Goal: Task Accomplishment & Management: Manage account settings

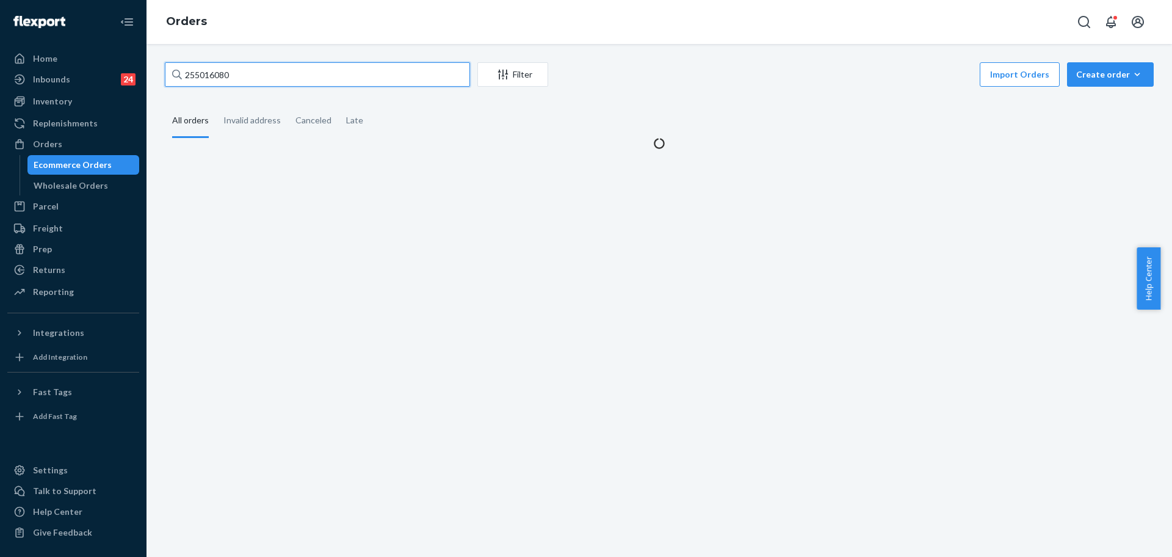
click at [262, 69] on input "255016080" at bounding box center [317, 74] width 305 height 24
type input "255181487"
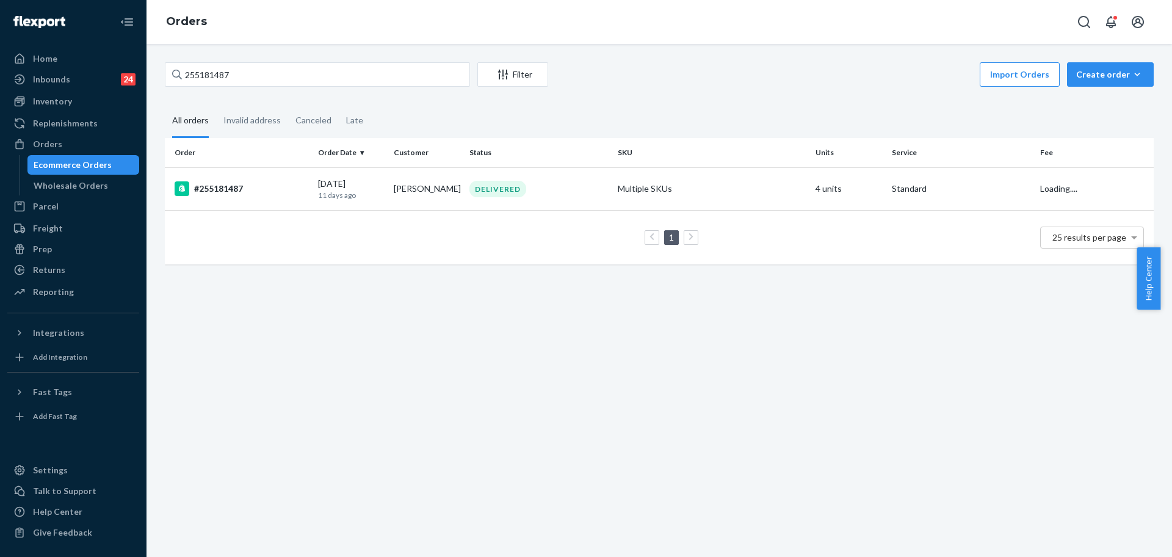
click at [667, 202] on td "Multiple SKUs" at bounding box center [712, 188] width 198 height 43
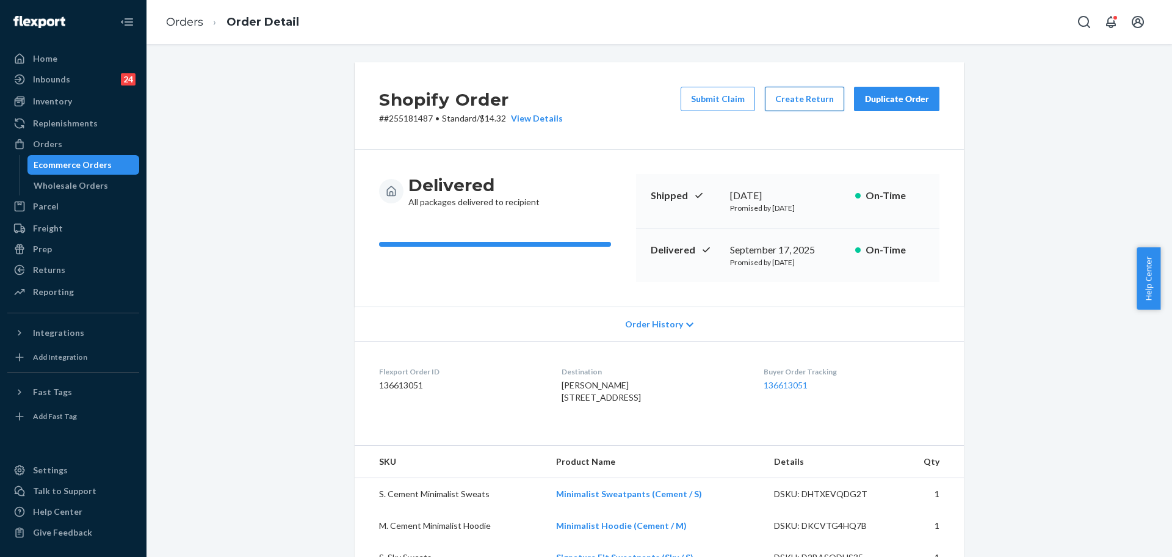
click at [815, 101] on button "Create Return" at bounding box center [804, 99] width 79 height 24
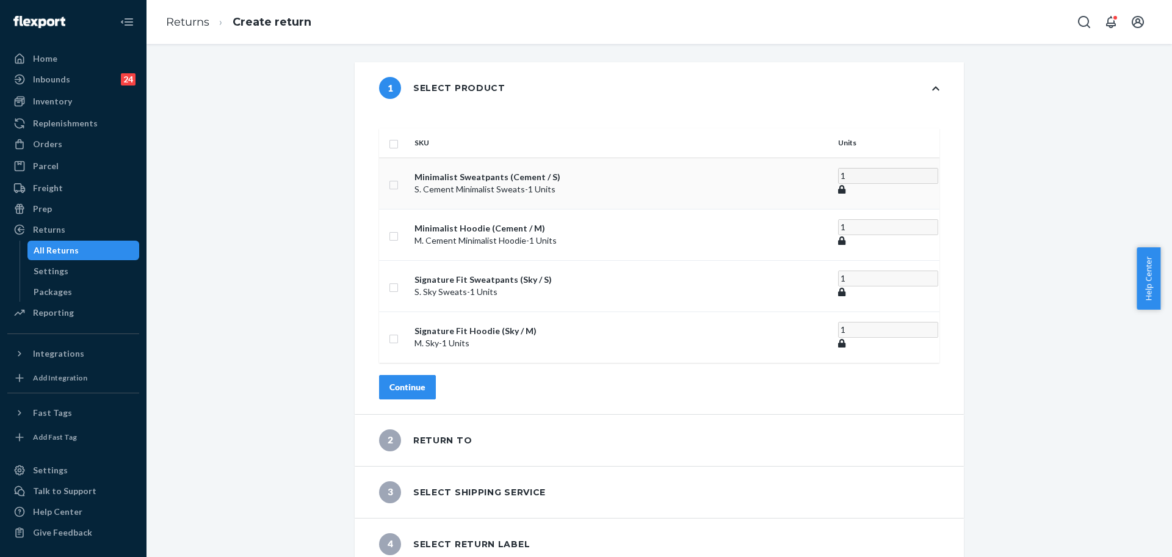
click at [410, 165] on td at bounding box center [394, 183] width 31 height 51
click at [399, 177] on input "checkbox" at bounding box center [394, 183] width 10 height 13
checkbox input "true"
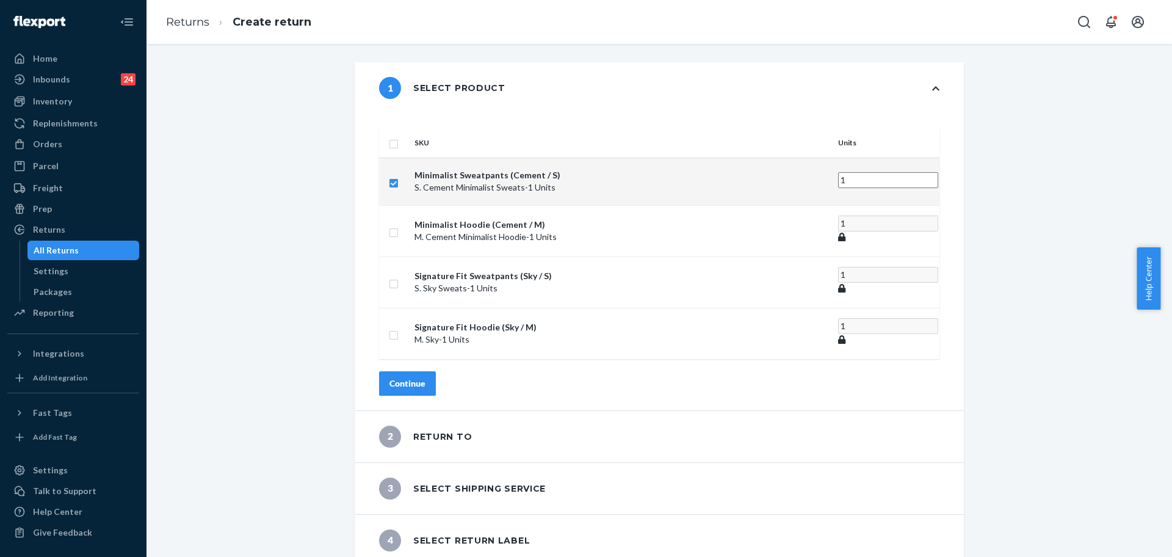
click at [426, 377] on div "Continue" at bounding box center [407, 383] width 36 height 12
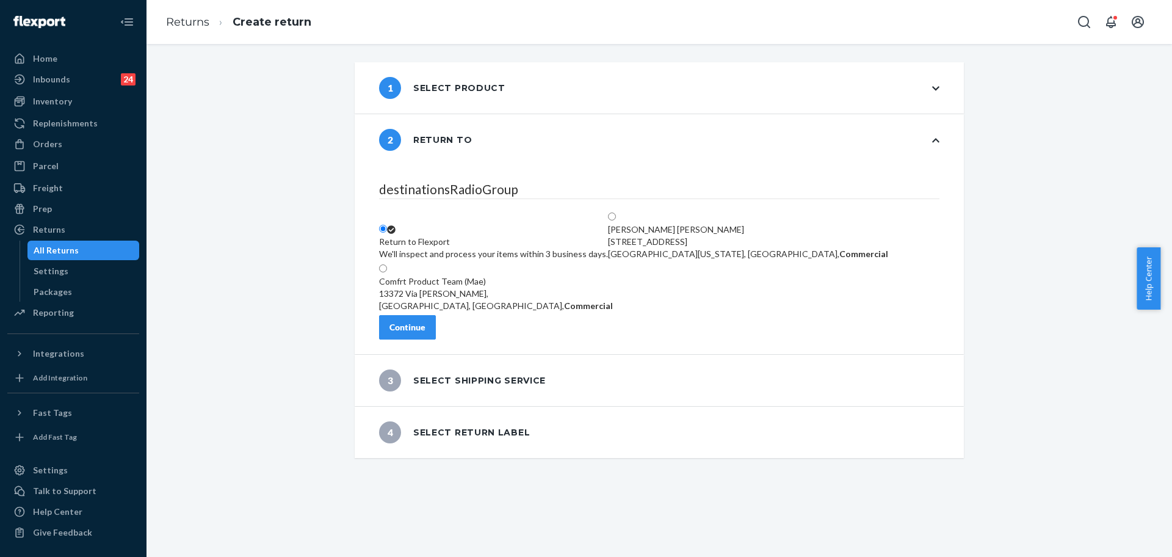
click at [436, 330] on button "Continue" at bounding box center [407, 327] width 57 height 24
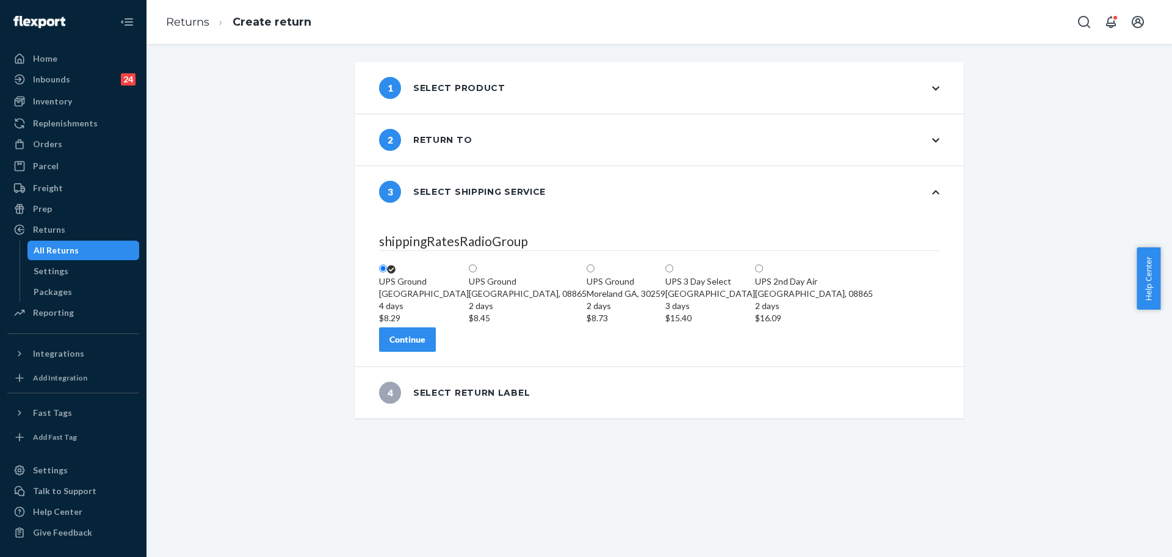
click at [426, 346] on div "Continue" at bounding box center [407, 339] width 36 height 12
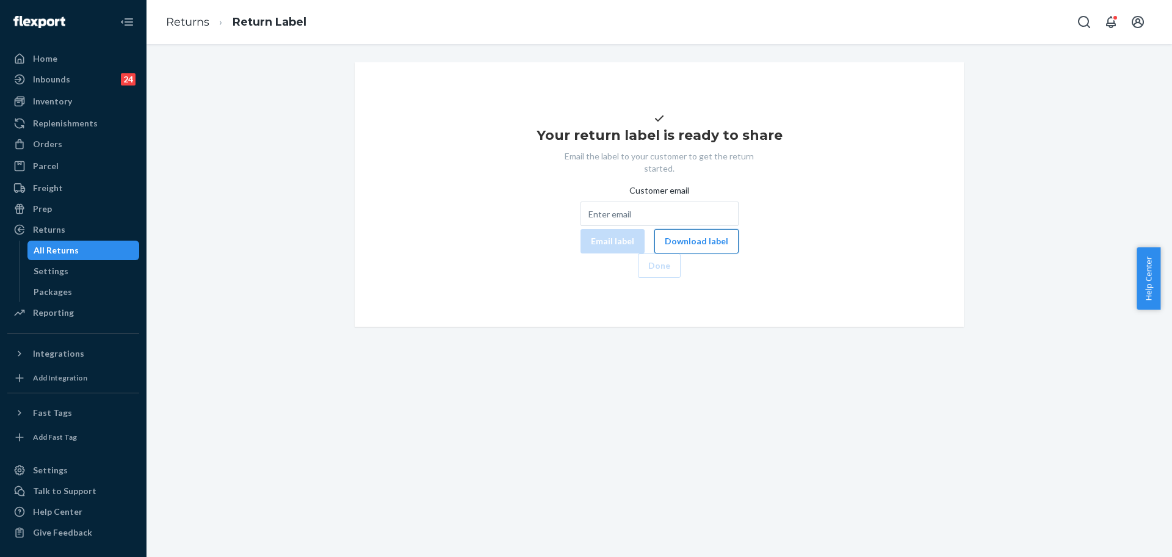
click at [654, 253] on button "Download label" at bounding box center [696, 241] width 84 height 24
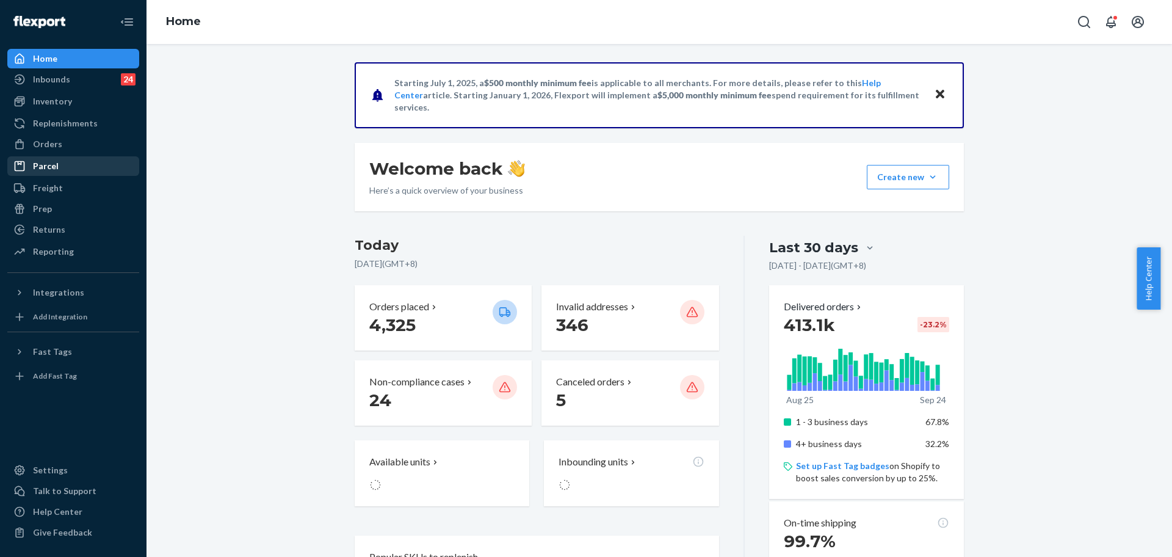
click at [64, 164] on div "Parcel" at bounding box center [73, 166] width 129 height 17
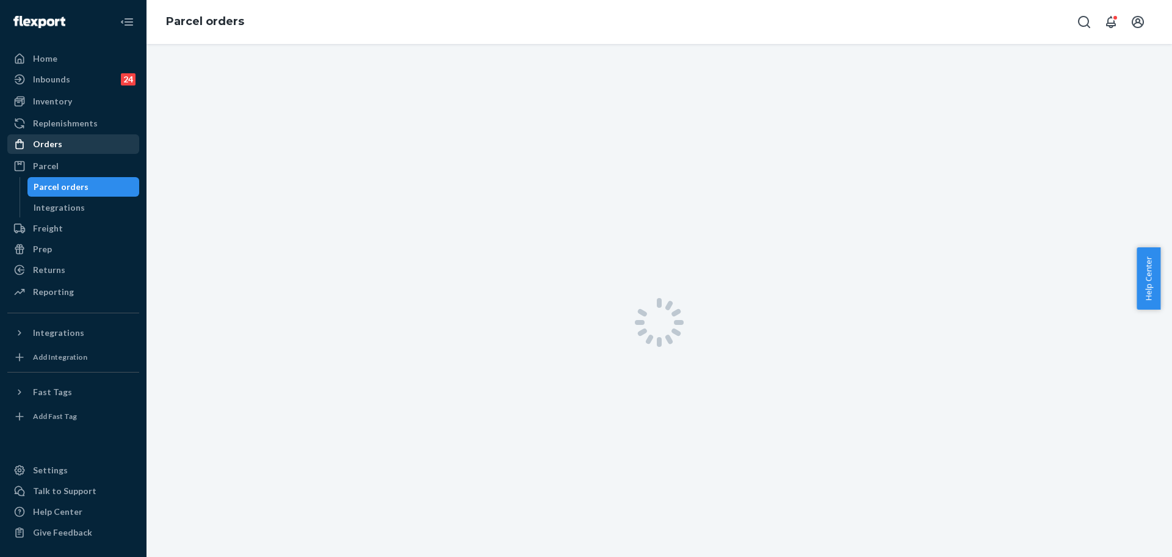
click at [64, 142] on div "Orders" at bounding box center [73, 144] width 129 height 17
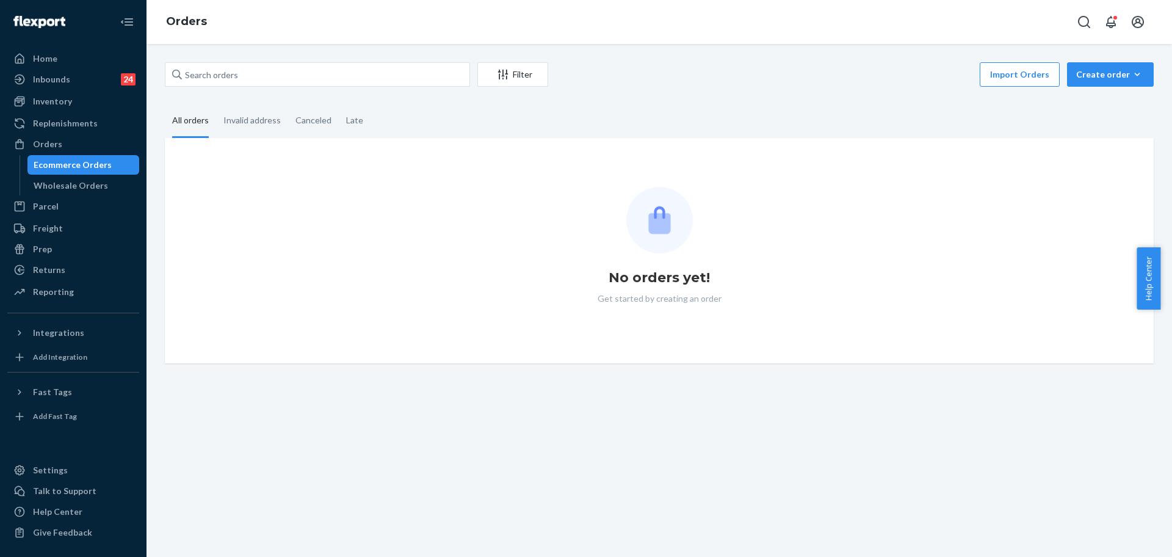
click at [258, 87] on div "Filter Import Orders Create order Ecommerce order Removal order" at bounding box center [659, 75] width 989 height 27
click at [260, 81] on input "text" at bounding box center [317, 74] width 305 height 24
paste input "254938915"
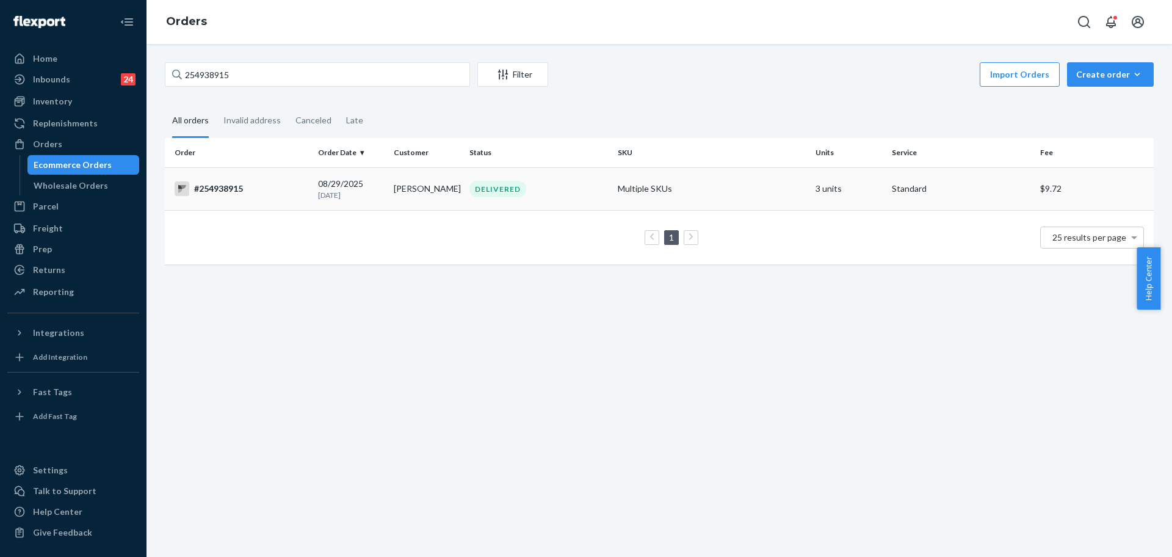
copy tr "Kelsey Ehlers"
drag, startPoint x: 448, startPoint y: 188, endPoint x: 383, endPoint y: 189, distance: 64.7
click at [383, 190] on tr "#254938915 08/29/2025 26 days ago Kelsey Ehlers DELIVERED Multiple SKUs 3 units…" at bounding box center [659, 188] width 989 height 43
click at [303, 69] on input "254938915" at bounding box center [317, 74] width 305 height 24
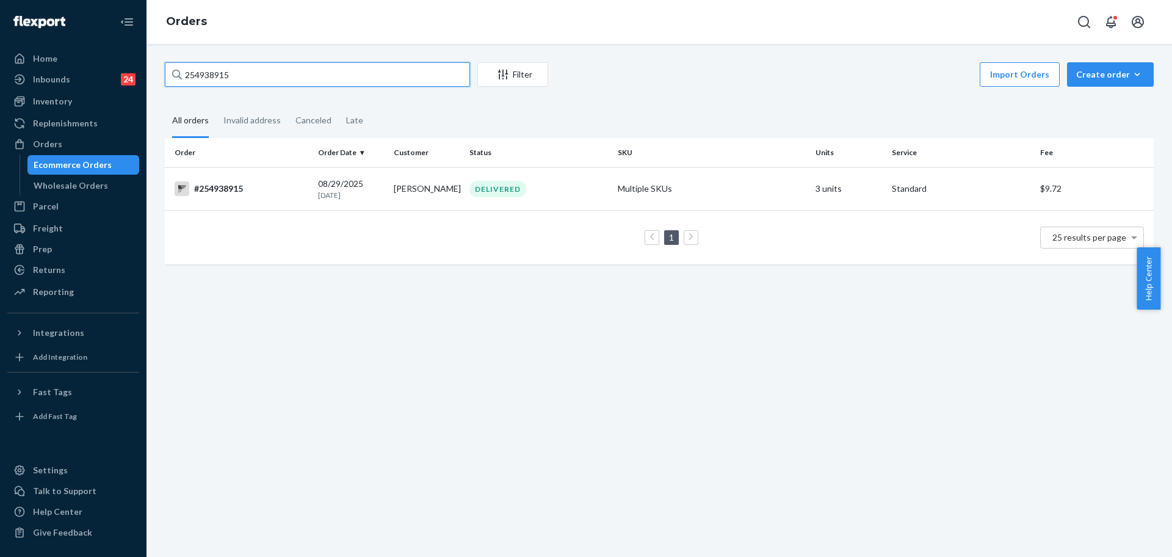
click at [303, 69] on input "254938915" at bounding box center [317, 74] width 305 height 24
paste input "Kelsey Ehlers"
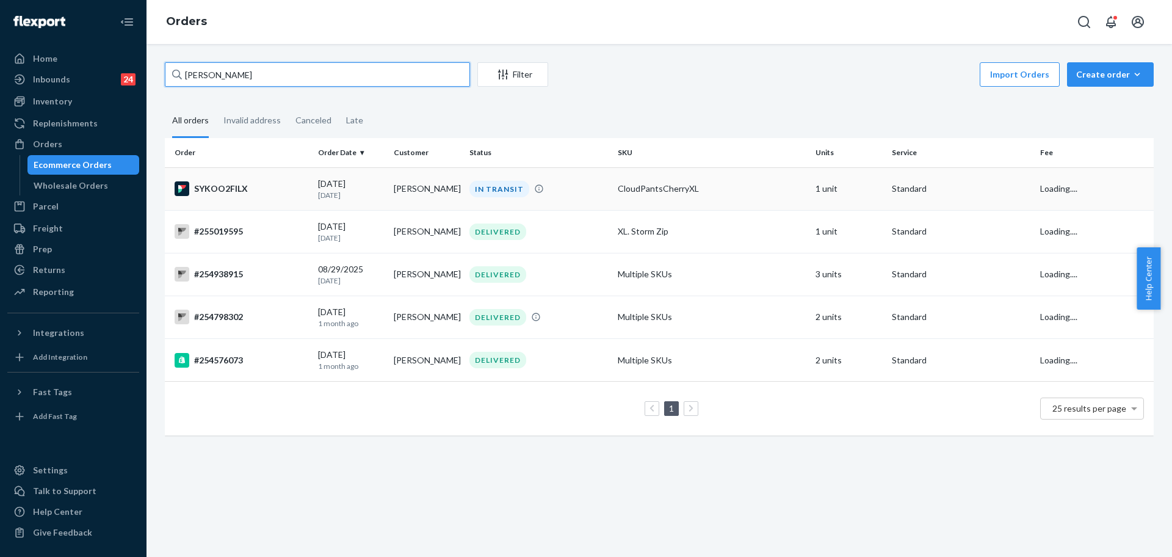
type input "Kelsey Ehlers"
click at [614, 200] on td "CloudPantsCherryXL" at bounding box center [712, 188] width 198 height 43
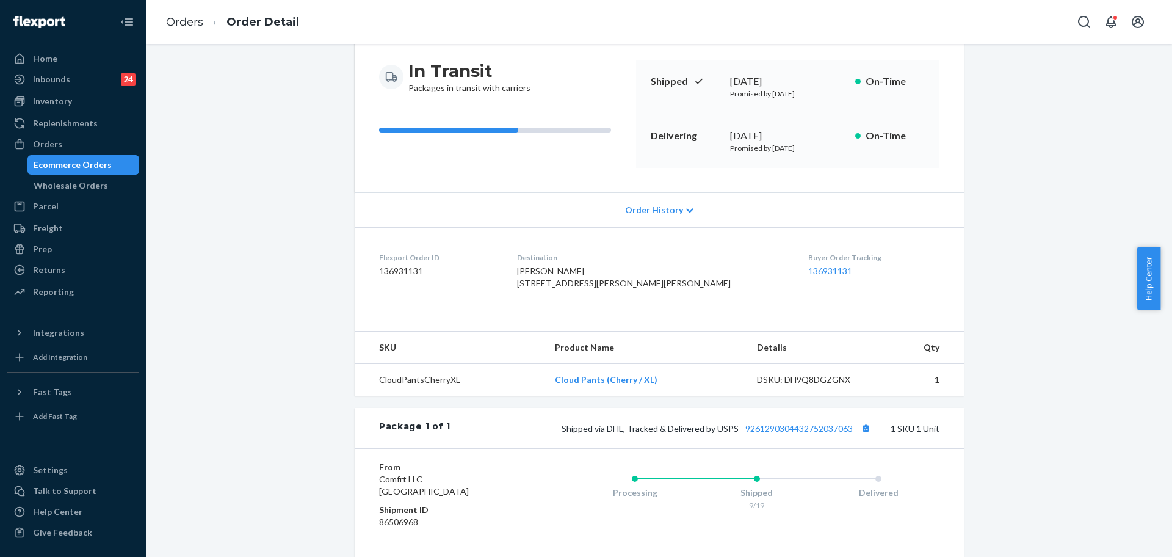
scroll to position [153, 0]
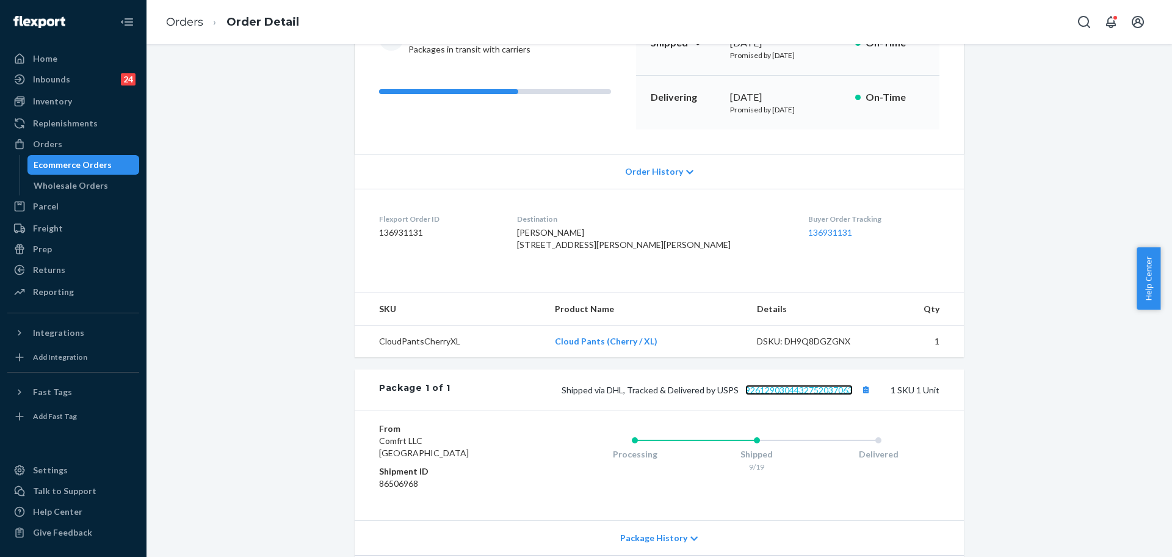
click at [825, 395] on link "9261290304432752037063" at bounding box center [798, 390] width 107 height 10
click at [76, 267] on div "Returns" at bounding box center [73, 269] width 129 height 17
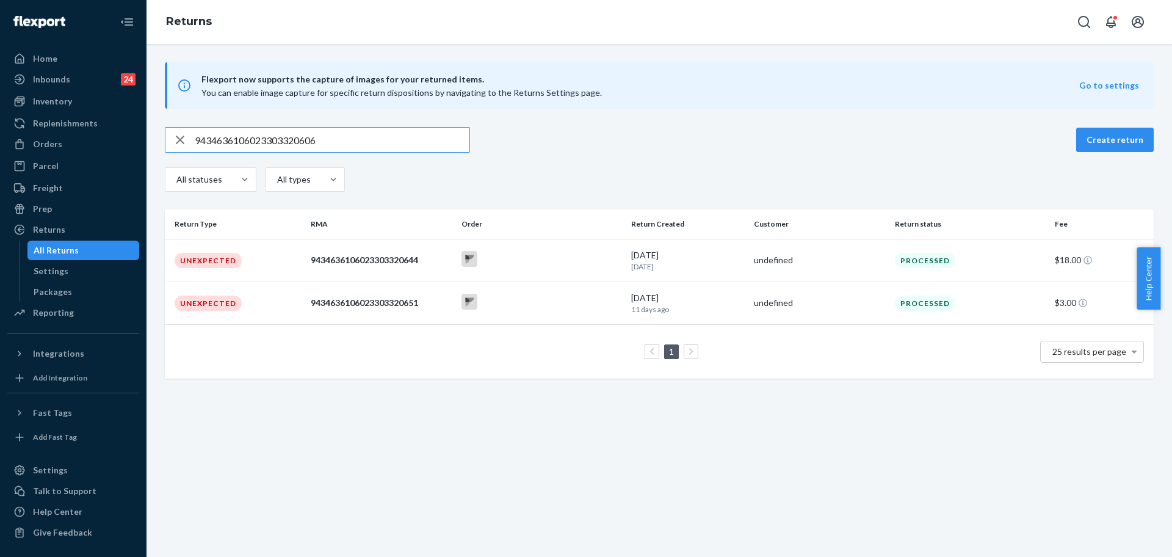
type input "9434636106023303320606"
click at [84, 150] on div "Orders" at bounding box center [73, 144] width 129 height 17
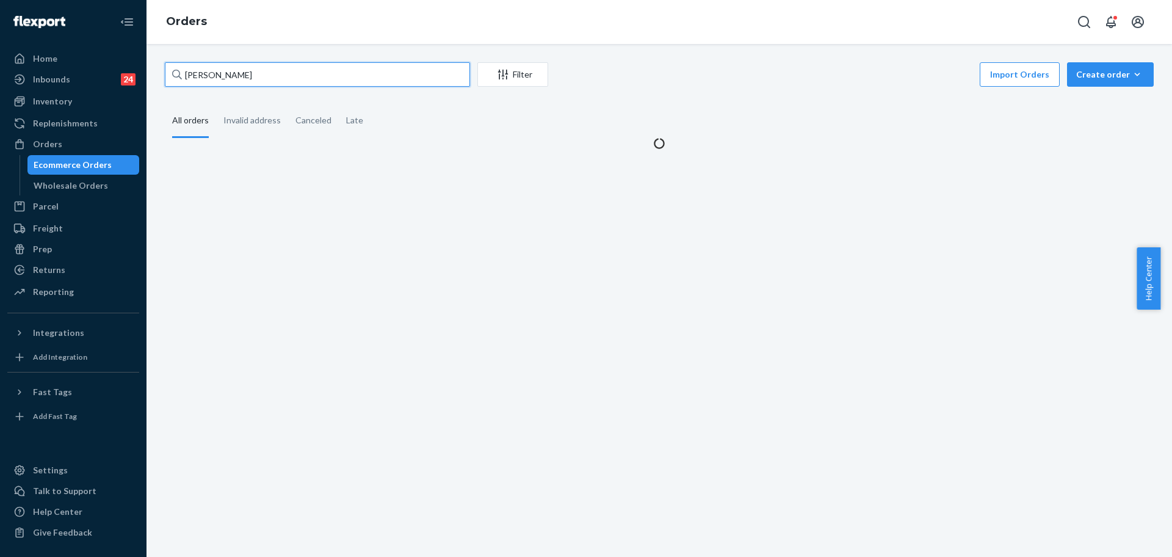
click at [270, 81] on input "Kelsey Ehlers" at bounding box center [317, 74] width 305 height 24
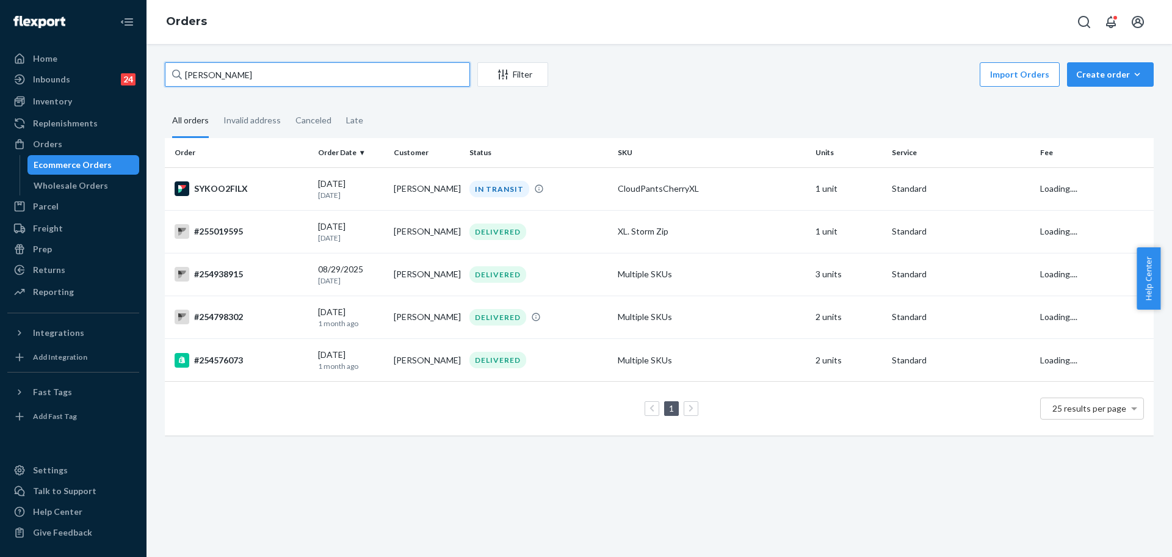
paste input "#253513234"
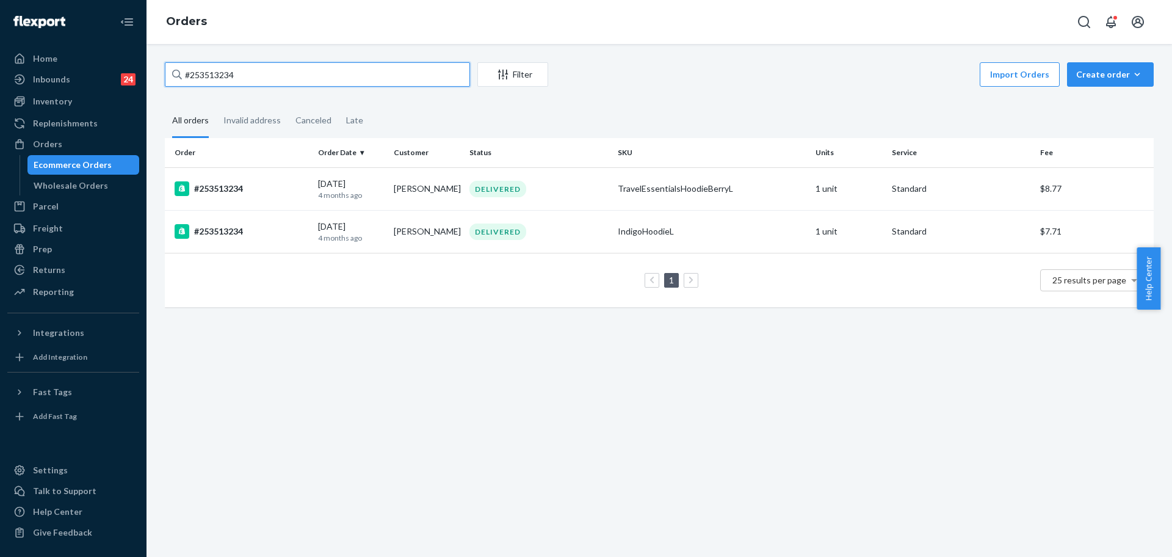
type input "#253513234"
drag, startPoint x: 75, startPoint y: 103, endPoint x: 143, endPoint y: 76, distance: 72.9
click at [75, 103] on div "Inventory" at bounding box center [73, 101] width 129 height 17
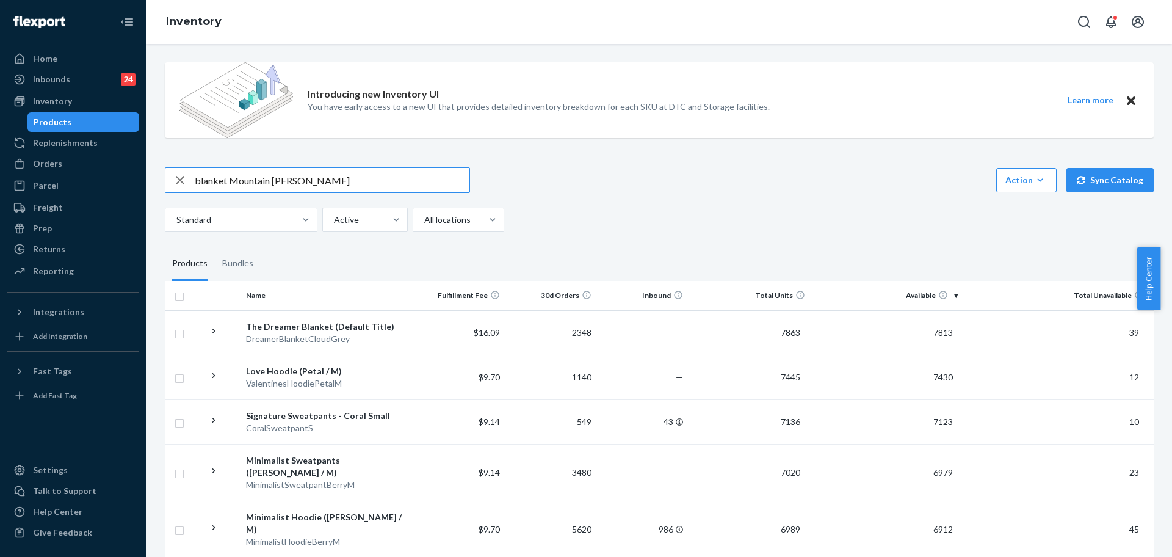
type input "blanket Mountain Moss"
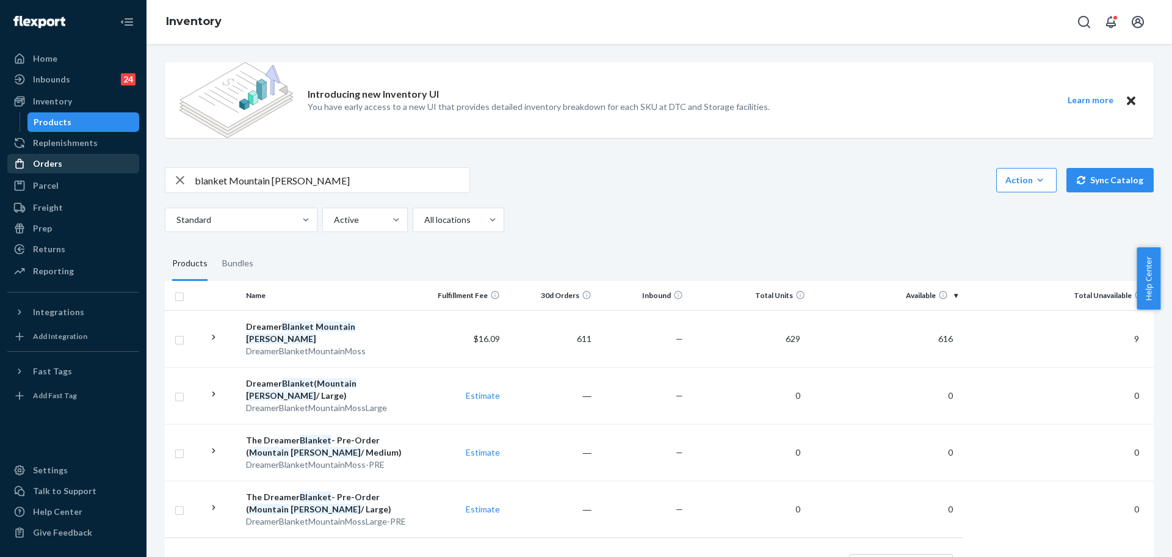
click at [87, 155] on div "Orders" at bounding box center [73, 163] width 129 height 17
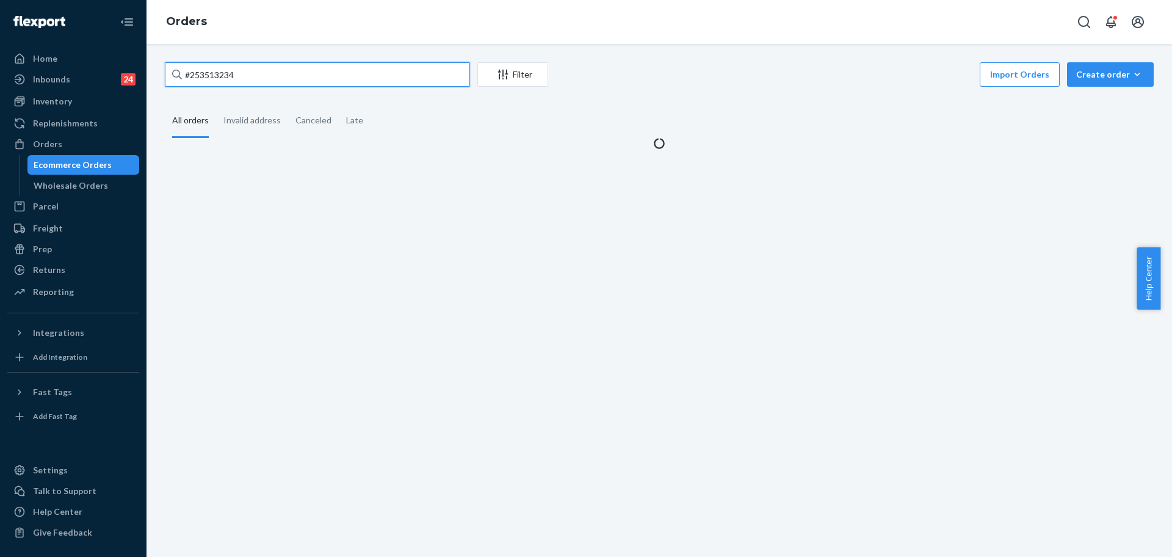
click at [269, 81] on input "#253513234" at bounding box center [317, 74] width 305 height 24
paste input "255093206"
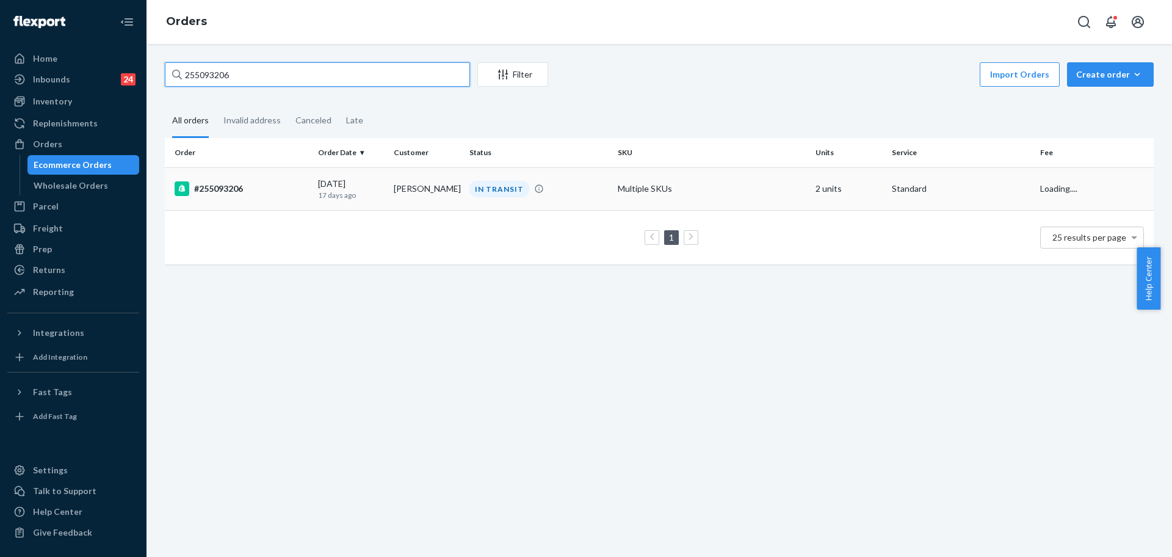
type input "255093206"
click at [681, 190] on td "Multiple SKUs" at bounding box center [712, 188] width 198 height 43
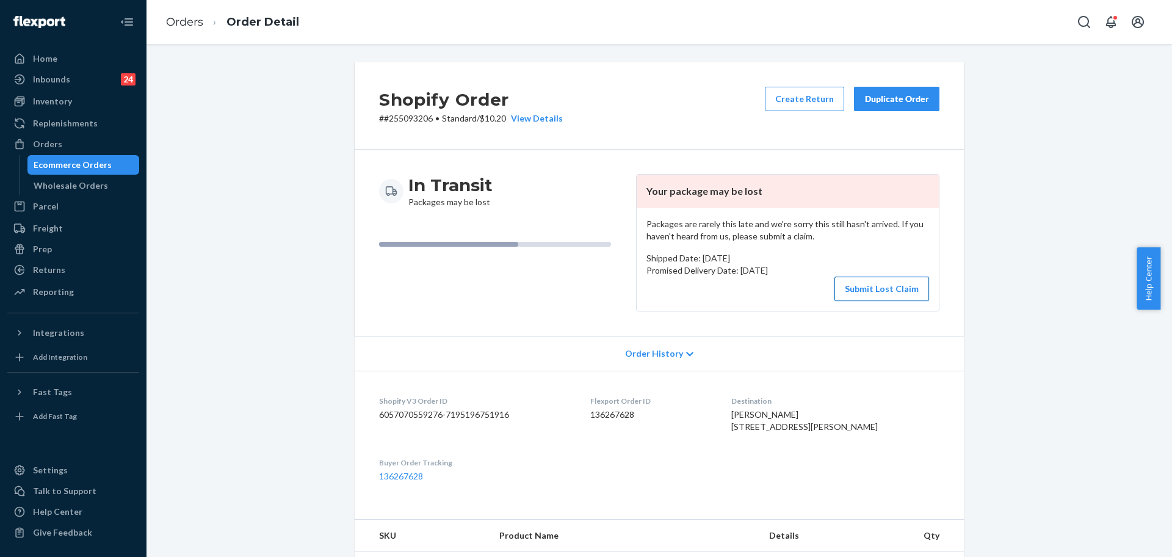
click at [905, 296] on button "Submit Lost Claim" at bounding box center [882, 289] width 95 height 24
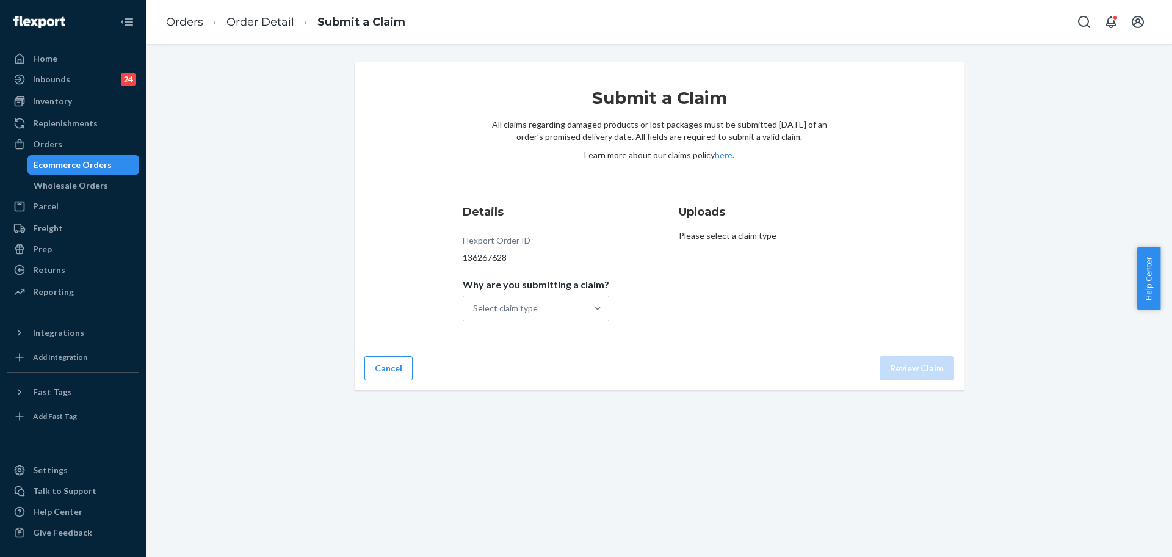
click at [578, 303] on div "Select claim type" at bounding box center [524, 308] width 123 height 24
click at [474, 303] on input "Why are you submitting a claim? Select claim type" at bounding box center [473, 308] width 1 height 12
click at [567, 360] on div "Order with no tracking movement" at bounding box center [536, 368] width 142 height 37
click at [474, 314] on input "Why are you submitting a claim? option Order with no tracking movement focused,…" at bounding box center [473, 308] width 1 height 12
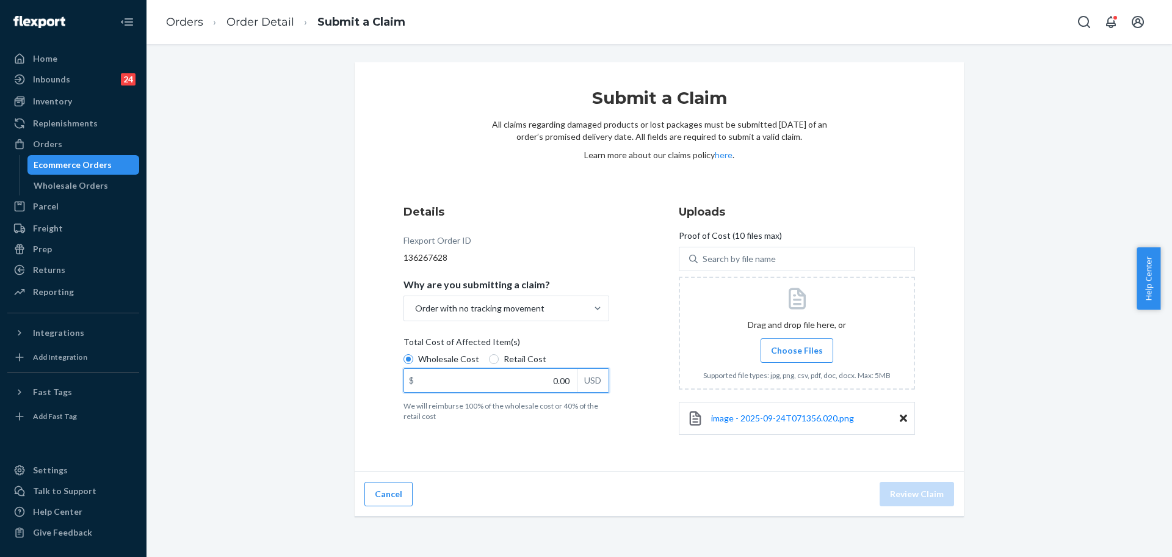
click at [534, 385] on input "0.00" at bounding box center [490, 380] width 173 height 23
type input "64.00"
click at [930, 502] on button "Review Claim" at bounding box center [917, 494] width 74 height 24
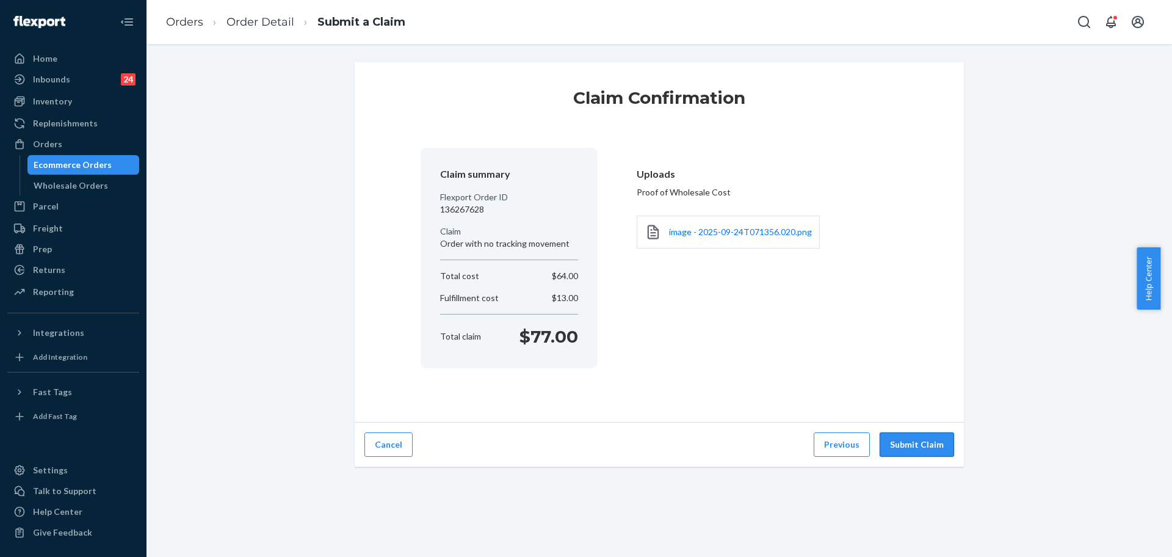
click at [926, 441] on button "Submit Claim" at bounding box center [917, 444] width 74 height 24
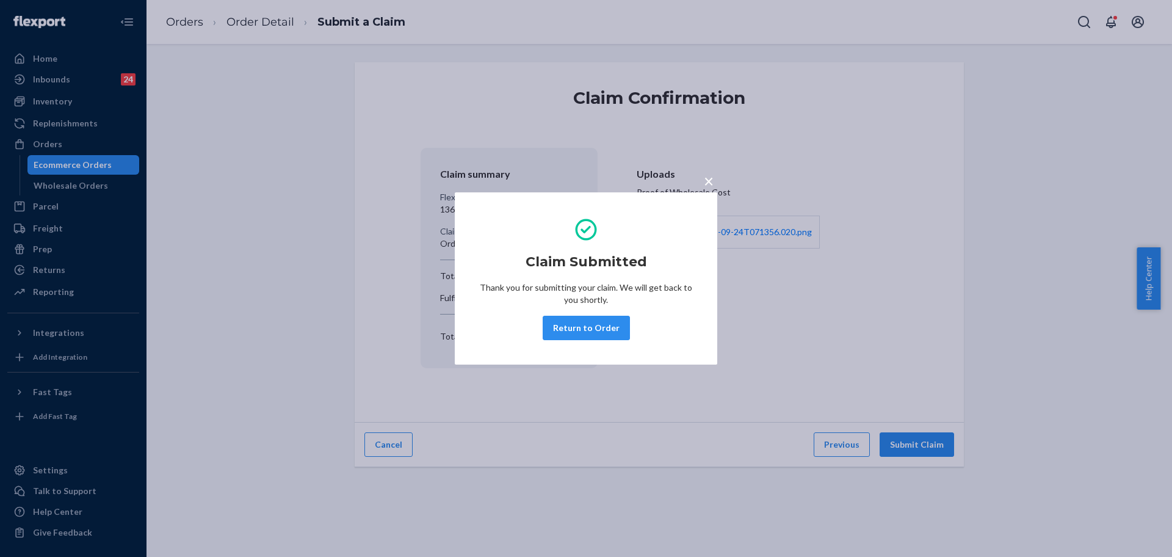
click at [596, 331] on button "Return to Order" at bounding box center [586, 328] width 87 height 24
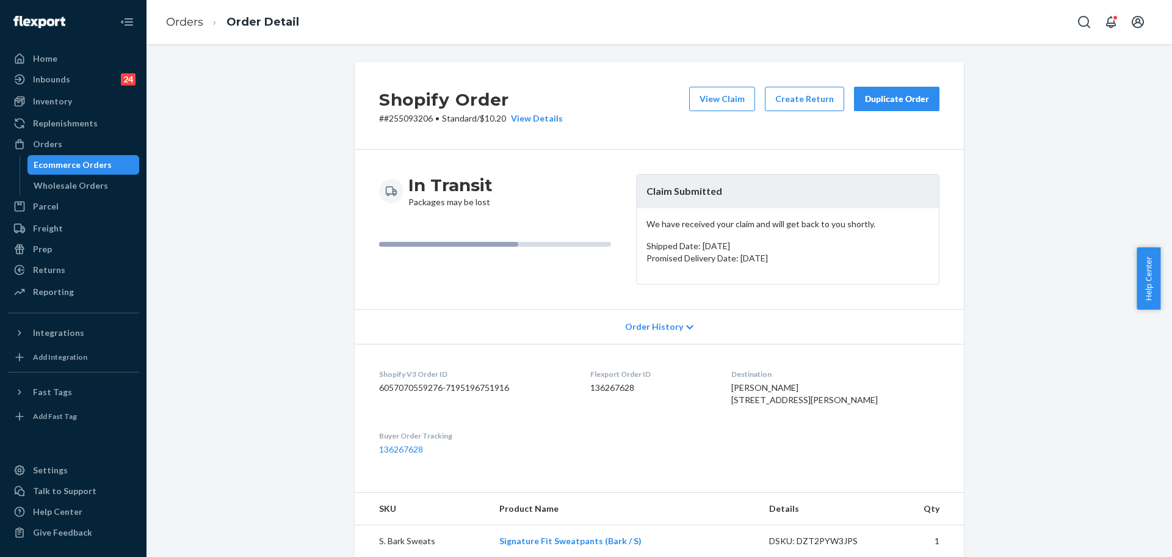
click at [871, 95] on div "Duplicate Order" at bounding box center [896, 99] width 65 height 12
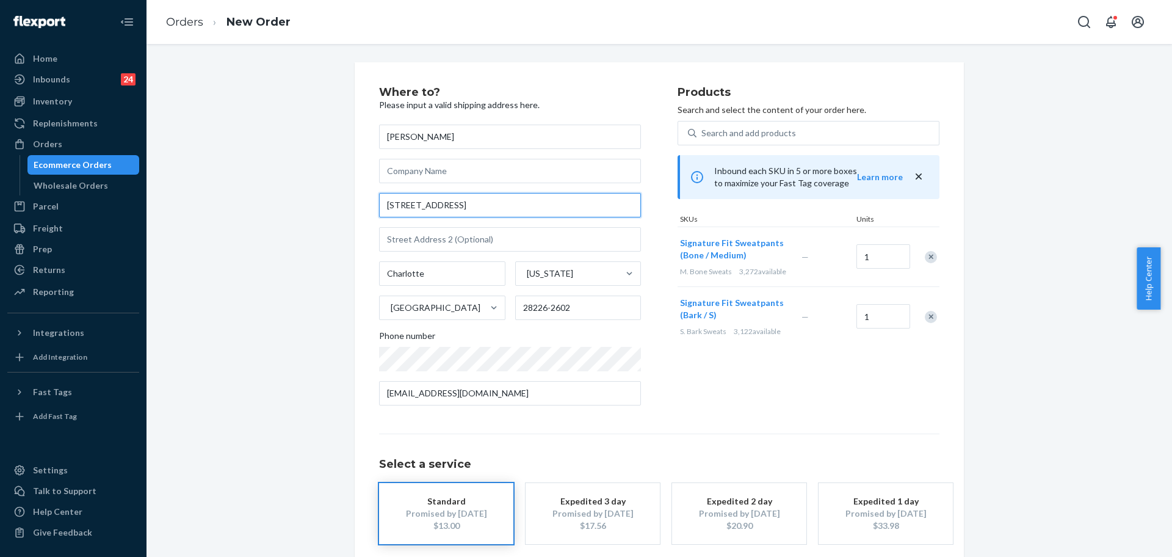
click at [550, 197] on input "5009 Whitwell Ct" at bounding box center [510, 205] width 262 height 24
click at [550, 198] on input "5009 Whitwell Ct" at bounding box center [510, 205] width 262 height 24
paste input ". Charlotte, NC 28226."
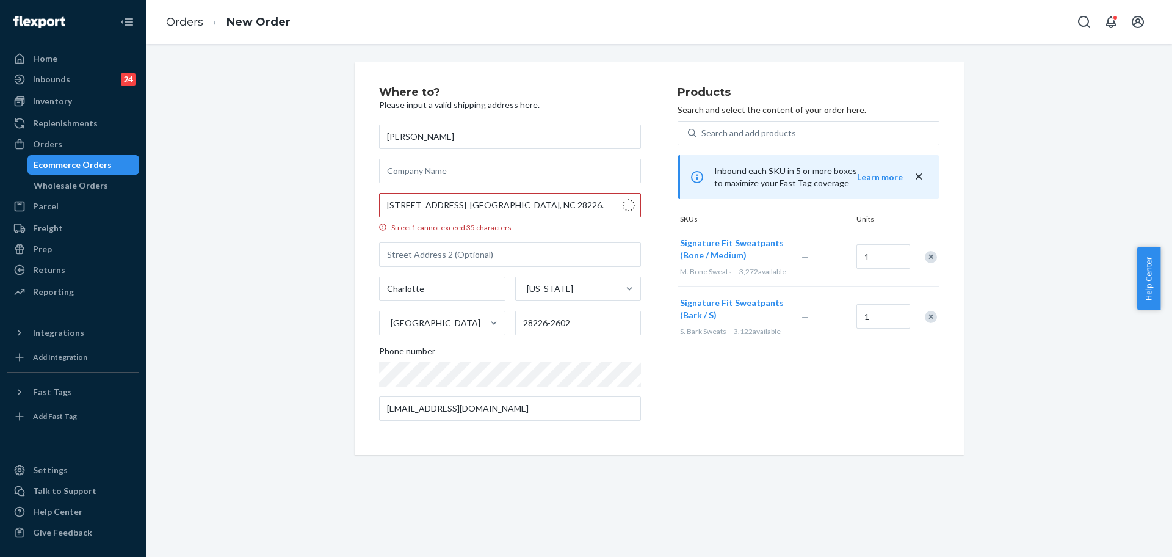
type input "5009 Whitwell Ct"
type input "28226"
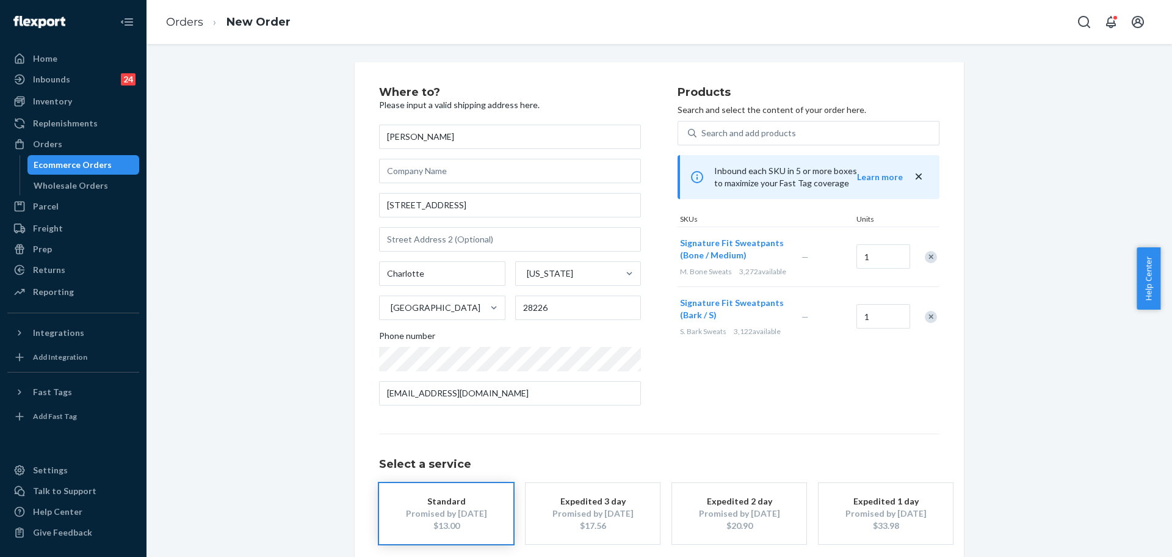
drag, startPoint x: 272, startPoint y: 272, endPoint x: 338, endPoint y: 284, distance: 67.1
click at [272, 272] on div "Where to? Please input a valid shipping address here. Jennifer Sweet 5009 Whitw…" at bounding box center [659, 339] width 1007 height 555
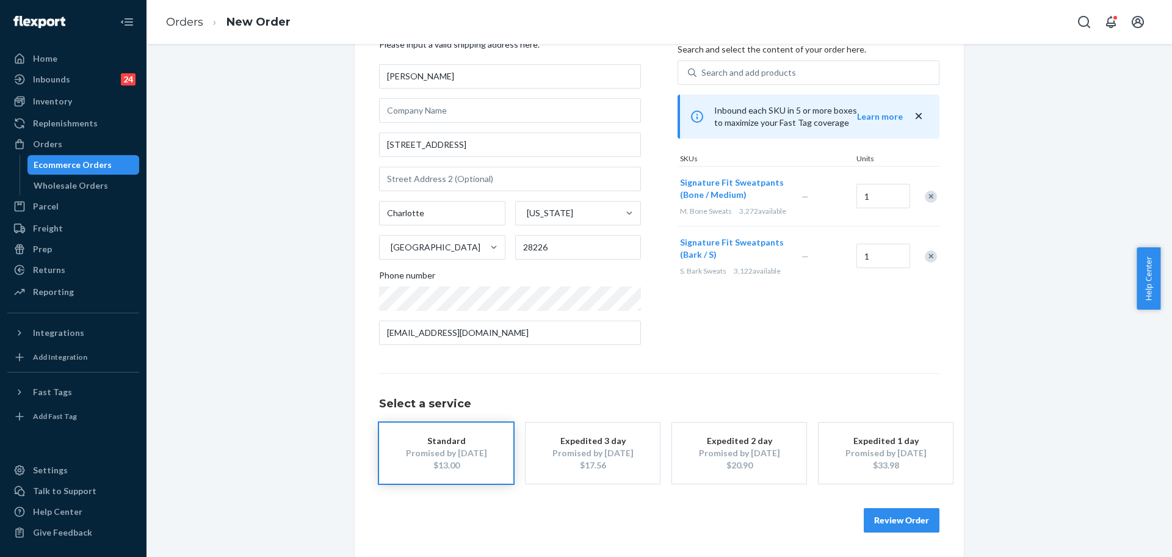
click at [892, 532] on div "Where to? Please input a valid shipping address here. Jennifer Sweet 5009 Whitw…" at bounding box center [659, 279] width 609 height 555
click at [895, 522] on button "Review Order" at bounding box center [902, 520] width 76 height 24
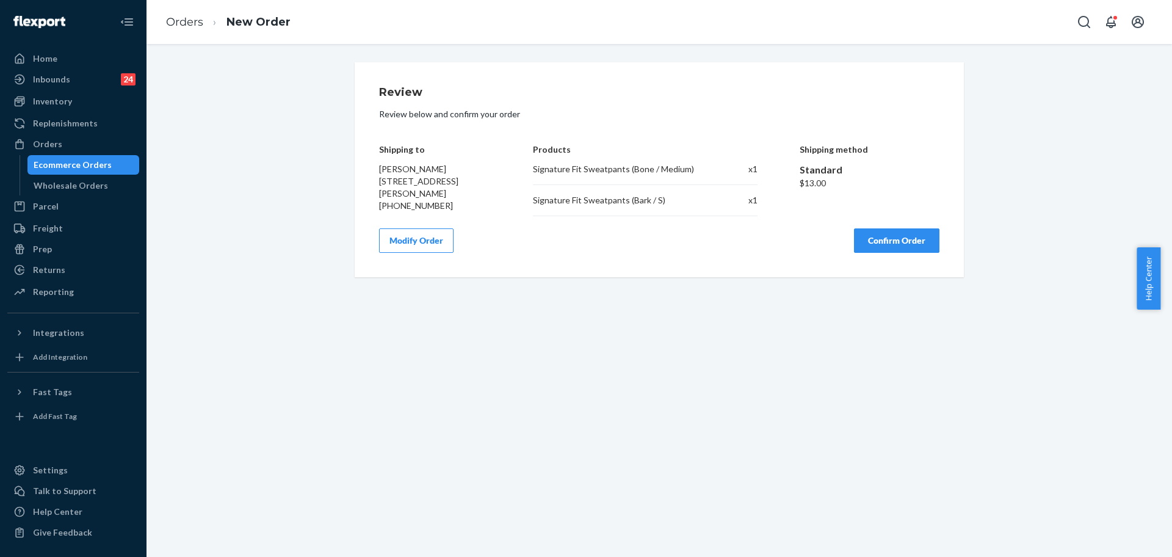
scroll to position [0, 0]
click at [1049, 253] on div "Review Review below and confirm your order Shipping to Jennifer Sweet 5009 Whit…" at bounding box center [659, 169] width 1007 height 215
click at [683, 410] on div "Review Review below and confirm your order Shipping to Jennifer Sweet 5009 Whit…" at bounding box center [660, 300] width 1026 height 513
click at [896, 244] on button "Confirm Order" at bounding box center [896, 240] width 85 height 24
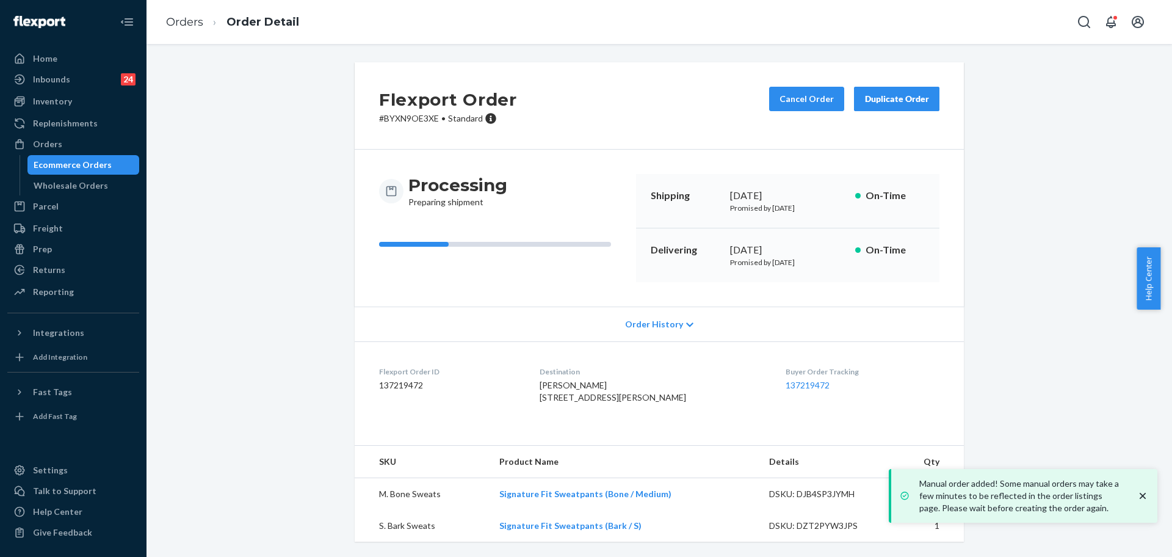
scroll to position [24, 0]
drag, startPoint x: 670, startPoint y: 493, endPoint x: 364, endPoint y: 250, distance: 391.0
click at [540, 496] on td "Signature Fit Sweatpants (Bone / Medium)" at bounding box center [625, 494] width 270 height 32
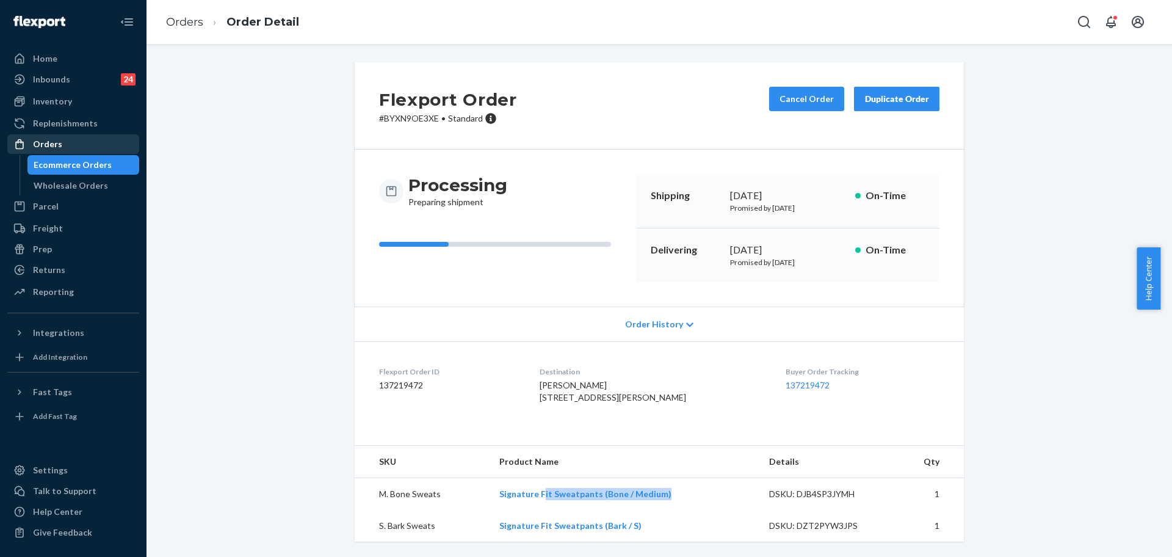
click at [60, 152] on div "Orders" at bounding box center [73, 144] width 129 height 17
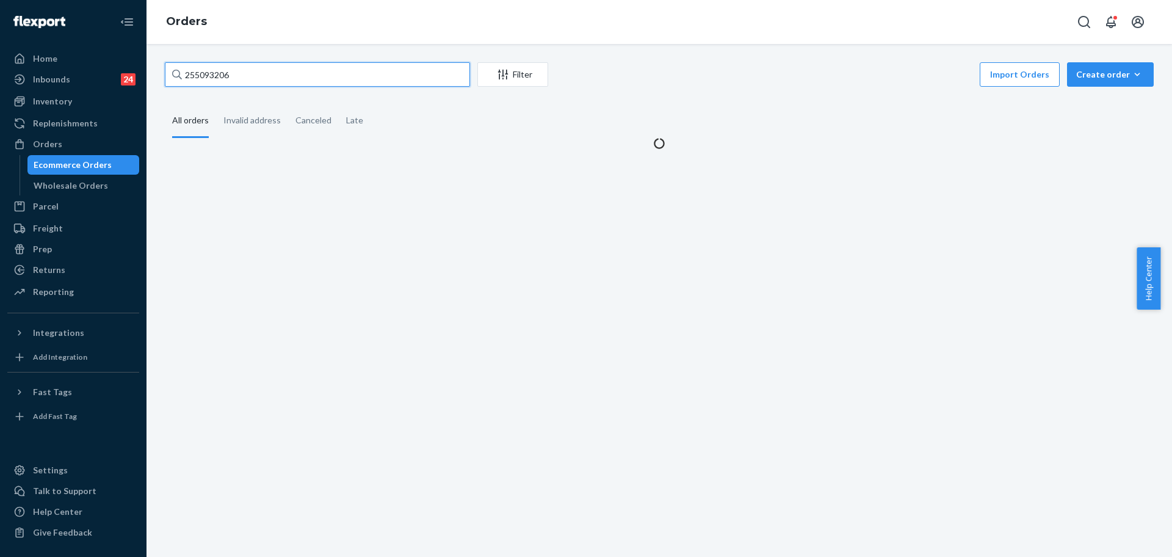
click at [276, 71] on input "255093206" at bounding box center [317, 74] width 305 height 24
paste input "08857"
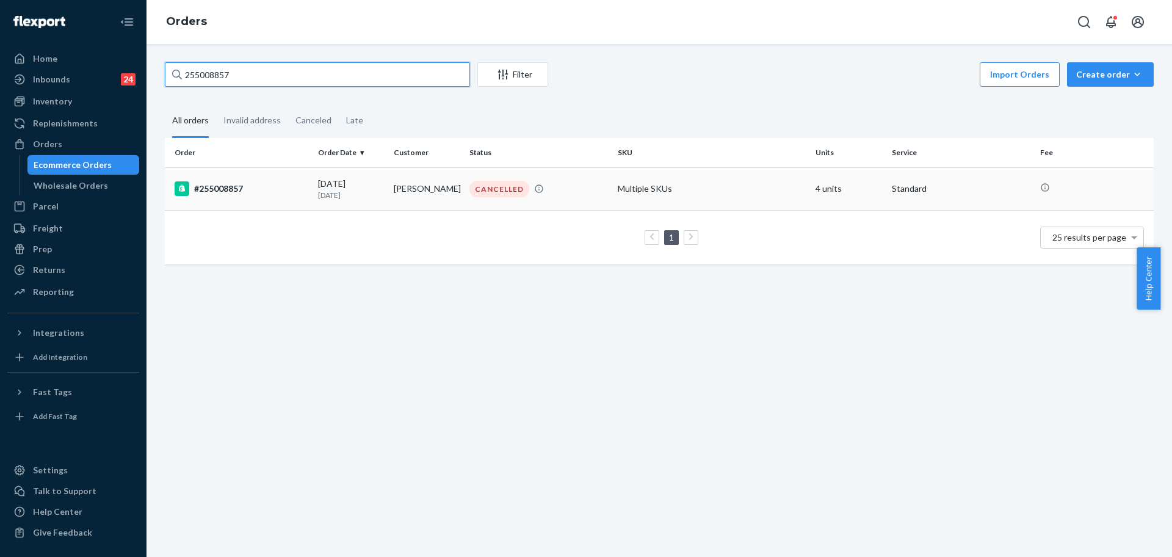
type input "255008857"
click at [623, 178] on td "Multiple SKUs" at bounding box center [712, 188] width 198 height 43
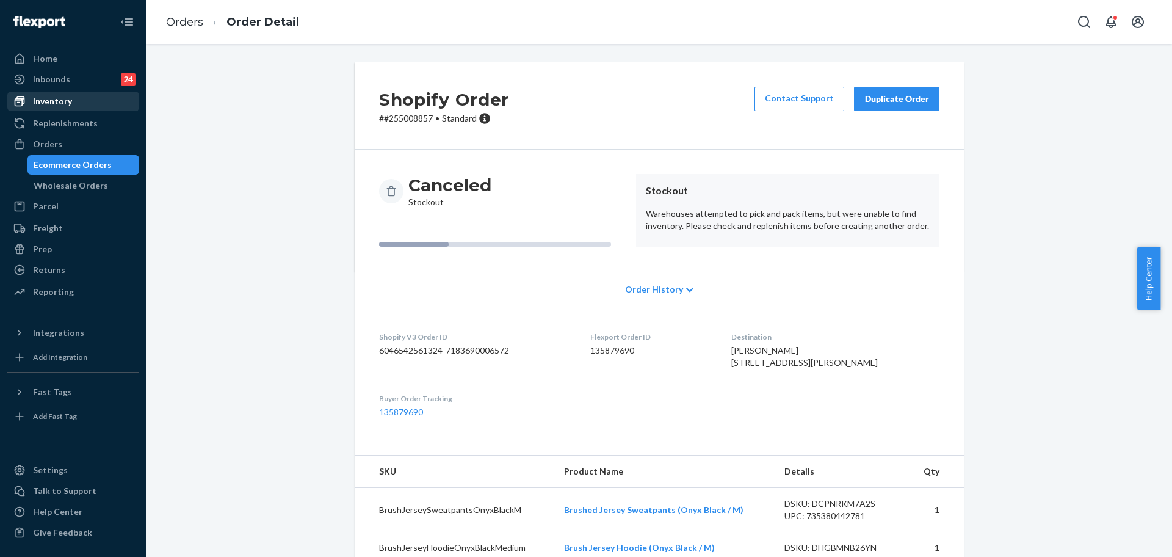
click at [62, 106] on div "Inventory" at bounding box center [52, 101] width 39 height 12
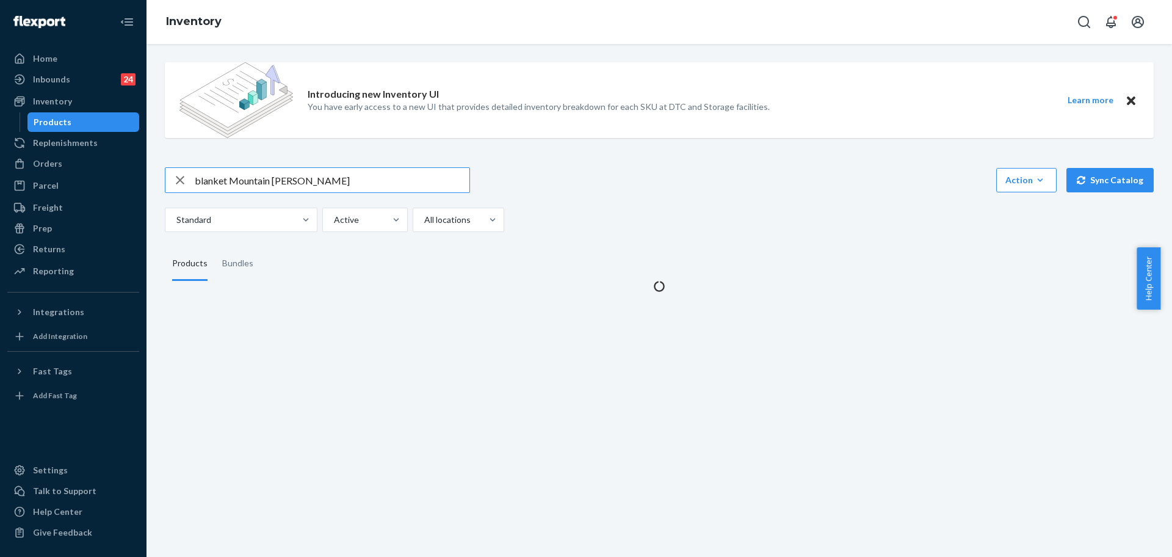
type input "blanket Mountain MossBrushJerseyHoodieOnyxBlackMedium"
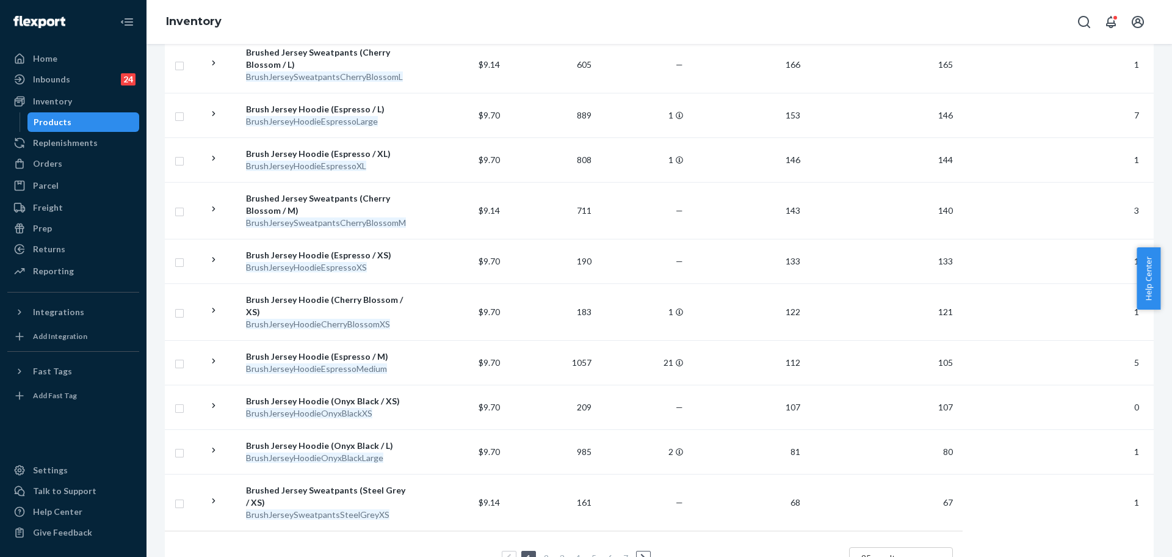
scroll to position [1043, 0]
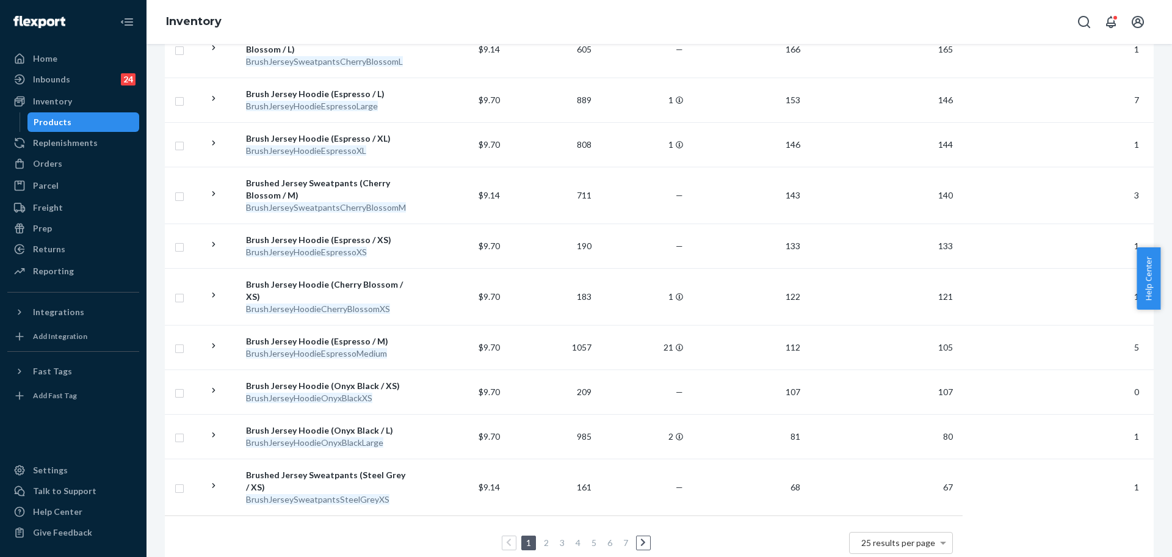
click at [542, 535] on li "2" at bounding box center [546, 542] width 11 height 15
click at [541, 535] on li "2" at bounding box center [546, 542] width 11 height 15
click at [535, 535] on ul "1 2 3 4 5 6 7" at bounding box center [564, 542] width 178 height 15
click at [640, 538] on icon at bounding box center [642, 542] width 5 height 9
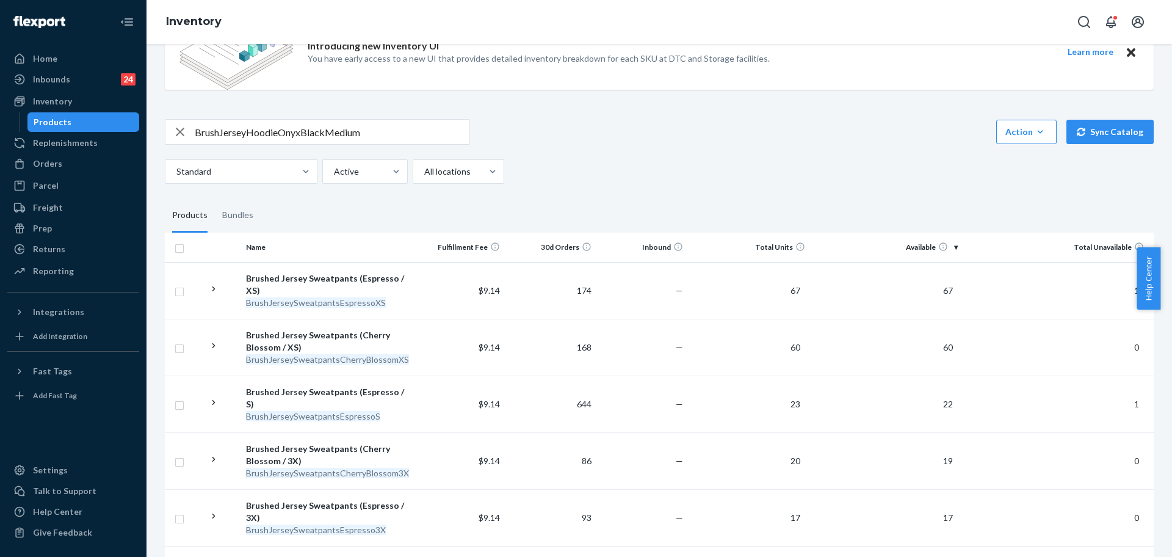
scroll to position [0, 0]
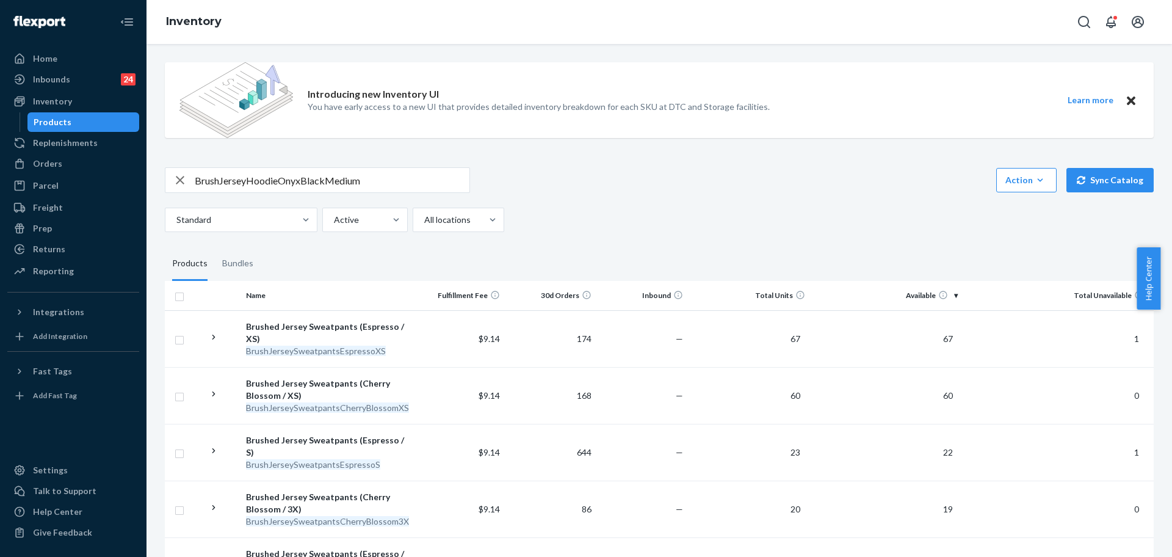
click at [371, 184] on input "BrushJerseyHoodieOnyxBlackMedium" at bounding box center [332, 180] width 275 height 24
type input "BrushJerseyHoodieOnyxBlack"
click at [415, 181] on input "BrushJerseyHoodieOnyxBlack" at bounding box center [332, 180] width 275 height 24
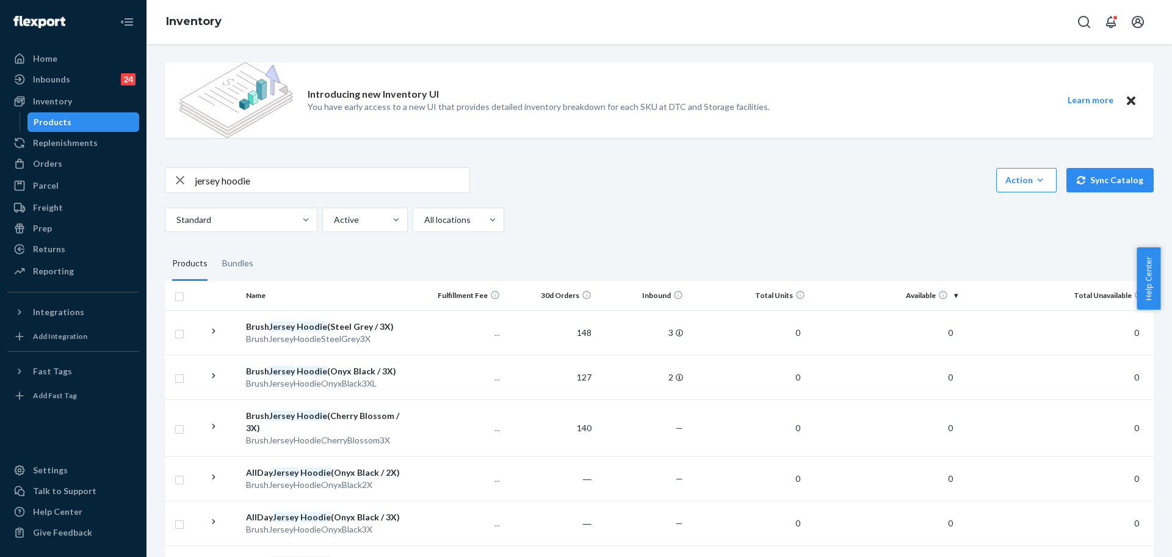
click at [406, 179] on input "jersey hoodie" at bounding box center [332, 180] width 275 height 24
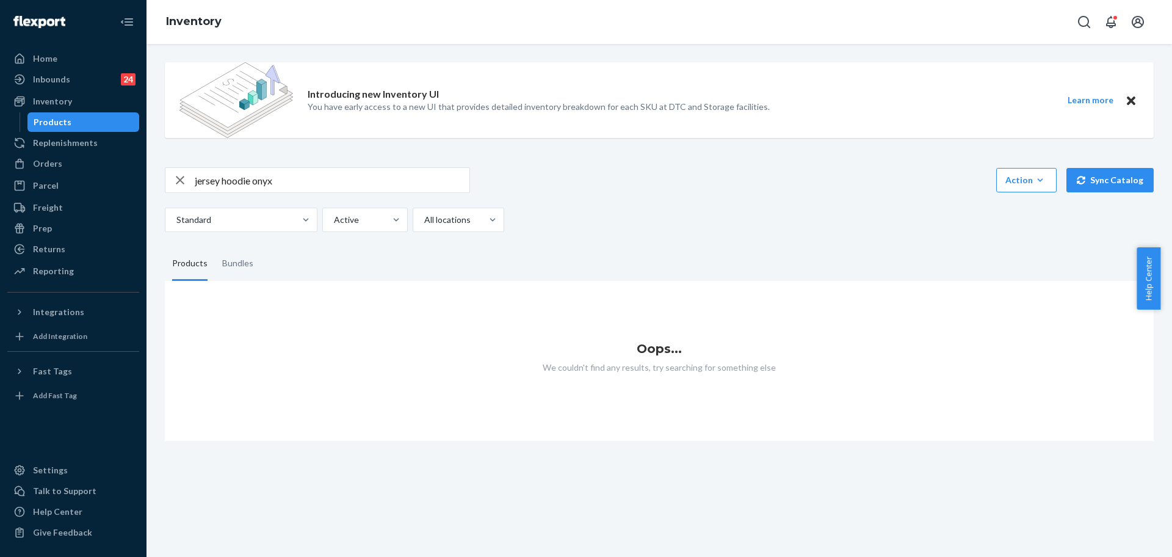
click at [297, 176] on input "jersey hoodie onyx" at bounding box center [332, 180] width 275 height 24
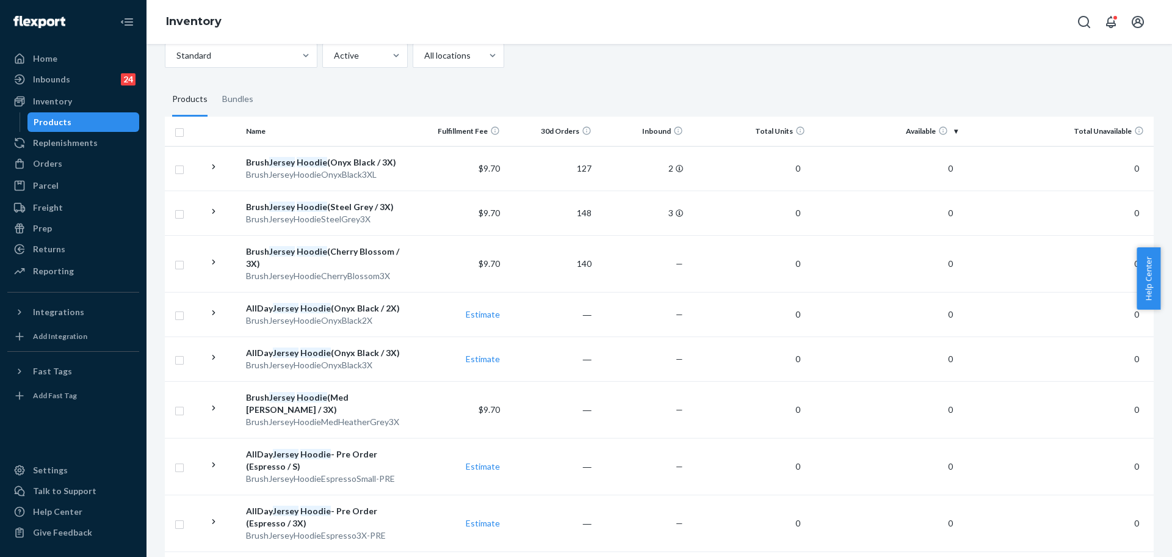
scroll to position [76, 0]
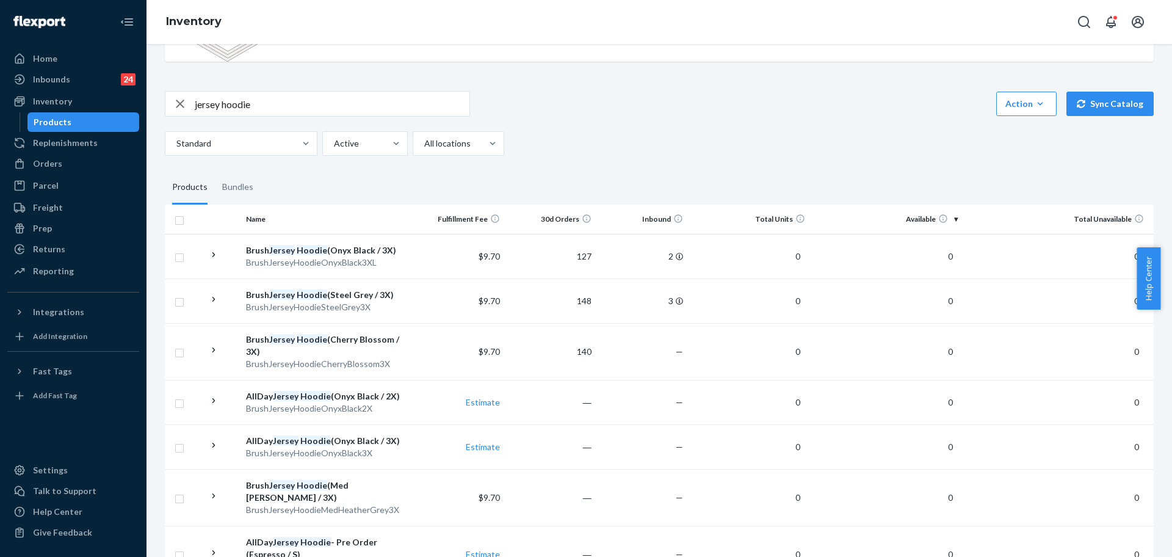
click at [332, 100] on input "jersey hoodie" at bounding box center [332, 104] width 275 height 24
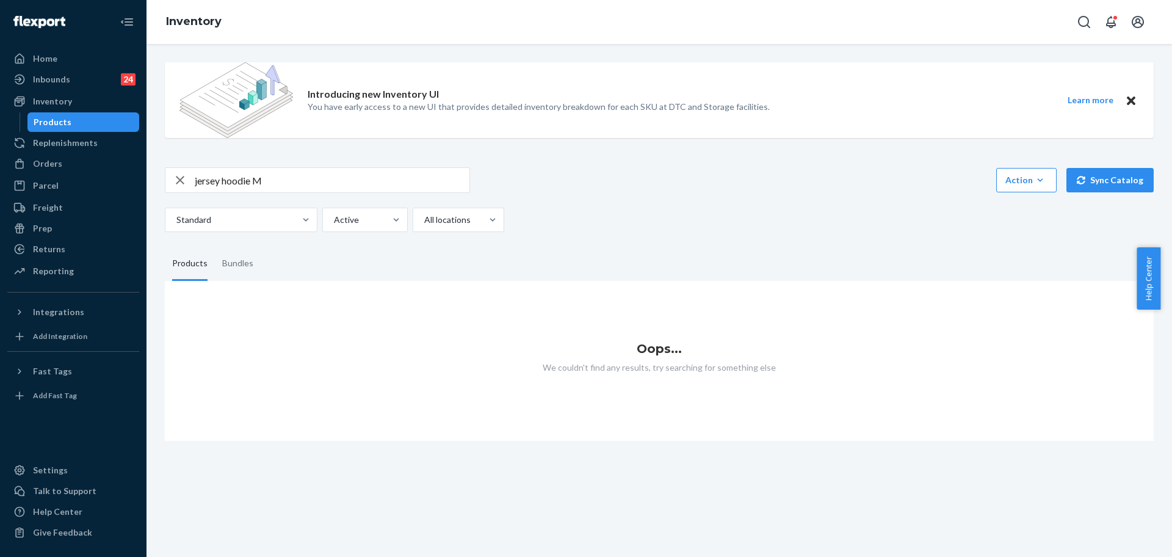
click at [430, 176] on input "jersey hoodie M" at bounding box center [332, 180] width 275 height 24
click at [429, 176] on input "jersey hoodie M" at bounding box center [332, 180] width 275 height 24
paste input "AllDayJersey™ Hoodie Onyx Black /"
click at [429, 176] on input "jersey hoodie M" at bounding box center [332, 180] width 275 height 24
click at [372, 184] on input "AllDayJersey™ Hoodie Onyx Black / M" at bounding box center [332, 180] width 275 height 24
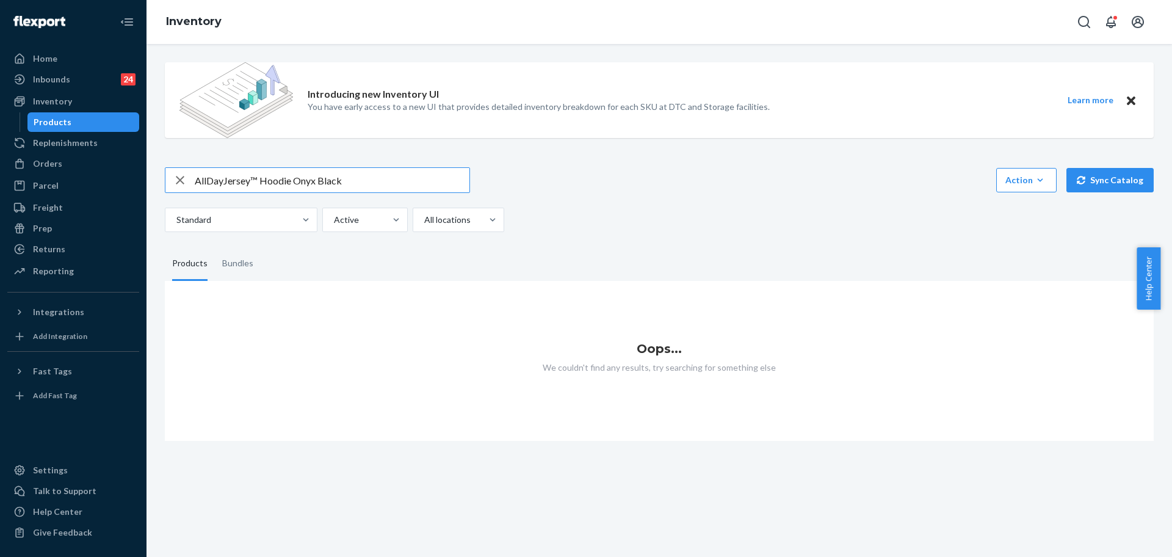
drag, startPoint x: 268, startPoint y: 179, endPoint x: 208, endPoint y: 178, distance: 59.8
click at [208, 178] on input "AllDayJersey™ Hoodie Onyx Black" at bounding box center [332, 180] width 275 height 24
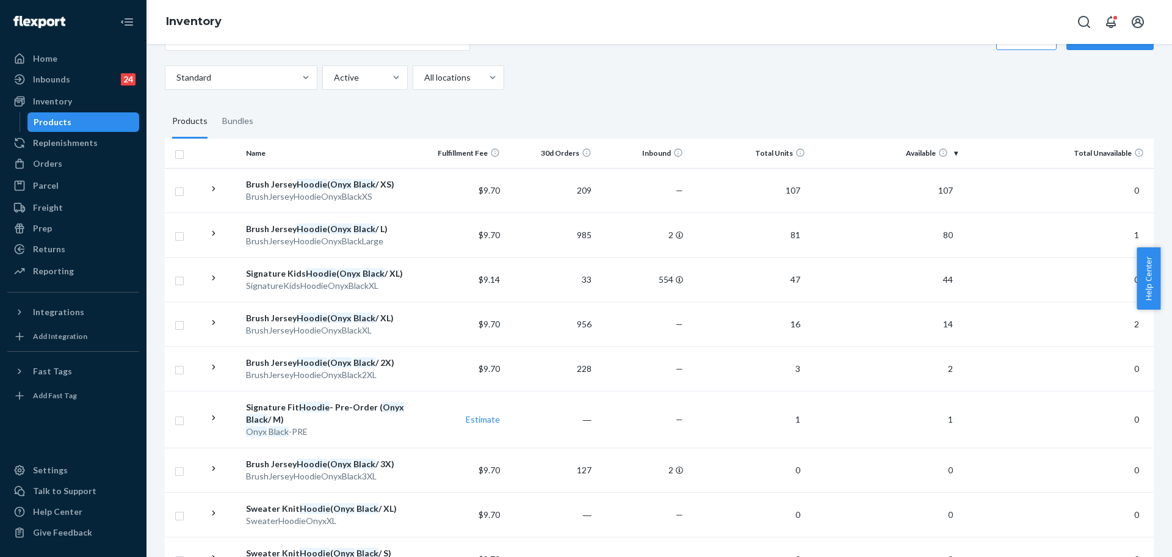
scroll to position [76, 0]
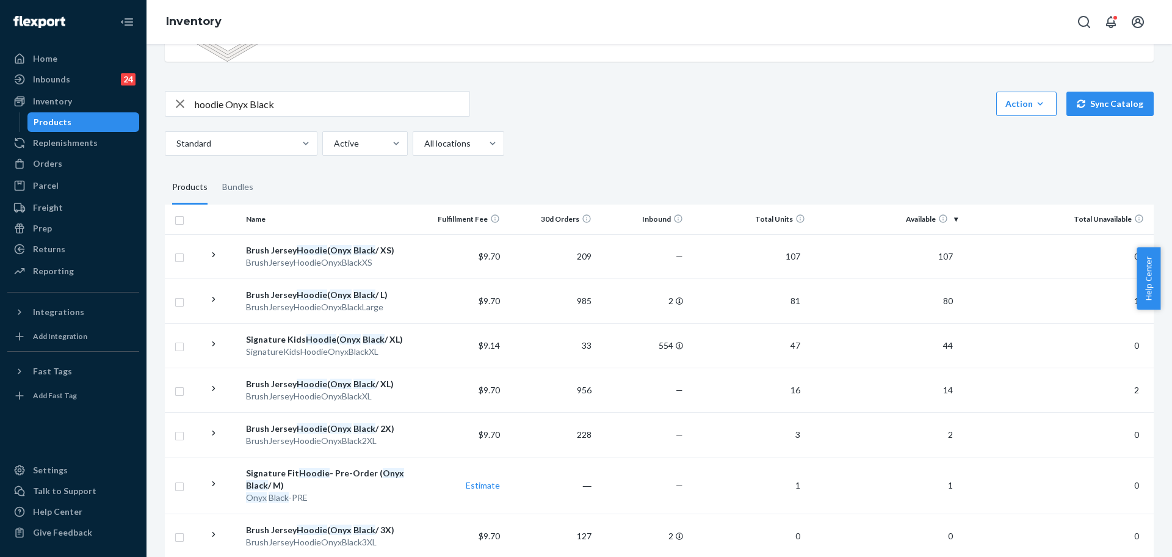
click at [407, 103] on input "hoodie Onyx Black" at bounding box center [332, 104] width 275 height 24
click at [405, 103] on input "hoodie Onyx Black" at bounding box center [332, 104] width 275 height 24
click at [406, 103] on input "hoodie Onyx Black" at bounding box center [332, 104] width 275 height 24
paste input "BrushJerseySweatpantsOnyxBlackM"
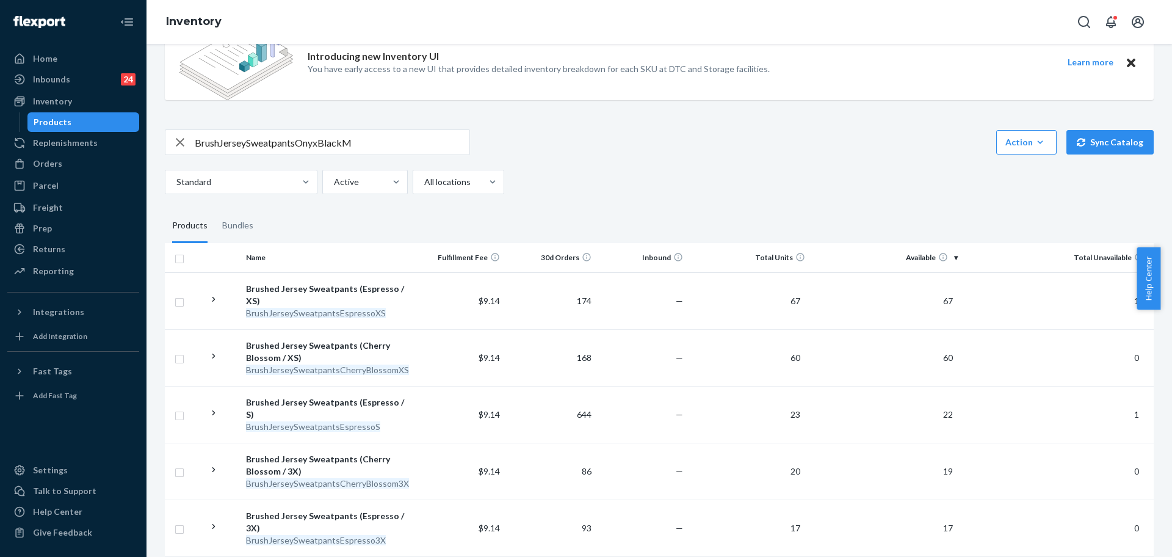
scroll to position [0, 0]
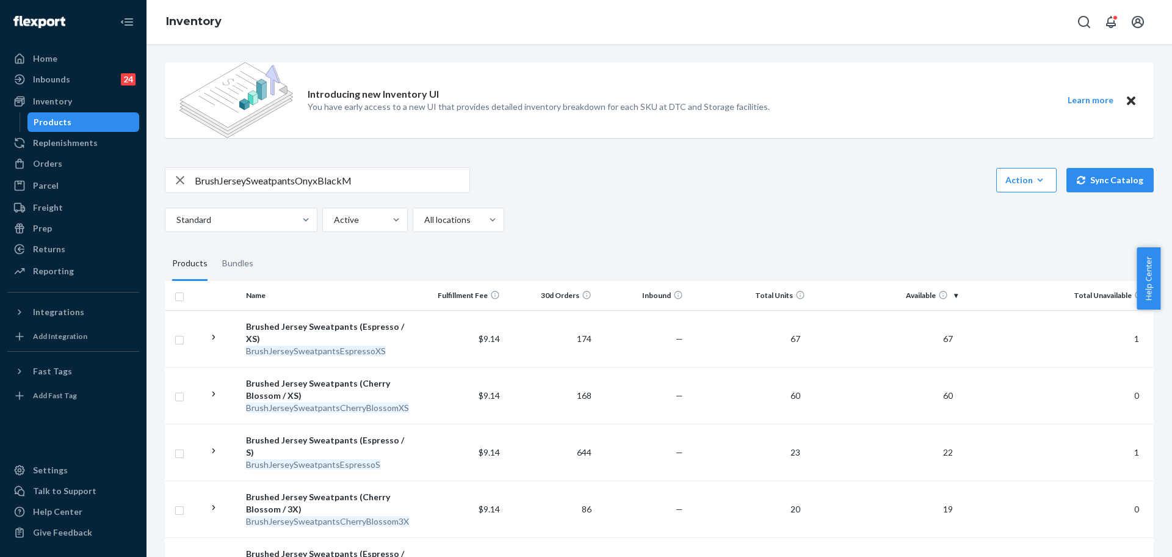
click at [364, 181] on input "BrushJerseySweatpantsOnyxBlackM" at bounding box center [332, 180] width 275 height 24
paste input "MinimalistSweatpantsNavyXL"
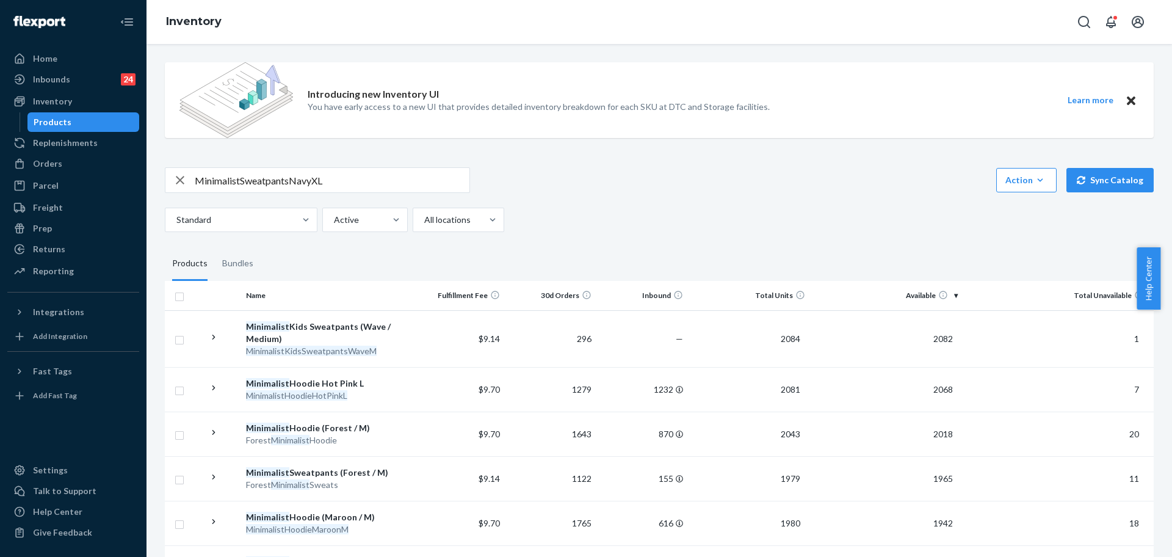
click at [386, 173] on input "MinimalistSweatpantsNavyXL" at bounding box center [332, 180] width 275 height 24
paste input "Minimalist Sweatpants Navy /"
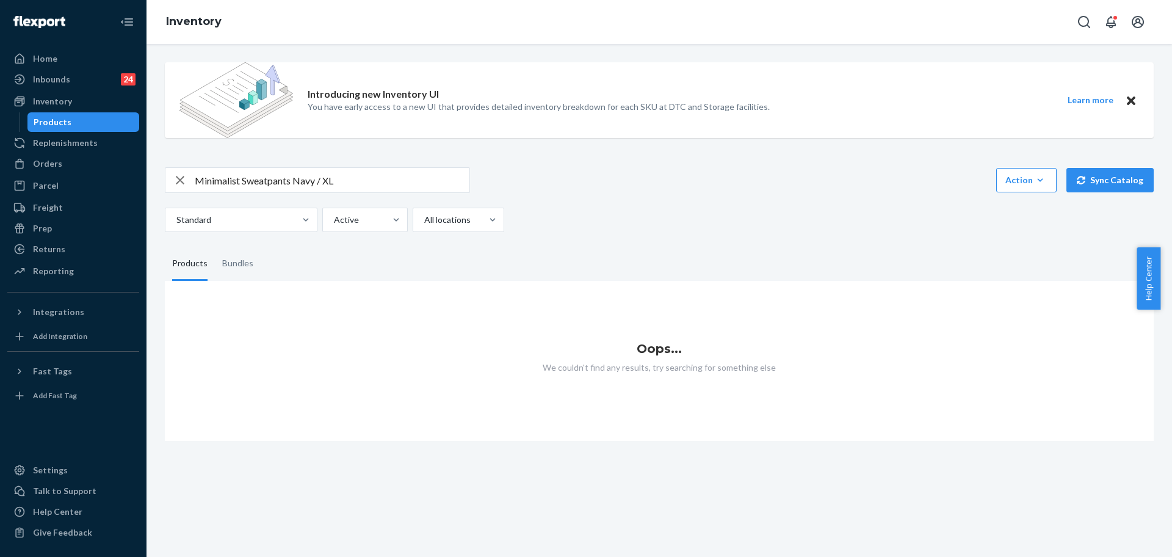
click at [386, 172] on input "Minimalist Sweatpants Navy / XL" at bounding box center [332, 180] width 275 height 24
click at [248, 179] on input "Minimalist Sweatpants Navy" at bounding box center [332, 180] width 275 height 24
click at [248, 178] on input "Minimalist Sweatpants Navy" at bounding box center [332, 180] width 275 height 24
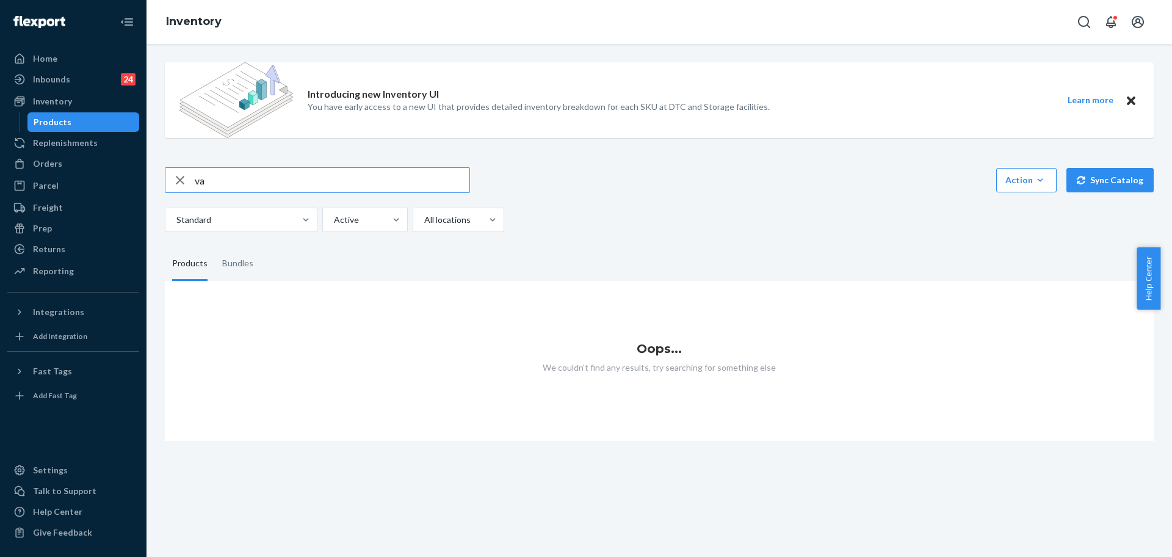
type input "v"
click at [336, 186] on input "minimalist navy" at bounding box center [332, 180] width 275 height 24
paste input "MinimalistSweatpantsNavyXL"
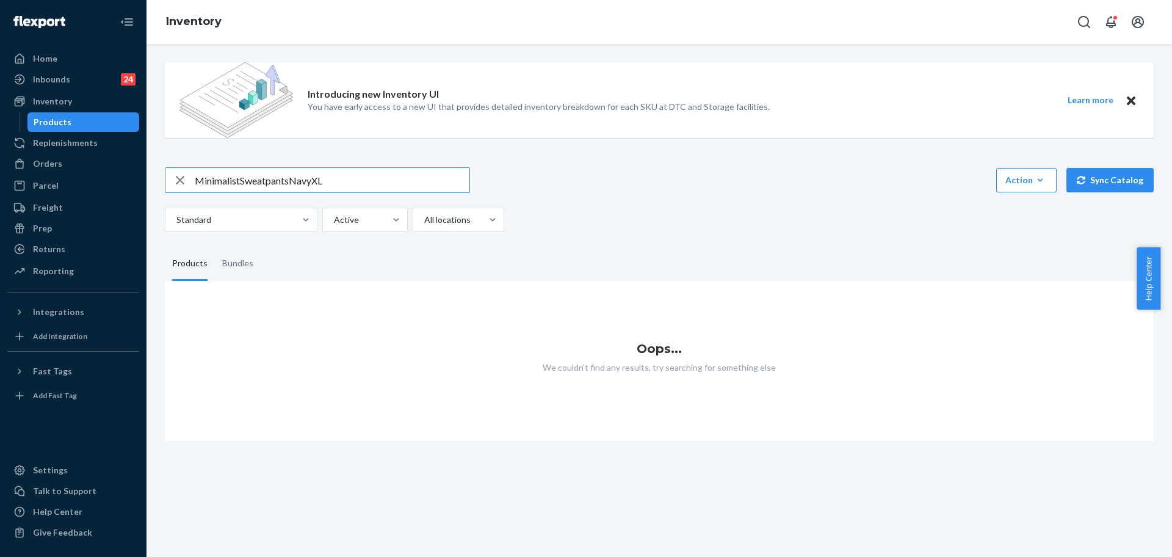
type input "MinimalistSweatpantsNavyXL"
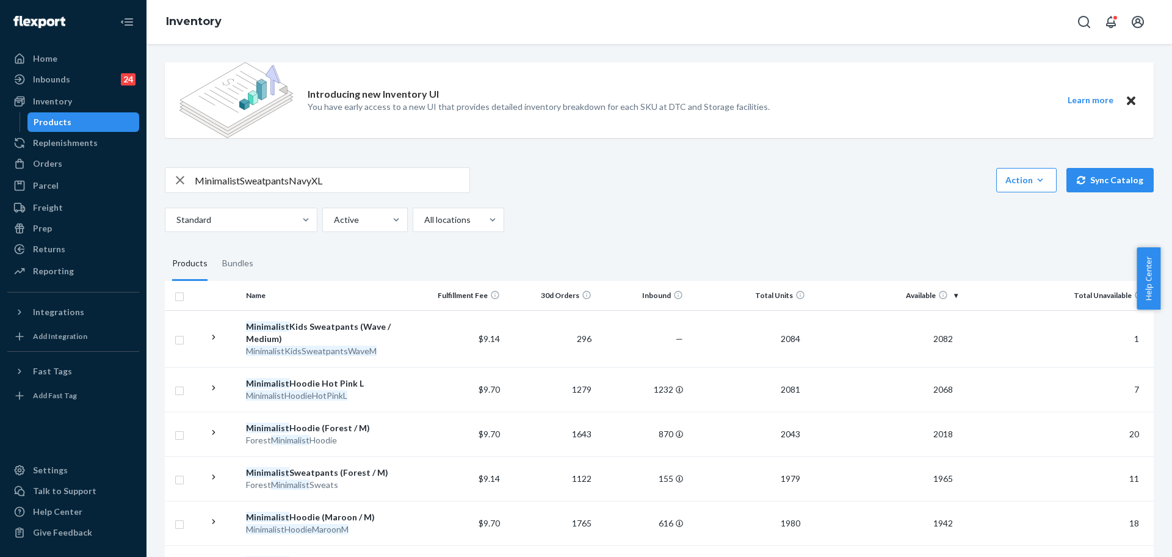
click at [1132, 174] on button "Sync Catalog" at bounding box center [1110, 180] width 87 height 24
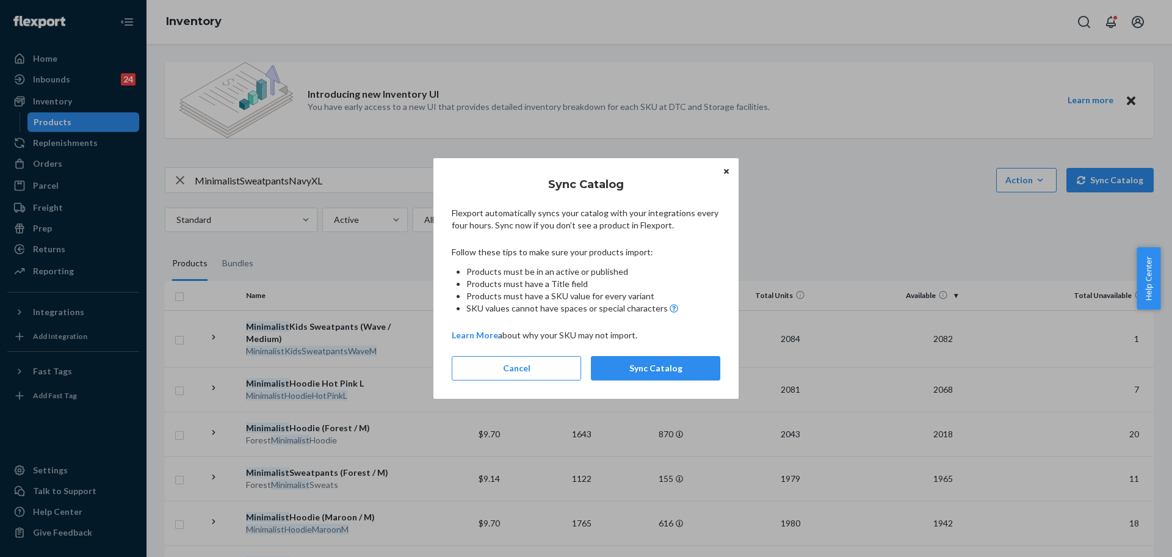
click at [731, 172] on button "Close" at bounding box center [726, 170] width 12 height 13
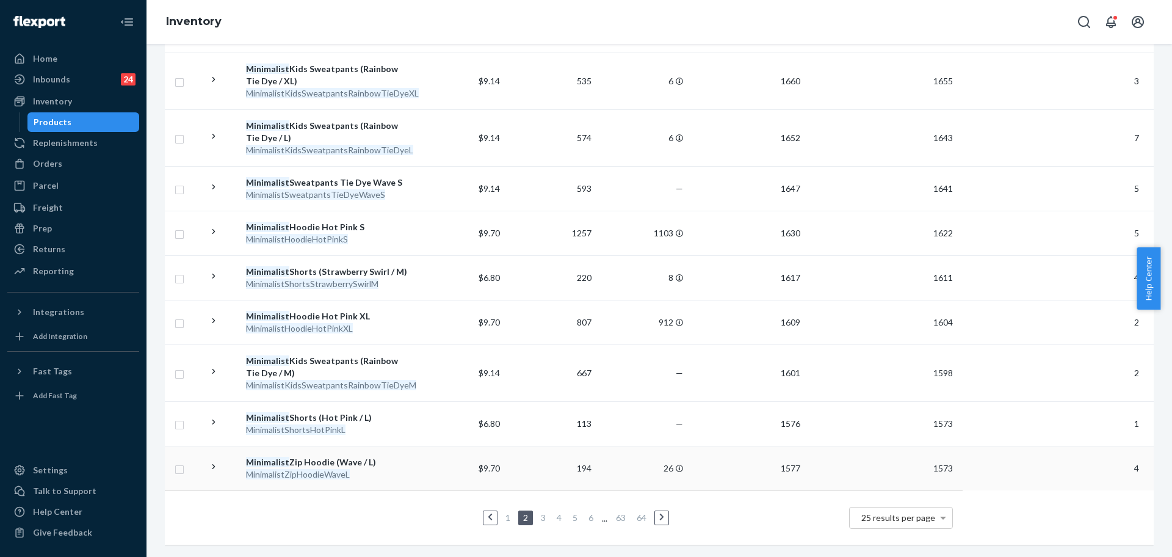
scroll to position [1007, 0]
click at [538, 512] on link "3" at bounding box center [543, 517] width 10 height 10
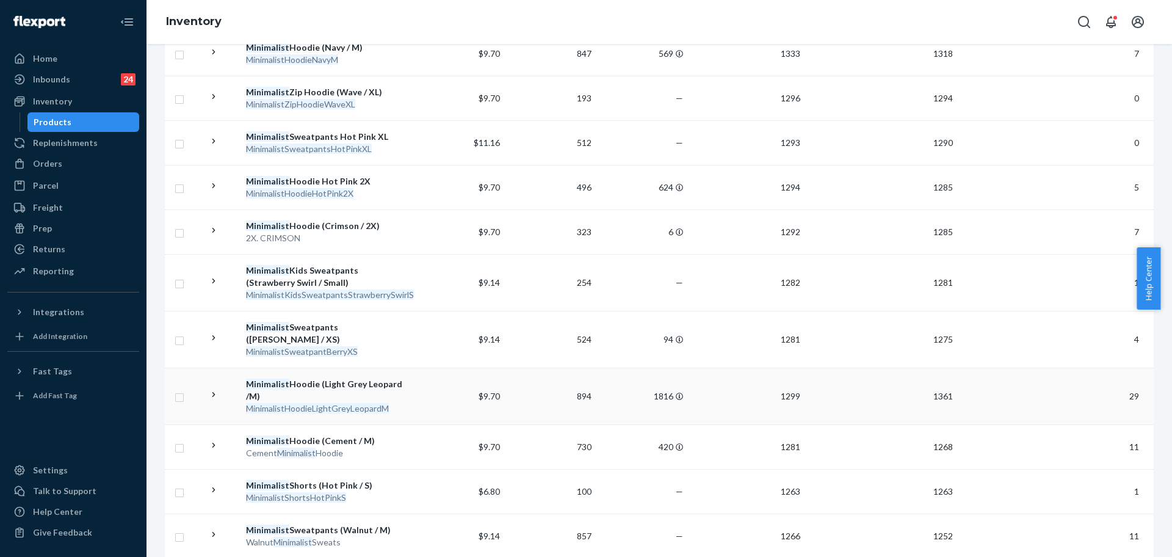
scroll to position [994, 0]
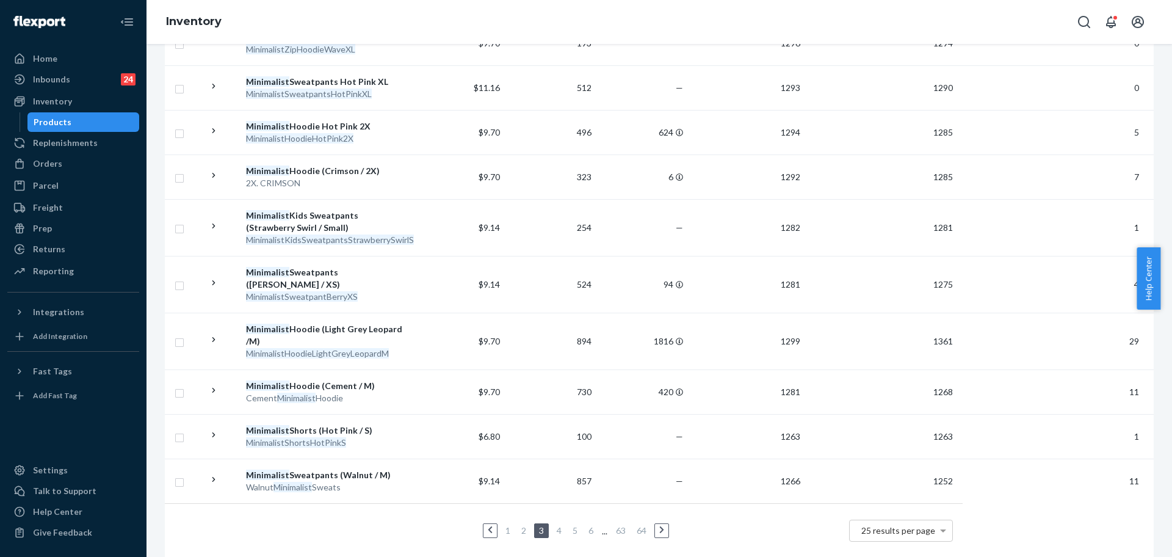
click at [554, 525] on link "4" at bounding box center [559, 530] width 10 height 10
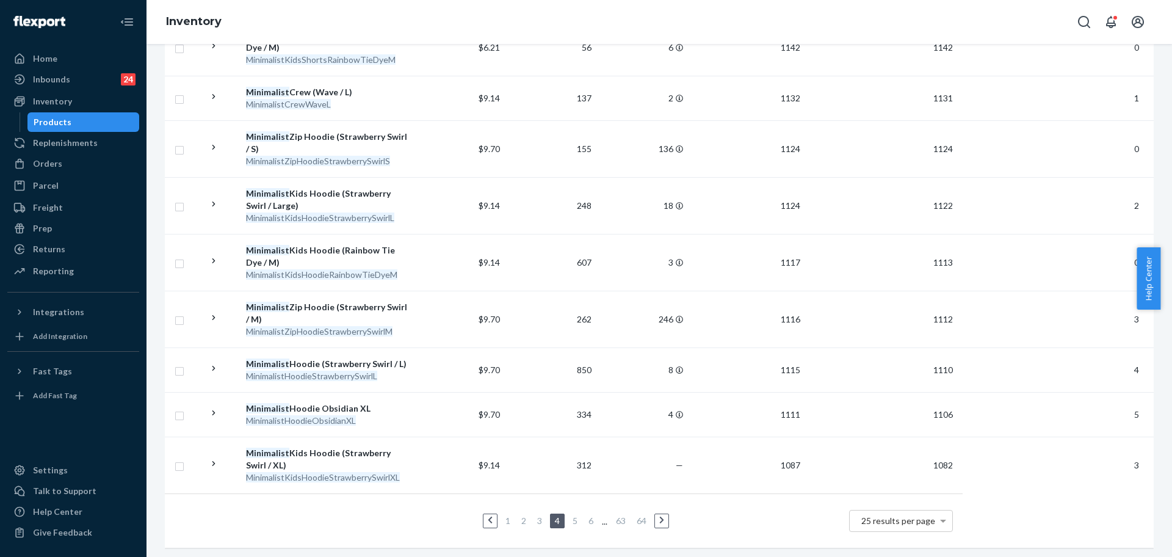
scroll to position [1104, 0]
click at [574, 513] on link "5" at bounding box center [575, 518] width 10 height 10
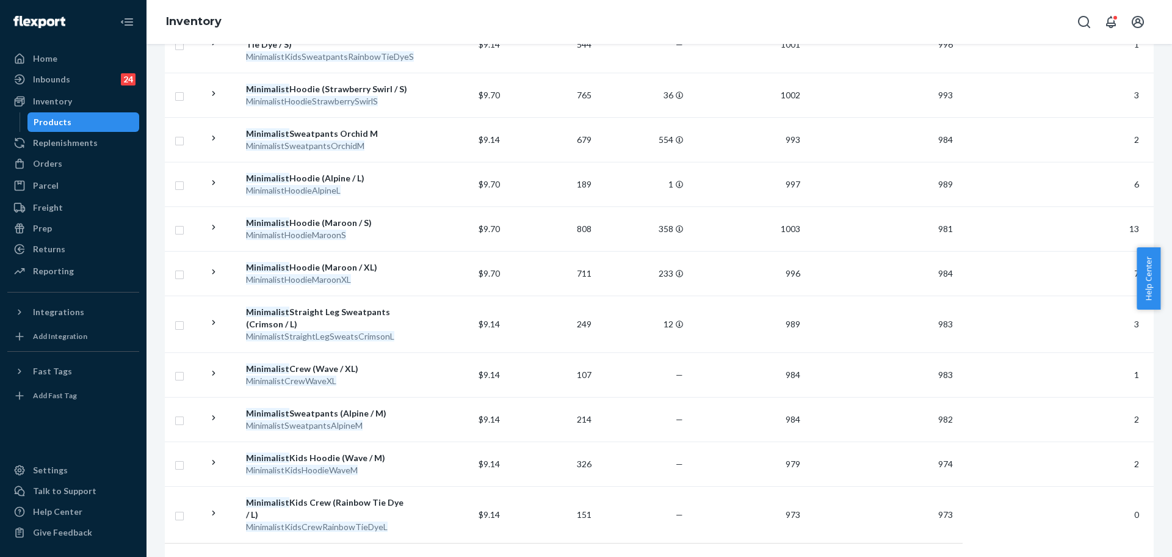
scroll to position [1007, 0]
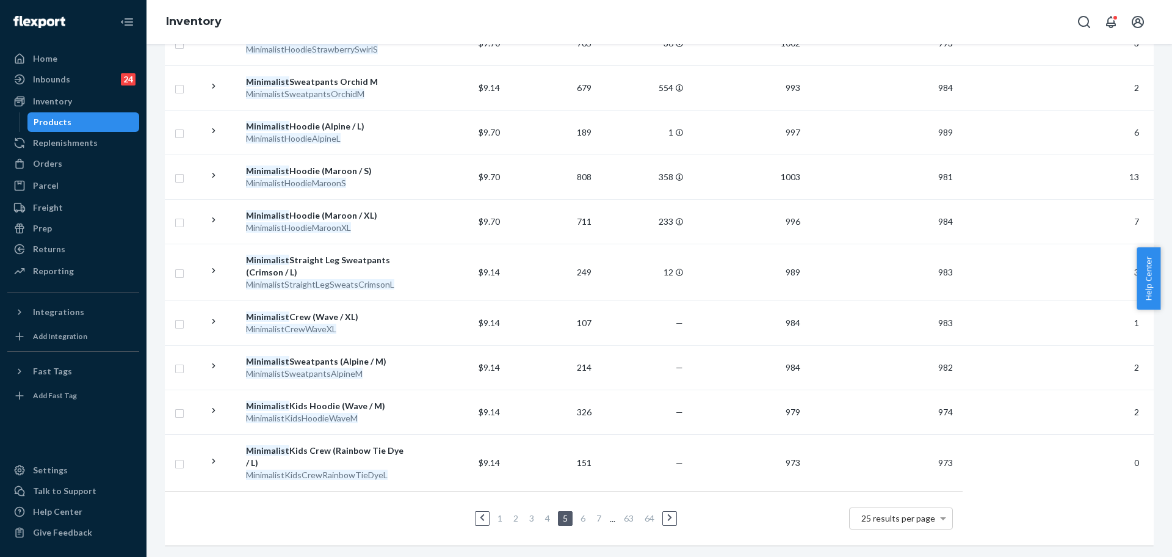
click at [581, 513] on link "6" at bounding box center [583, 518] width 10 height 10
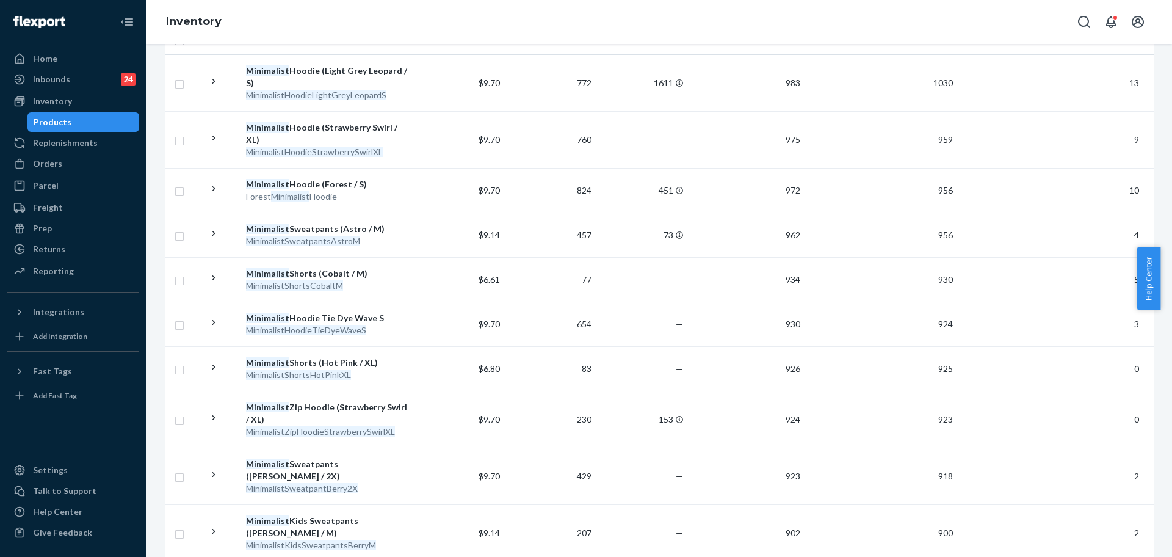
scroll to position [0, 0]
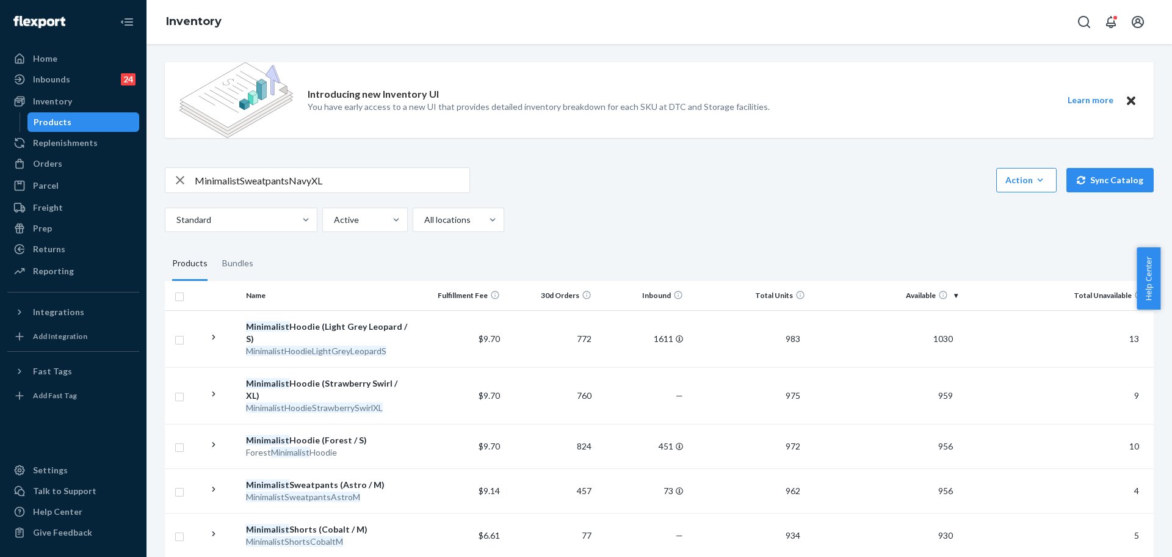
click at [300, 188] on input "MinimalistSweatpantsNavyXL" at bounding box center [332, 180] width 275 height 24
click at [288, 180] on input "MinimalistSweatpantsNavyXL" at bounding box center [332, 180] width 275 height 24
drag, startPoint x: 288, startPoint y: 180, endPoint x: 223, endPoint y: 182, distance: 64.7
click at [223, 182] on input "MinimalistSweatpantsNavyXL" at bounding box center [332, 180] width 275 height 24
click at [236, 175] on input "MinimalistSweatpantsNavyXL" at bounding box center [332, 180] width 275 height 24
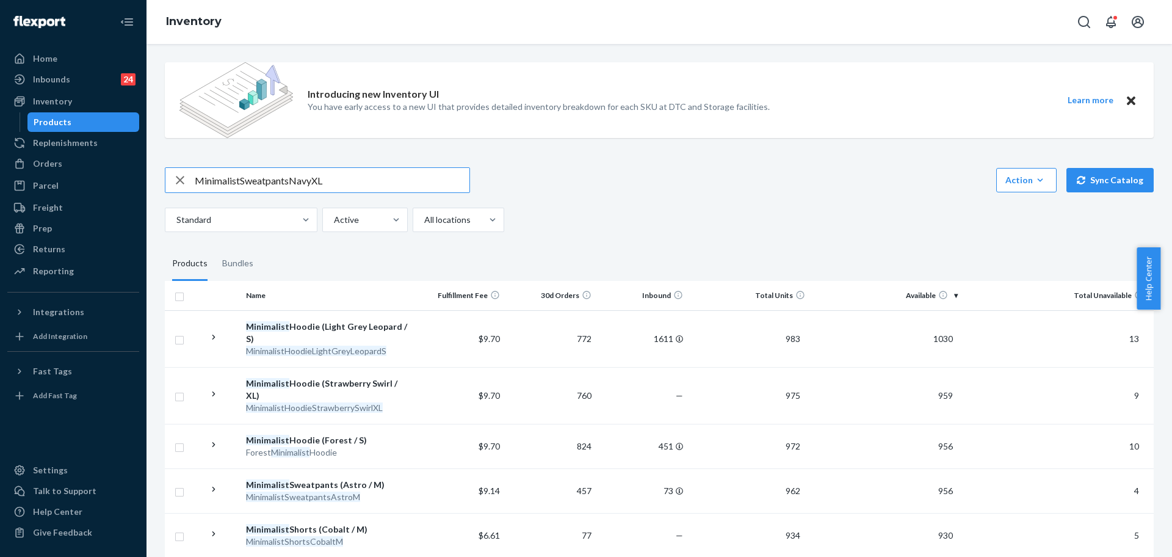
click at [236, 175] on input "MinimalistSweatpantsNavyXL" at bounding box center [332, 180] width 275 height 24
click at [252, 187] on input "MinimalistSweatpantsNavyXL" at bounding box center [332, 180] width 275 height 24
click at [291, 178] on input "MinimalistSweatpantsNavyXL" at bounding box center [332, 180] width 275 height 24
click at [237, 179] on input "MinimalistSweatpants NavyXL" at bounding box center [332, 180] width 275 height 24
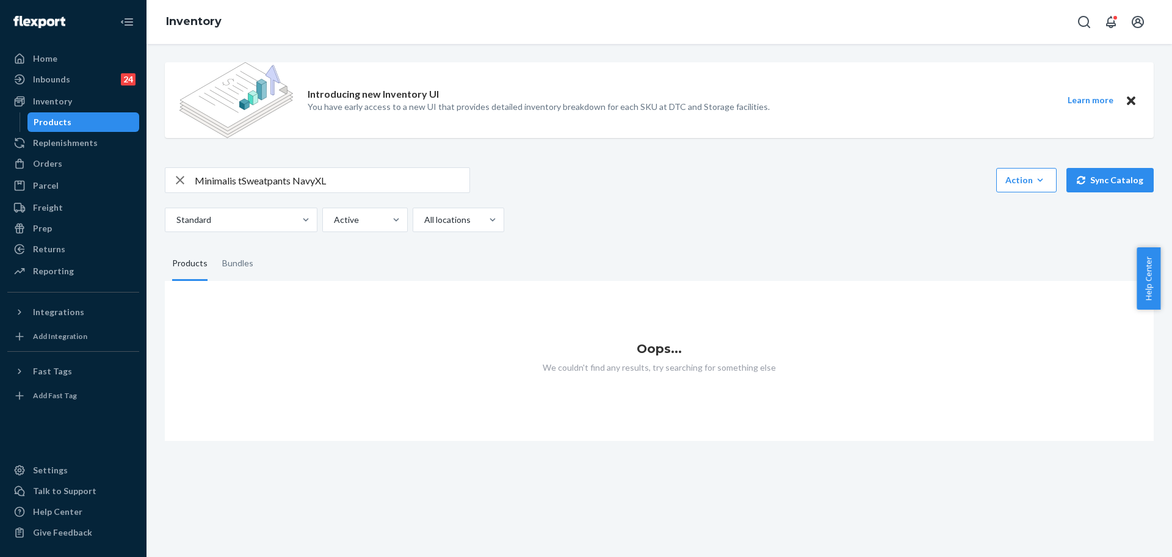
click at [241, 186] on input "Minimalis tSweatpants NavyXL" at bounding box center [332, 180] width 275 height 24
click at [288, 182] on input "Minimalist Sweatpants NavyXL" at bounding box center [332, 180] width 275 height 24
drag, startPoint x: 293, startPoint y: 181, endPoint x: 336, endPoint y: 194, distance: 44.4
click at [335, 193] on div "Minimalist Sweatpants NavyXL Action Create product Create bundle Bulk create pr…" at bounding box center [659, 199] width 989 height 65
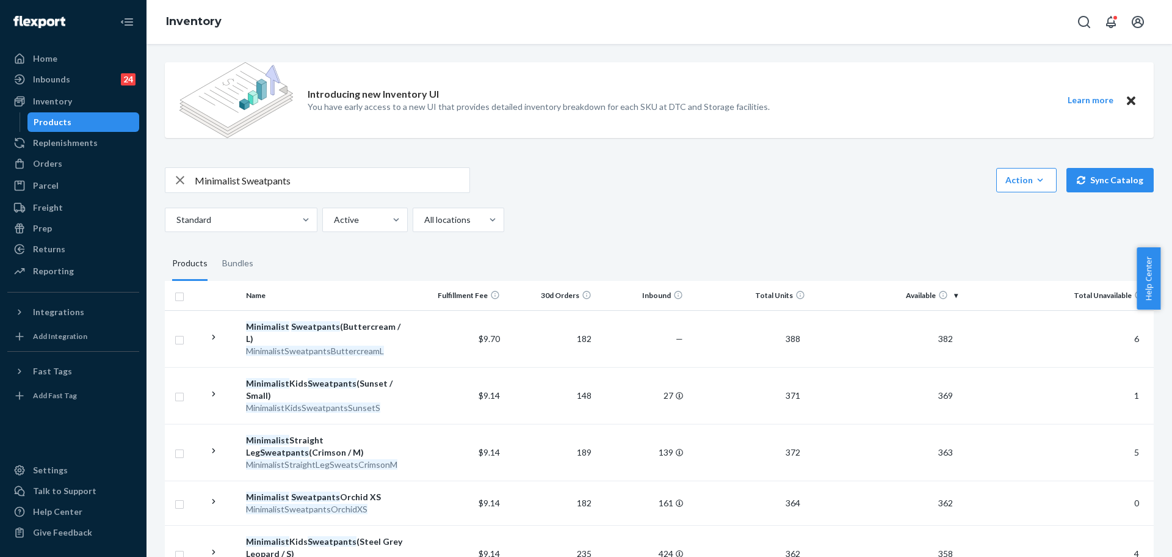
click at [324, 168] on input "Minimalist Sweatpants" at bounding box center [332, 180] width 275 height 24
click at [321, 196] on div "Minimalist Sweatpants Action Create product Create bundle Bulk create products …" at bounding box center [659, 199] width 989 height 65
click at [322, 186] on input "Minimalist Sweatpants" at bounding box center [332, 180] width 275 height 24
click at [322, 185] on input "Minimalist Sweatpants" at bounding box center [332, 180] width 275 height 24
click at [324, 185] on input "Minimalist Sweatpants" at bounding box center [332, 180] width 275 height 24
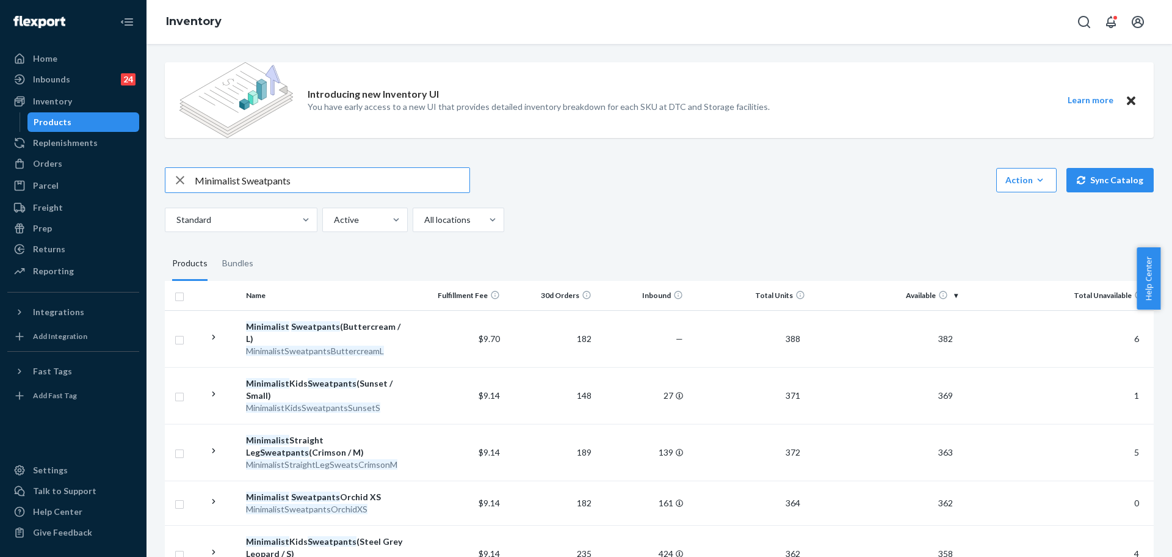
paste input "Hoodie Navy / XL"
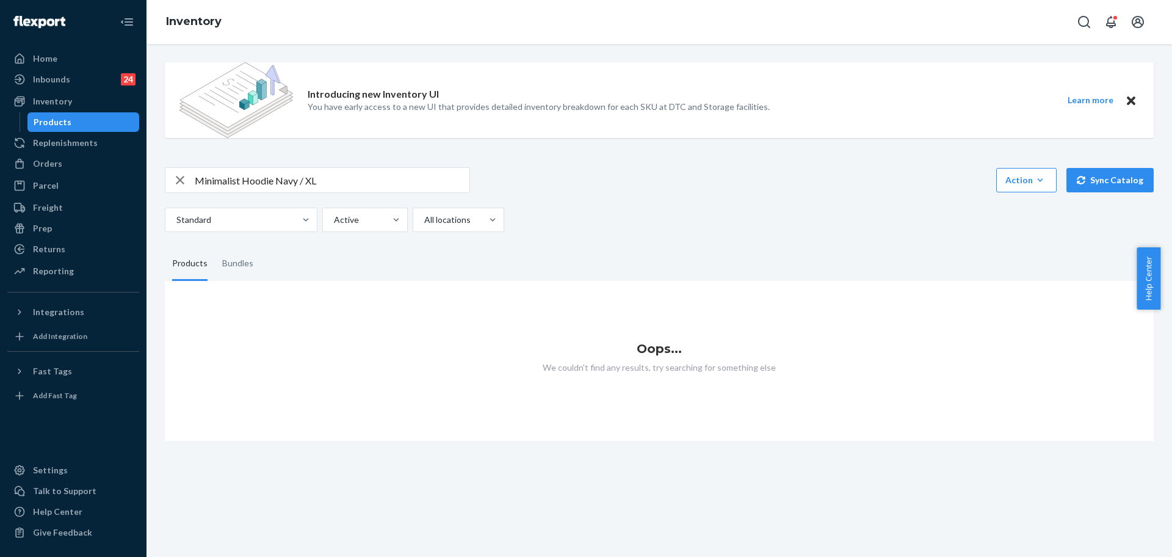
click at [388, 177] on input "Minimalist Hoodie Navy / XL" at bounding box center [332, 180] width 275 height 24
type input "Minimalist Hoodie Navy / Xl"
click at [1076, 173] on button "Sync Catalog" at bounding box center [1110, 180] width 87 height 24
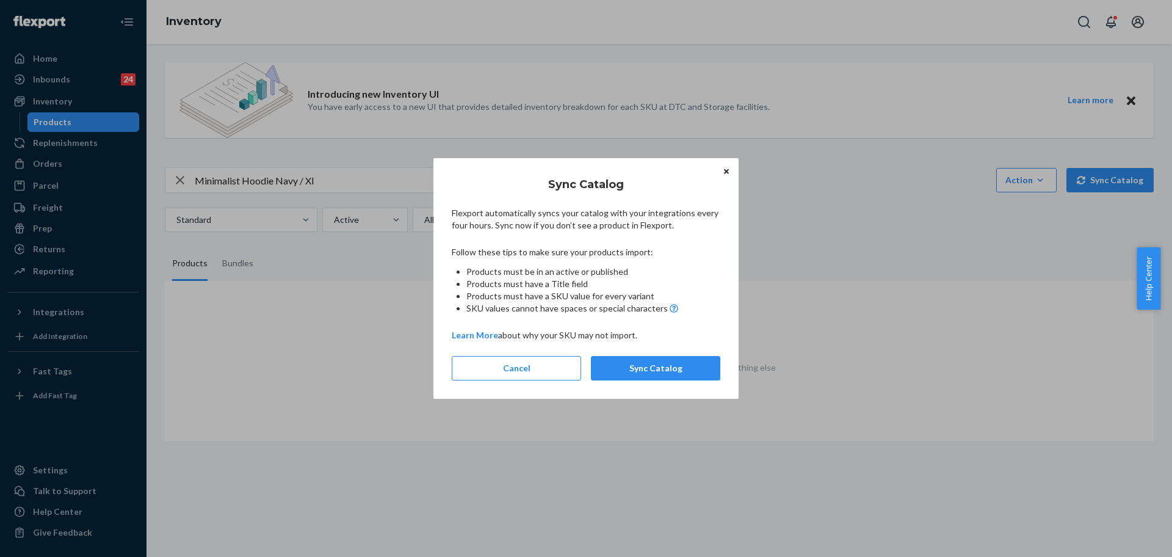
click at [643, 373] on button "Sync Catalog" at bounding box center [655, 368] width 129 height 24
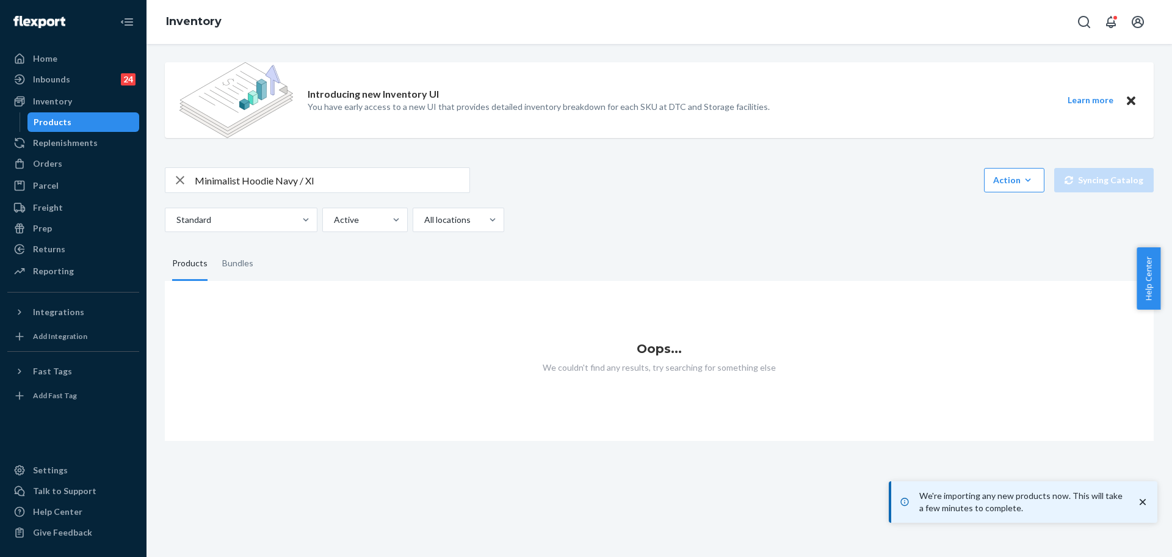
click at [371, 181] on input "Minimalist Hoodie Navy / Xl" at bounding box center [332, 180] width 275 height 24
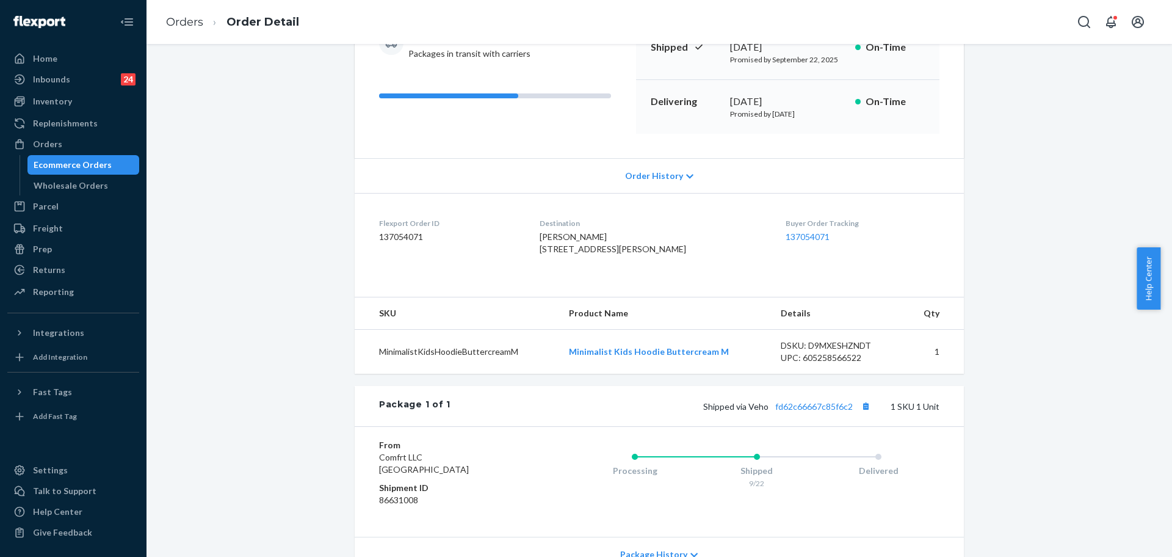
scroll to position [277, 0]
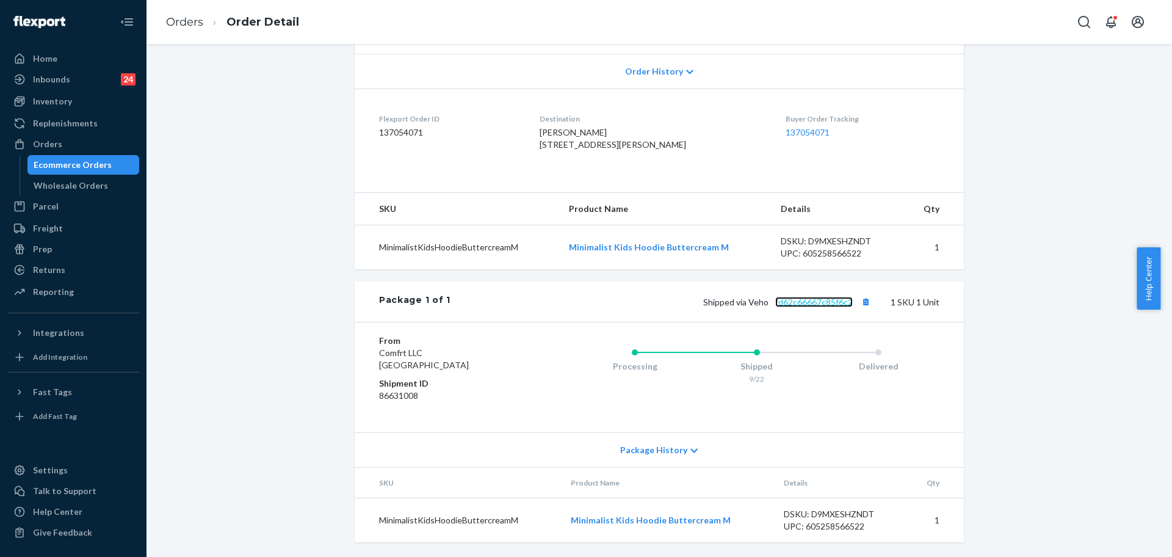
click at [817, 305] on link "fd62c66667c85f6c2" at bounding box center [814, 302] width 78 height 10
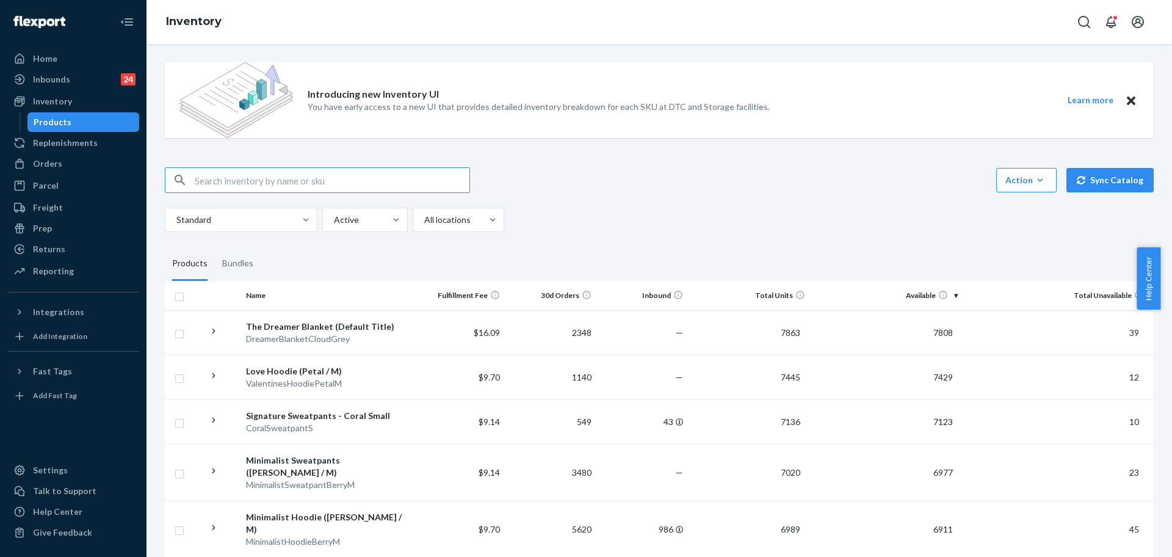
click at [275, 179] on input "text" at bounding box center [332, 180] width 275 height 24
paste input "Minimalist Hoodie Navy / XL"
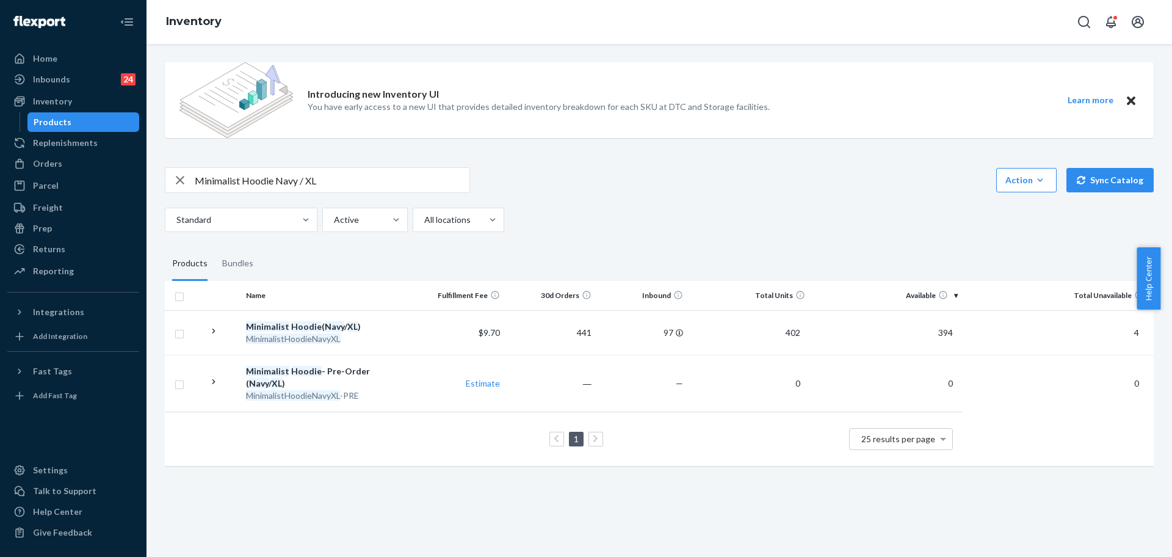
click at [380, 165] on div "Introducing new Inventory UI You have early access to a new UI that provides de…" at bounding box center [659, 266] width 1007 height 426
click at [381, 165] on div "Introducing new Inventory UI You have early access to a new UI that provides de…" at bounding box center [659, 266] width 1007 height 426
click at [382, 166] on div "Introducing new Inventory UI You have early access to a new UI that provides de…" at bounding box center [659, 266] width 1007 height 426
click at [404, 173] on input "Minimalist Hoodie Navy / XL" at bounding box center [332, 180] width 275 height 24
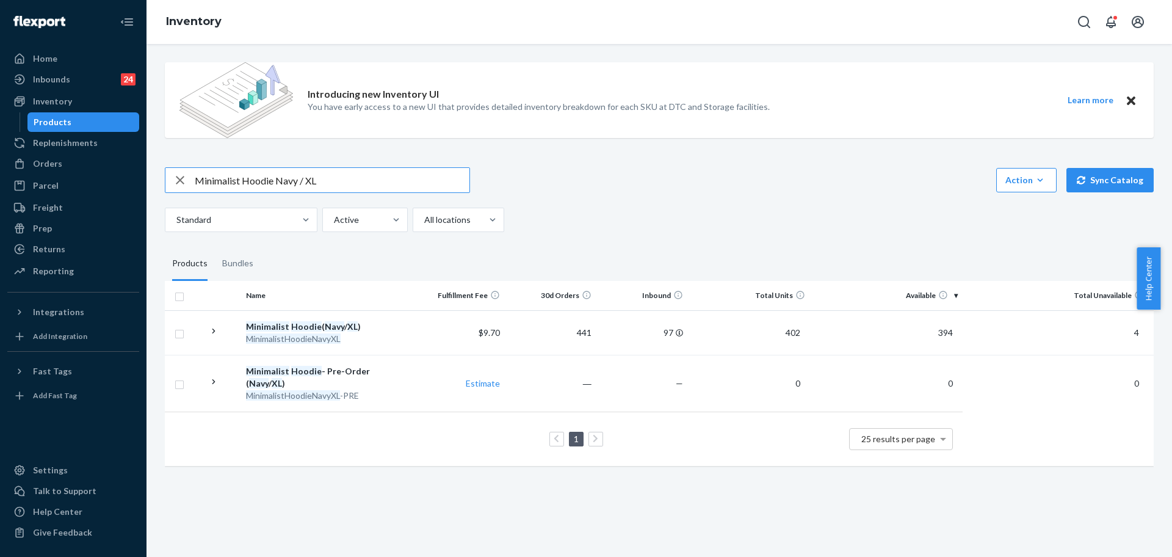
click at [404, 173] on input "Minimalist Hoodie Navy / XL" at bounding box center [332, 180] width 275 height 24
paste input "Sweatpants"
click at [371, 178] on input "Minimalist Sweatpants Navy / XL" at bounding box center [332, 180] width 275 height 24
click at [375, 178] on input "Minimalist Sweatpants Navy / XL" at bounding box center [332, 180] width 275 height 24
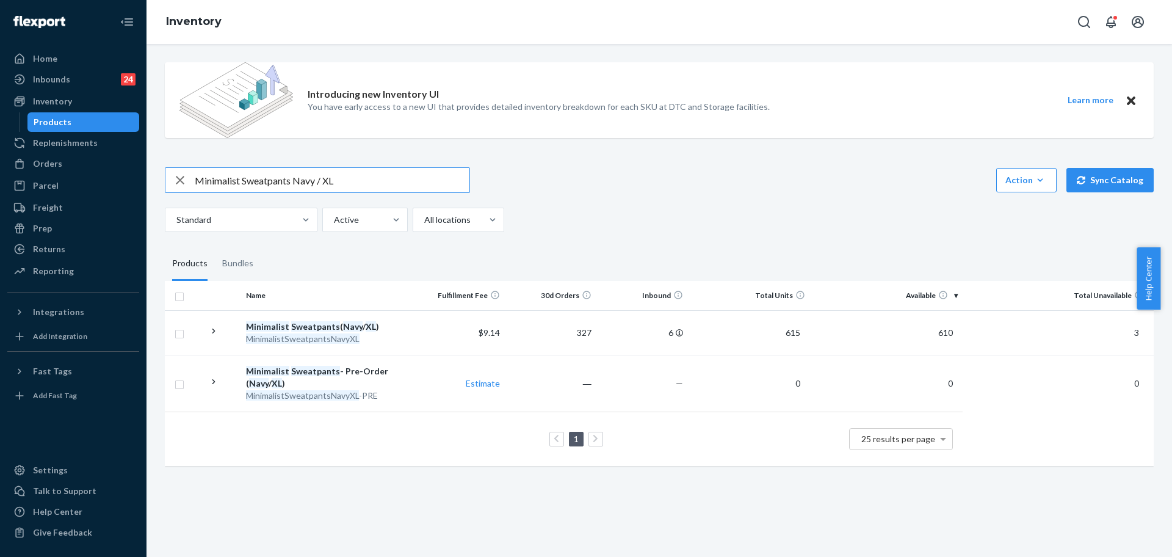
paste input "BrushJerseySweatpantsOnyxBlackM"
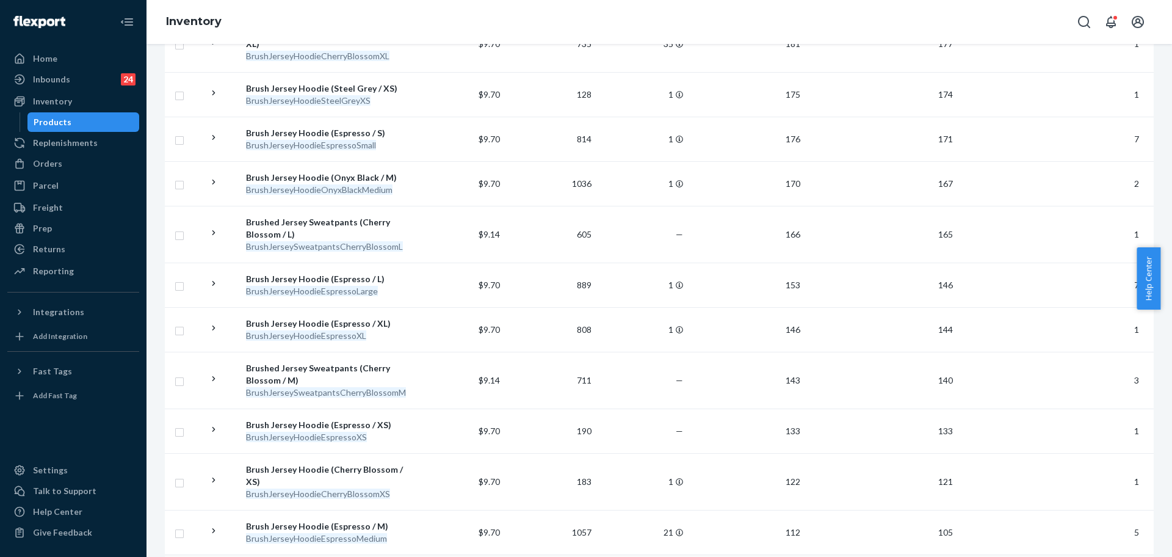
scroll to position [1043, 0]
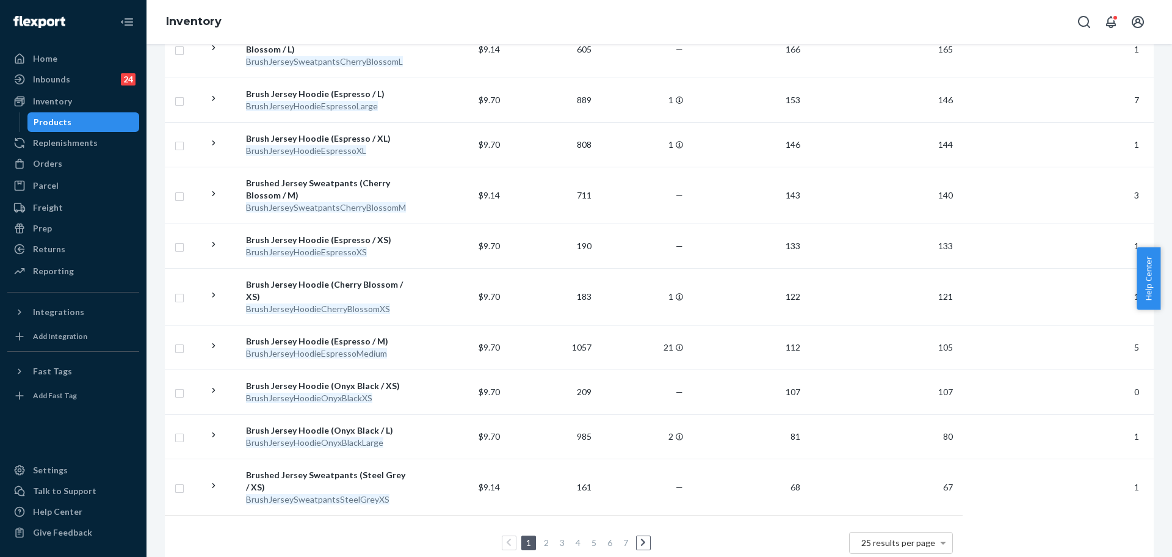
click at [546, 537] on link "2" at bounding box center [547, 542] width 10 height 10
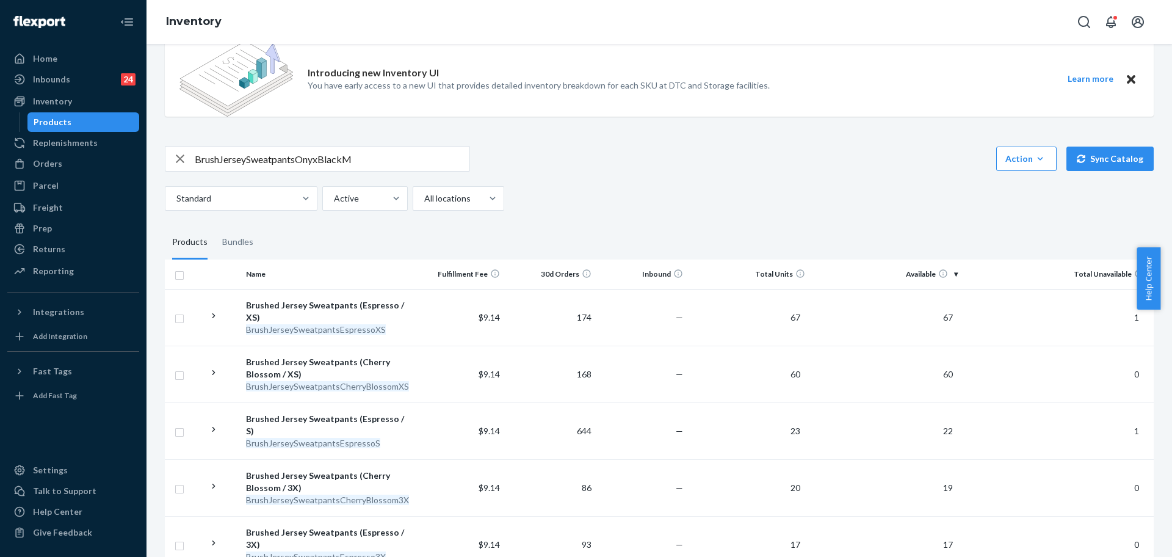
scroll to position [0, 0]
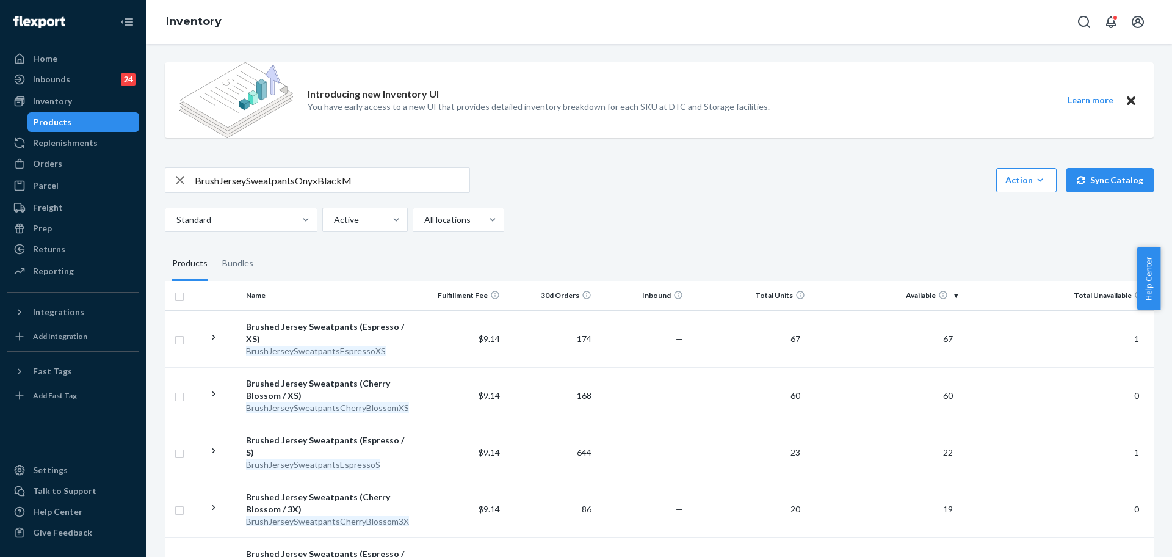
click at [386, 181] on input "BrushJerseySweatpantsOnyxBlackM" at bounding box center [332, 180] width 275 height 24
click at [388, 180] on input "BrushJerseySweatpantsOnyxBlackM" at bounding box center [332, 180] width 275 height 24
paste input "HoodieOnyxBlackMedium"
type input "BrushJerseyHoodieOnyxBlackMedium"
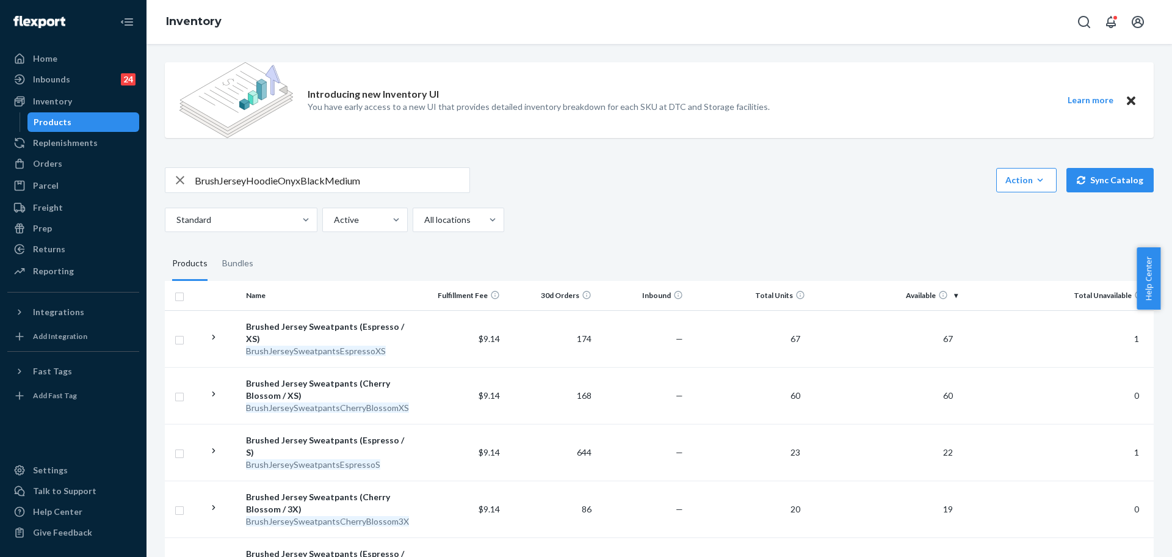
drag, startPoint x: 49, startPoint y: 172, endPoint x: 115, endPoint y: 123, distance: 82.1
click at [49, 172] on link "Orders" at bounding box center [73, 164] width 132 height 20
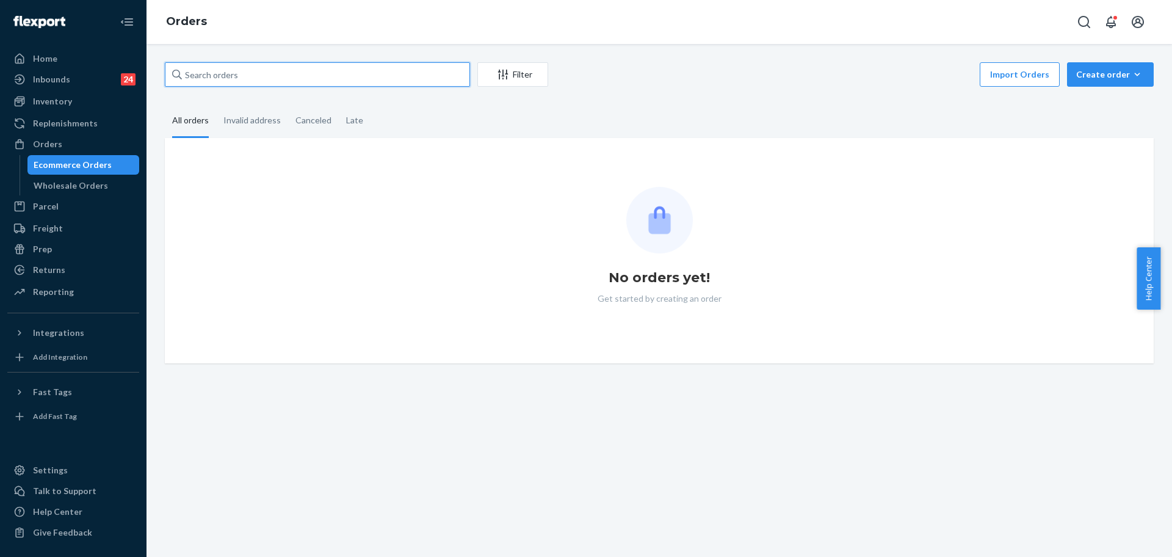
click at [325, 79] on input "text" at bounding box center [317, 74] width 305 height 24
paste input "255151439"
type input "255151439"
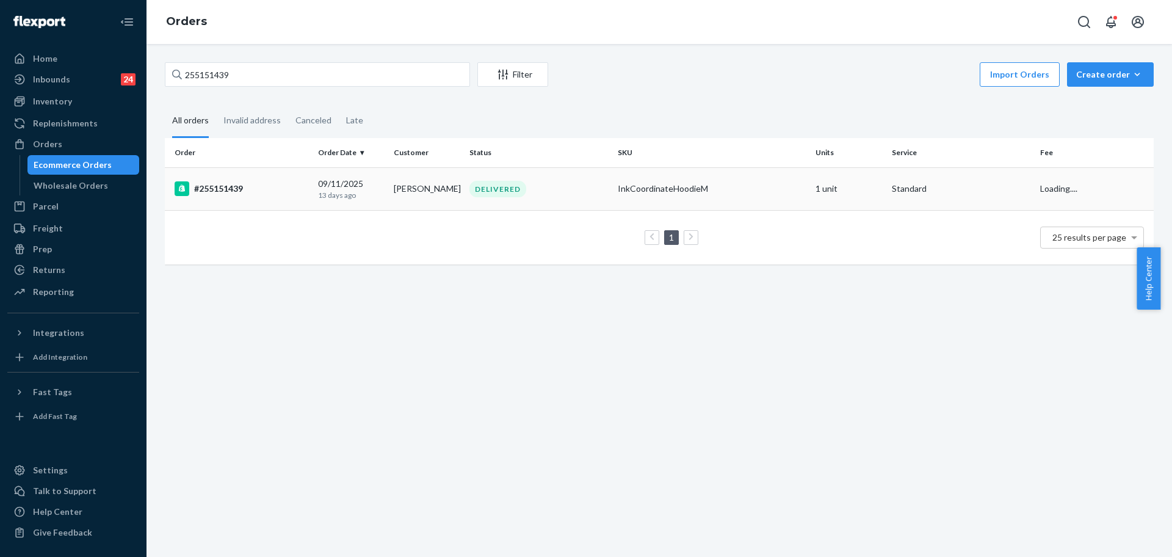
click at [583, 189] on div "DELIVERED" at bounding box center [538, 189] width 143 height 16
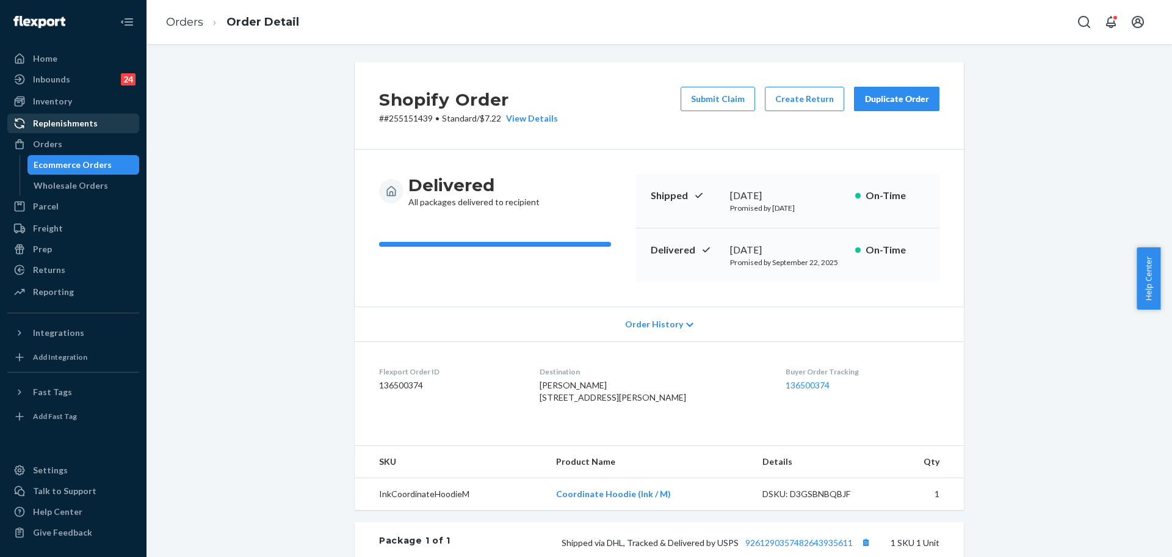
drag, startPoint x: 51, startPoint y: 147, endPoint x: 87, endPoint y: 132, distance: 38.3
click at [51, 147] on div "Orders" at bounding box center [47, 144] width 29 height 12
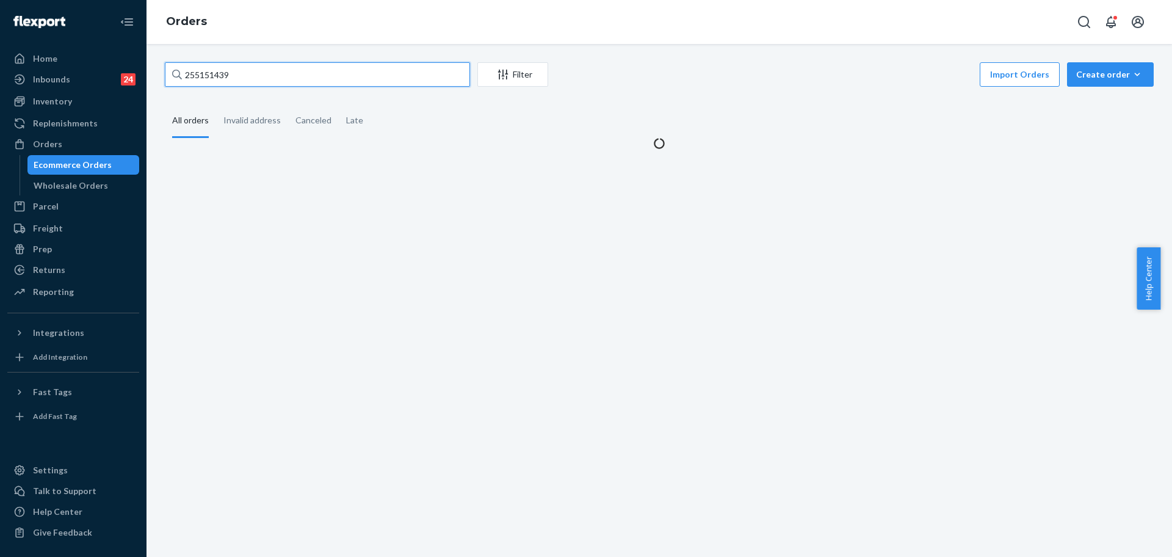
click at [263, 82] on input "255151439" at bounding box center [317, 74] width 305 height 24
click at [263, 81] on input "255151439" at bounding box center [317, 74] width 305 height 24
drag, startPoint x: 263, startPoint y: 81, endPoint x: 420, endPoint y: 112, distance: 160.0
click at [264, 81] on input "255151439" at bounding box center [317, 74] width 305 height 24
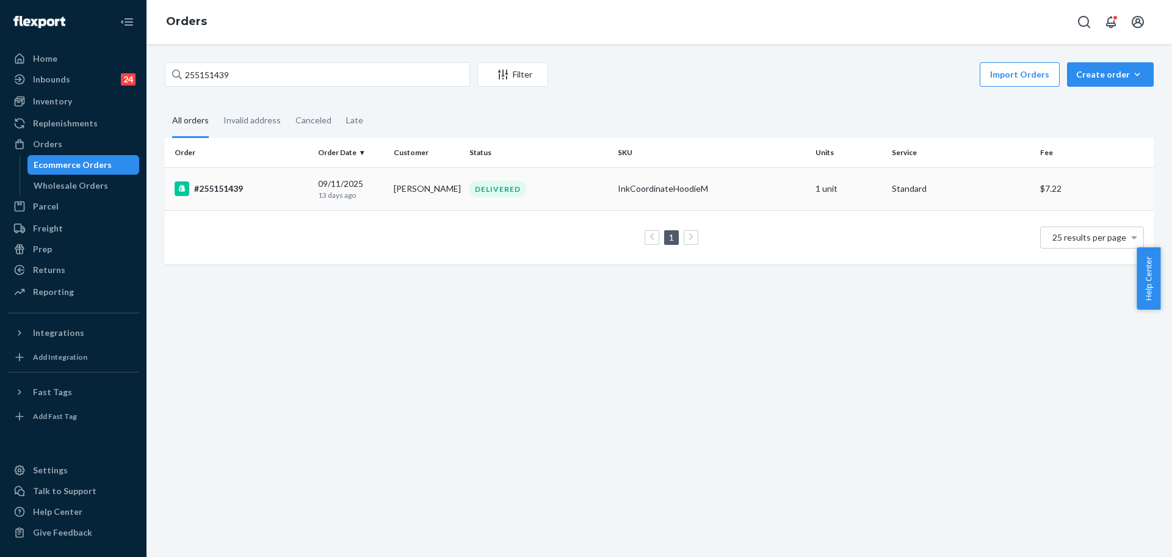
click at [706, 176] on td "InkCoordinateHoodieM" at bounding box center [712, 188] width 198 height 43
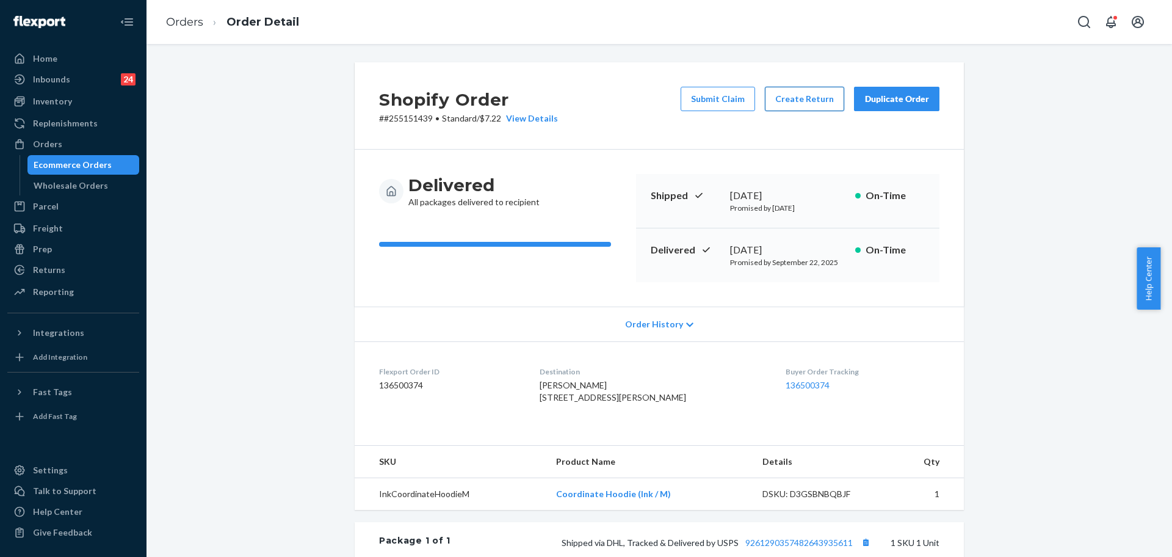
click at [780, 89] on button "Create Return" at bounding box center [804, 99] width 79 height 24
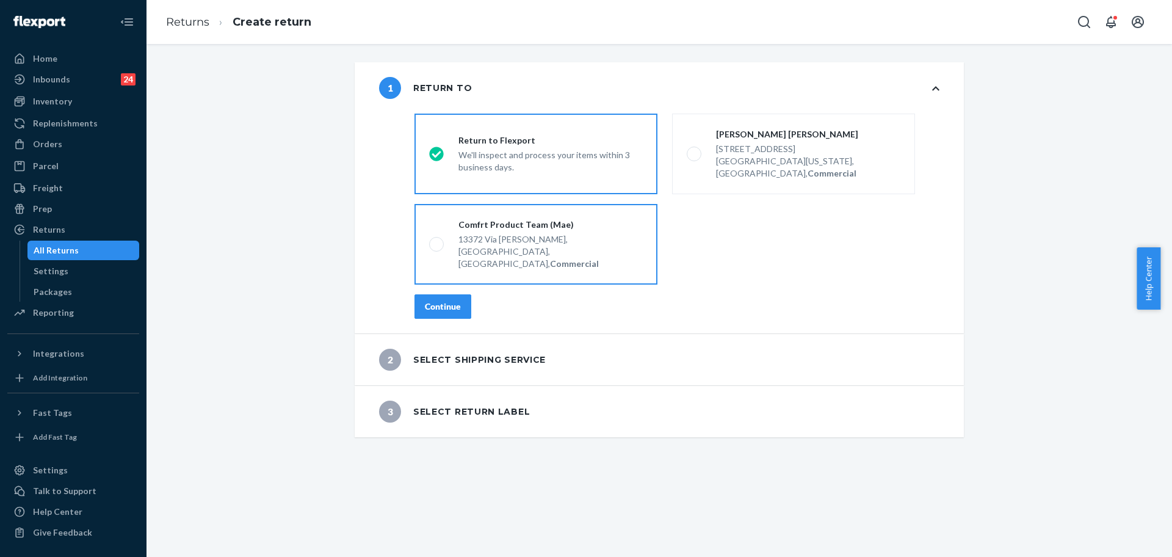
click at [455, 253] on label "Comfrt Product Team (Mae) 13372 Via Stephen, Poway, CA 92064, US, Commercial" at bounding box center [536, 244] width 243 height 81
click at [437, 248] on input "Comfrt Product Team (Mae) 13372 Via Stephen, Poway, CA 92064, US, Commercial" at bounding box center [433, 245] width 8 height 8
radio input "true"
click at [458, 162] on div "We'll inspect and process your items within 3 business days." at bounding box center [550, 160] width 184 height 27
click at [437, 158] on input "Return to Flexport We'll inspect and process your items within 3 business days." at bounding box center [433, 154] width 8 height 8
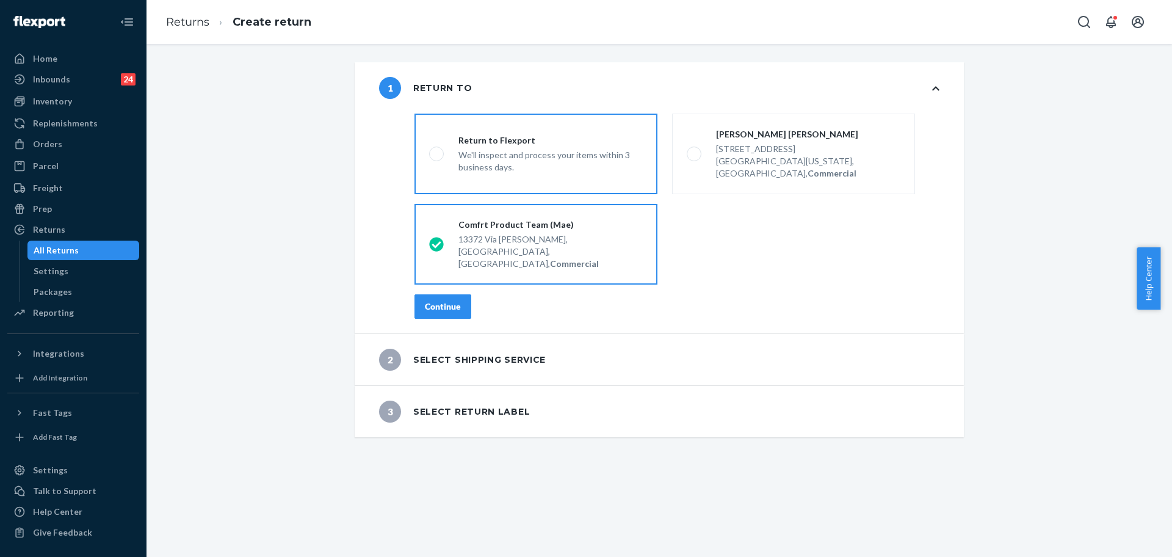
radio input "true"
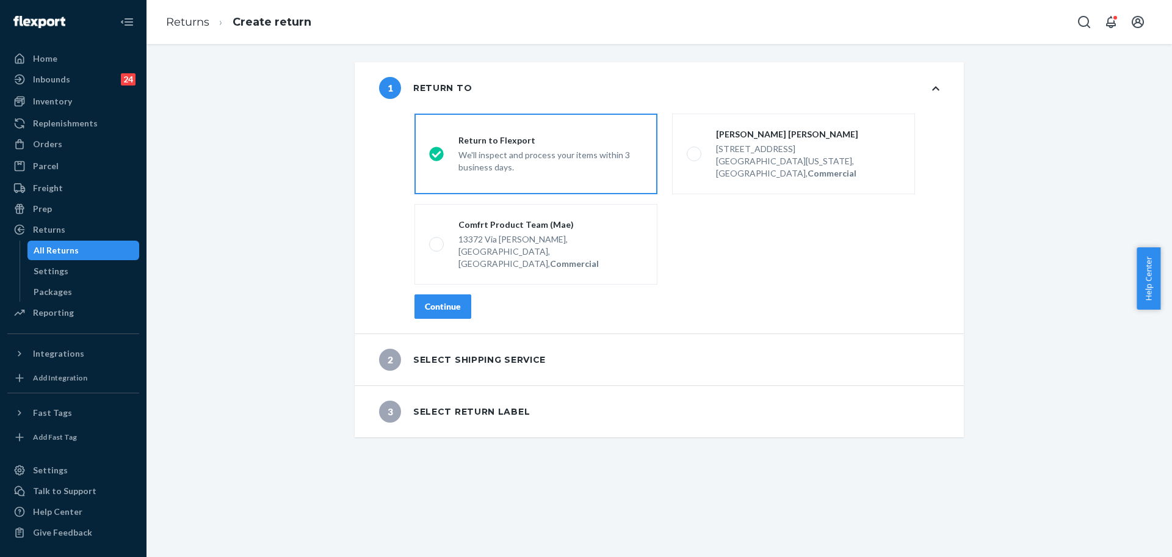
click at [449, 269] on div "destinationsRadioGroup Return to Flexport We'll inspect and process your items …" at bounding box center [677, 221] width 574 height 225
click at [457, 294] on button "Continue" at bounding box center [443, 306] width 57 height 24
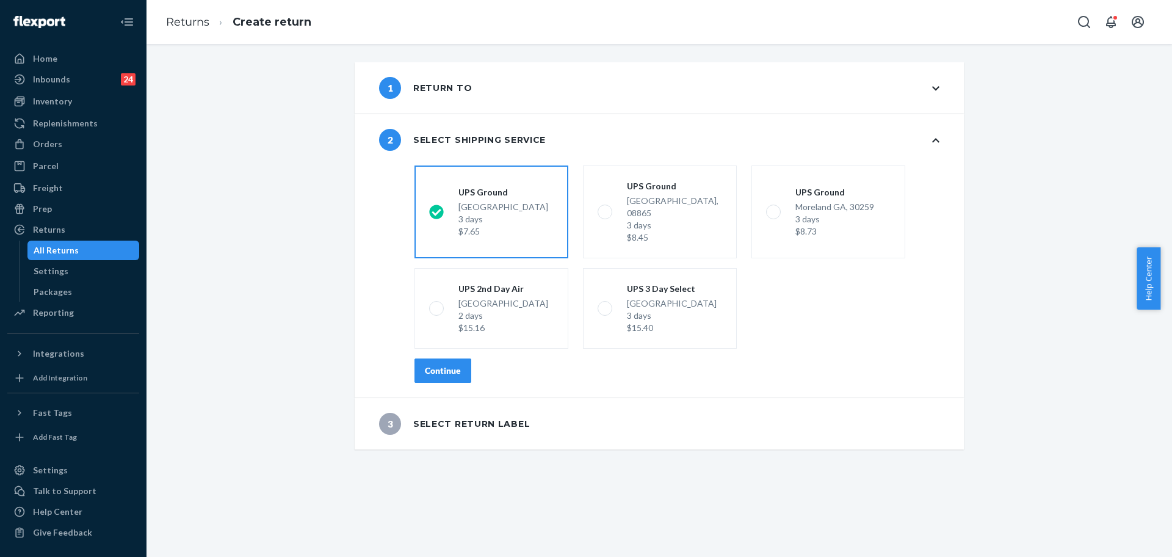
click at [454, 342] on div "shippingRatesRadioGroup UPS Ground Highland CA, 92346 3 days $7.65 UPS Ground P…" at bounding box center [677, 279] width 574 height 237
click at [436, 374] on div "shippingRatesRadioGroup UPS Ground Highland CA, 92346 3 days $7.65 UPS Ground P…" at bounding box center [677, 279] width 574 height 237
click at [462, 364] on button "Continue" at bounding box center [443, 370] width 57 height 24
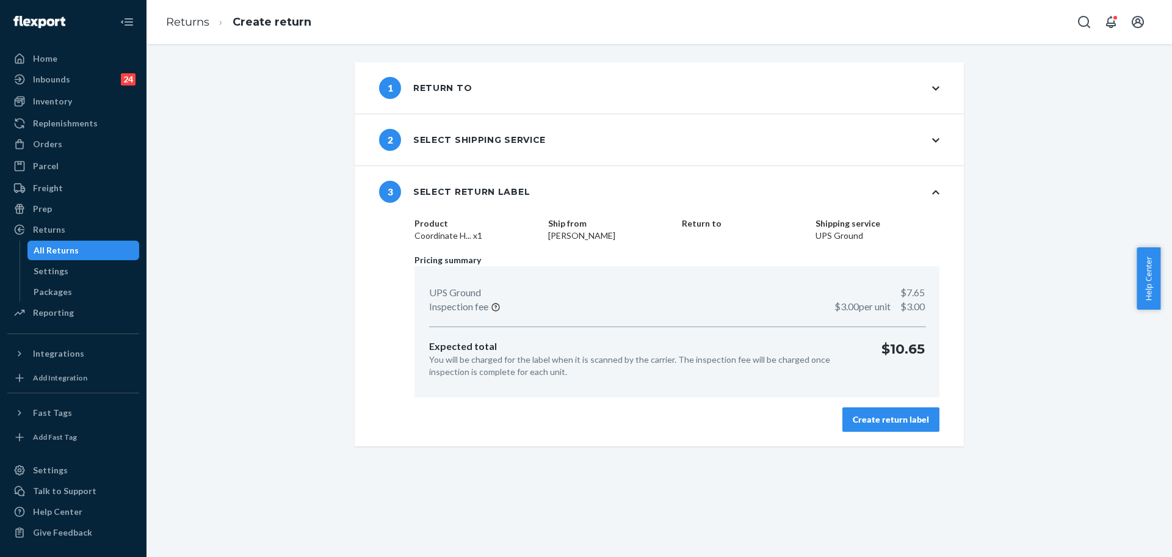
click at [874, 427] on button "Create return label" at bounding box center [890, 419] width 97 height 24
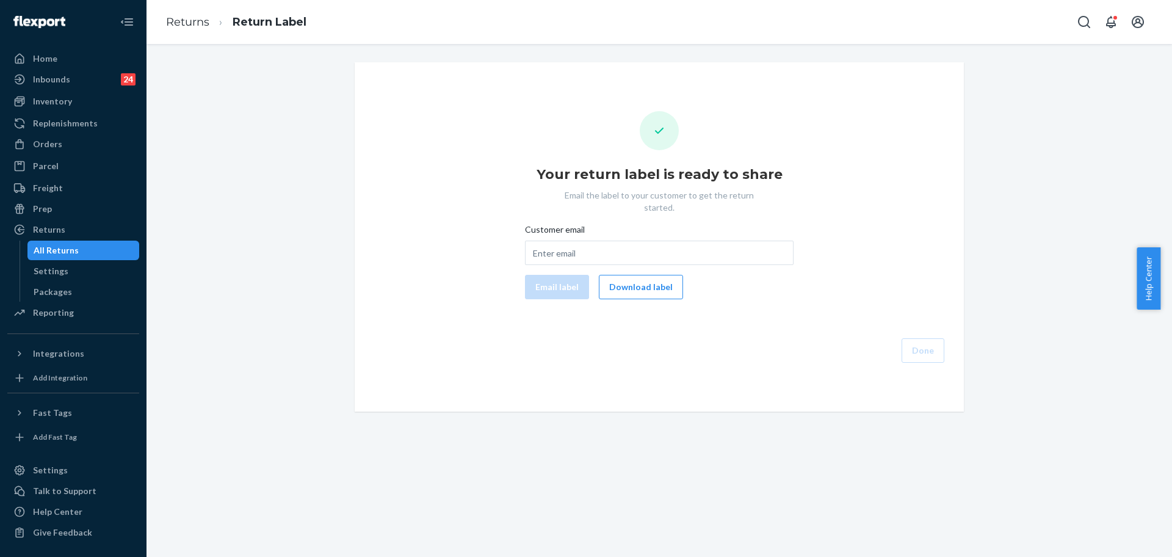
click at [623, 259] on div "Customer email Email label Download label" at bounding box center [659, 261] width 269 height 76
click at [628, 275] on button "Download label" at bounding box center [641, 287] width 84 height 24
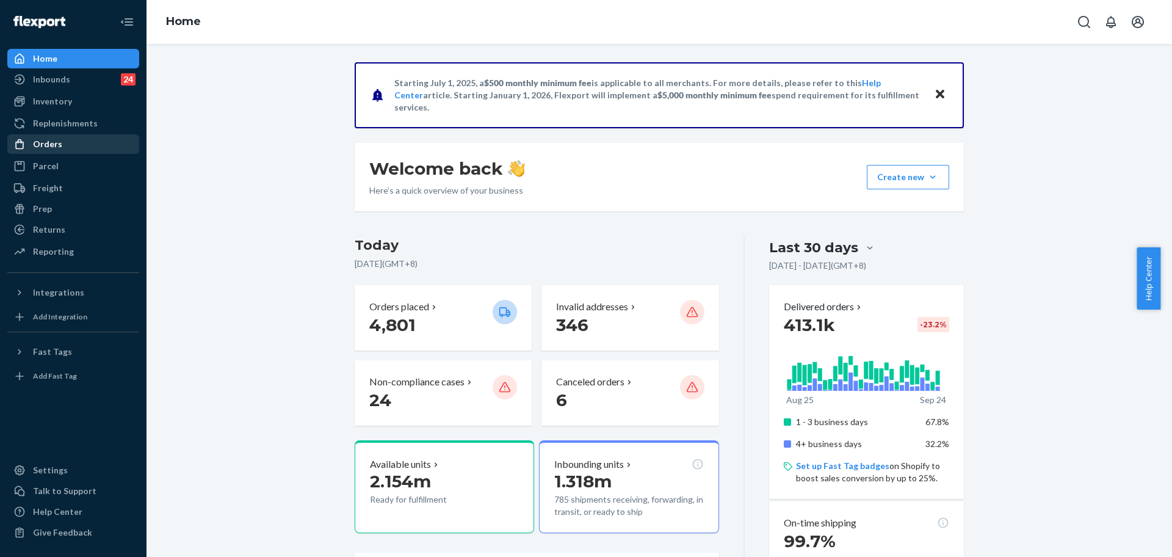
click at [68, 150] on div "Orders" at bounding box center [73, 144] width 129 height 17
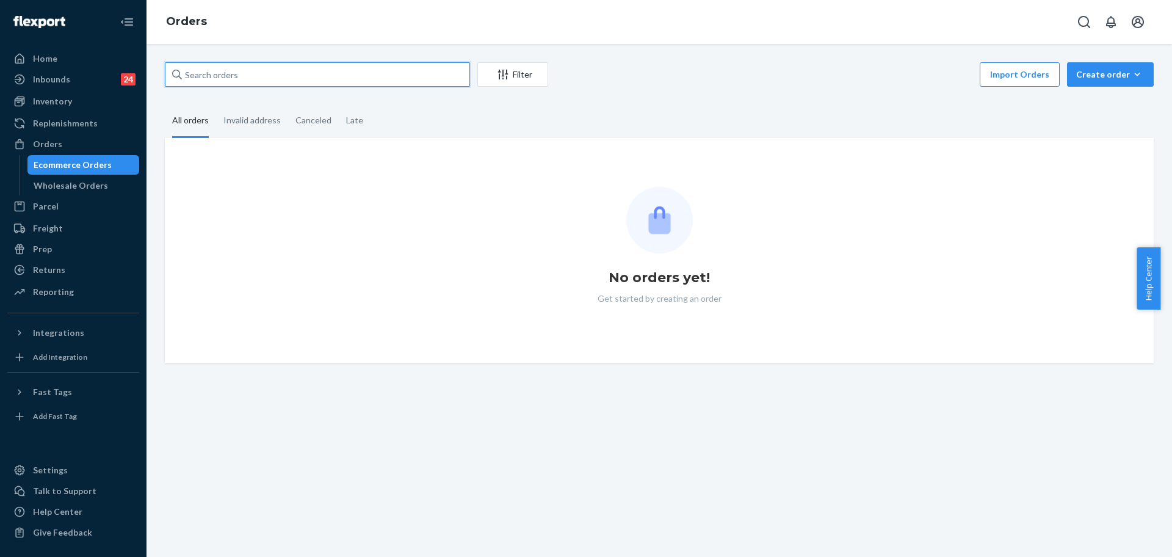
click at [230, 67] on input "text" at bounding box center [317, 74] width 305 height 24
paste input "253966417"
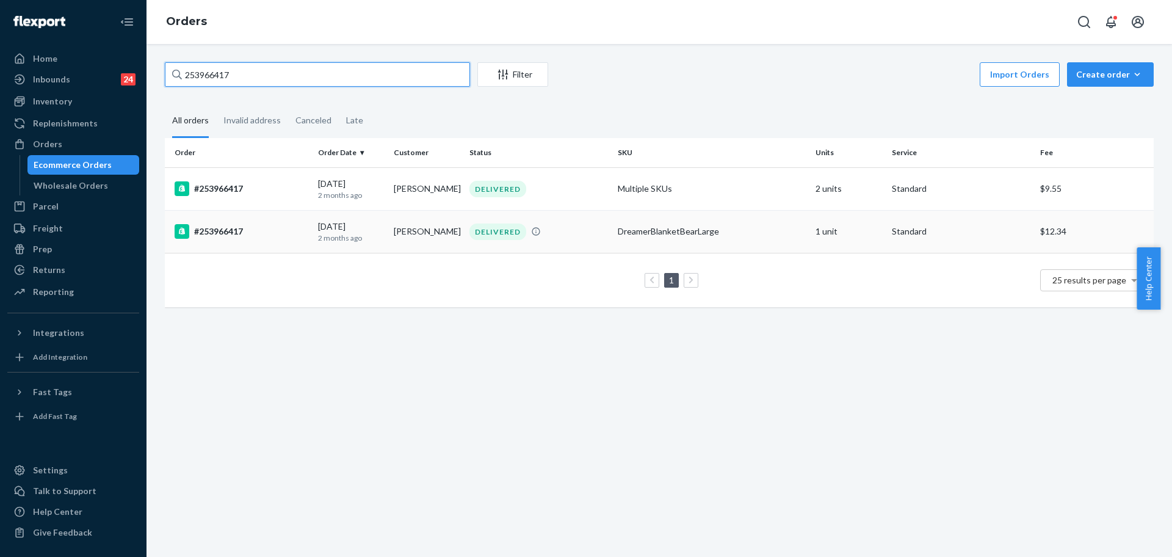
type input "253966417"
click at [731, 223] on td "DreamerBlanketBearLarge" at bounding box center [712, 231] width 198 height 43
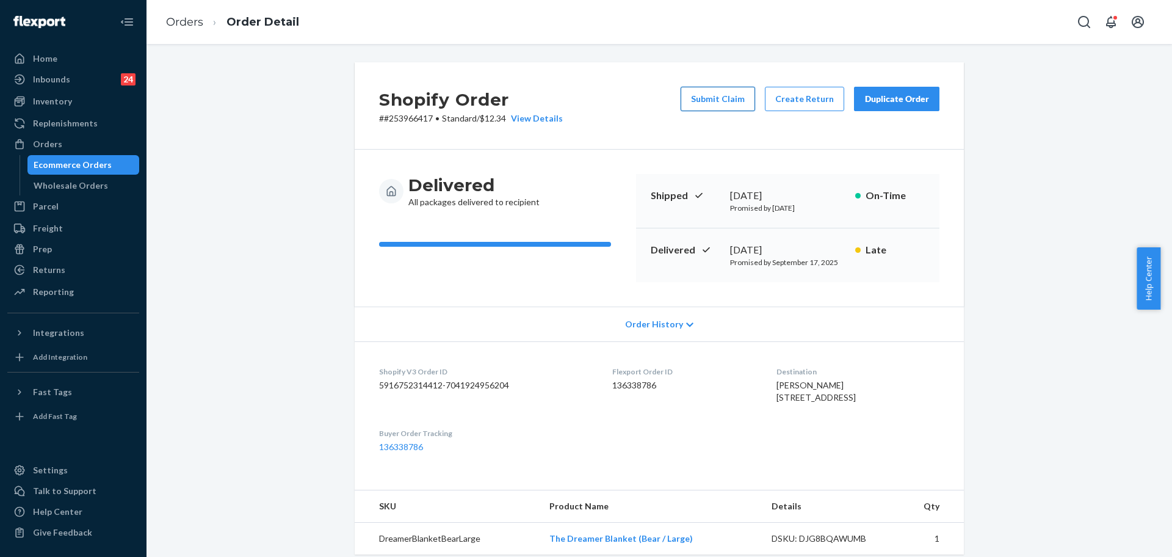
click at [717, 101] on button "Submit Claim" at bounding box center [718, 99] width 74 height 24
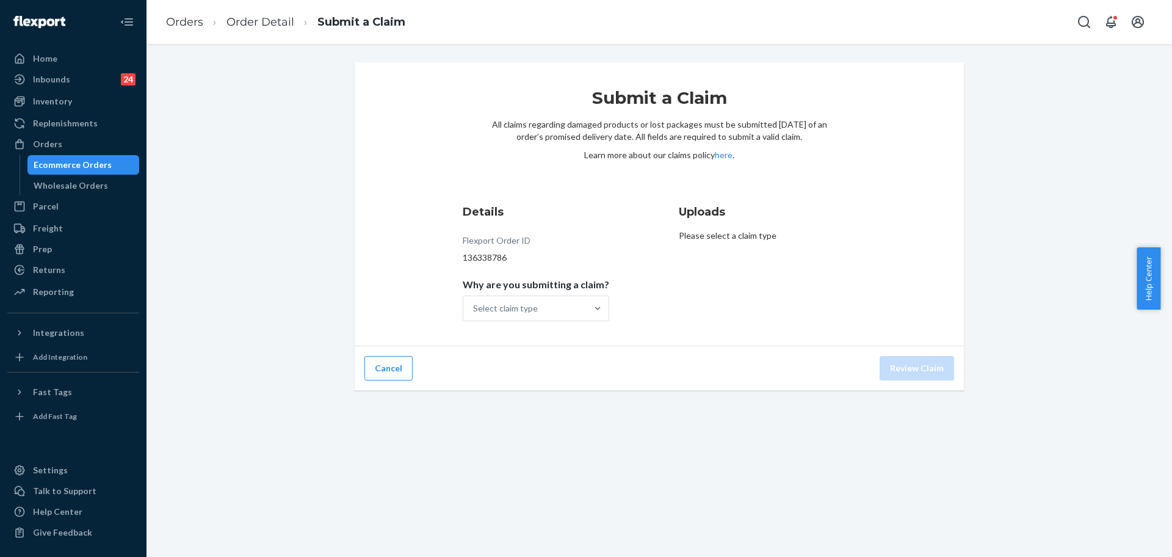
click at [512, 289] on p "Why are you submitting a claim?" at bounding box center [536, 284] width 147 height 12
click at [474, 302] on input "Why are you submitting a claim? Select claim type" at bounding box center [473, 308] width 1 height 12
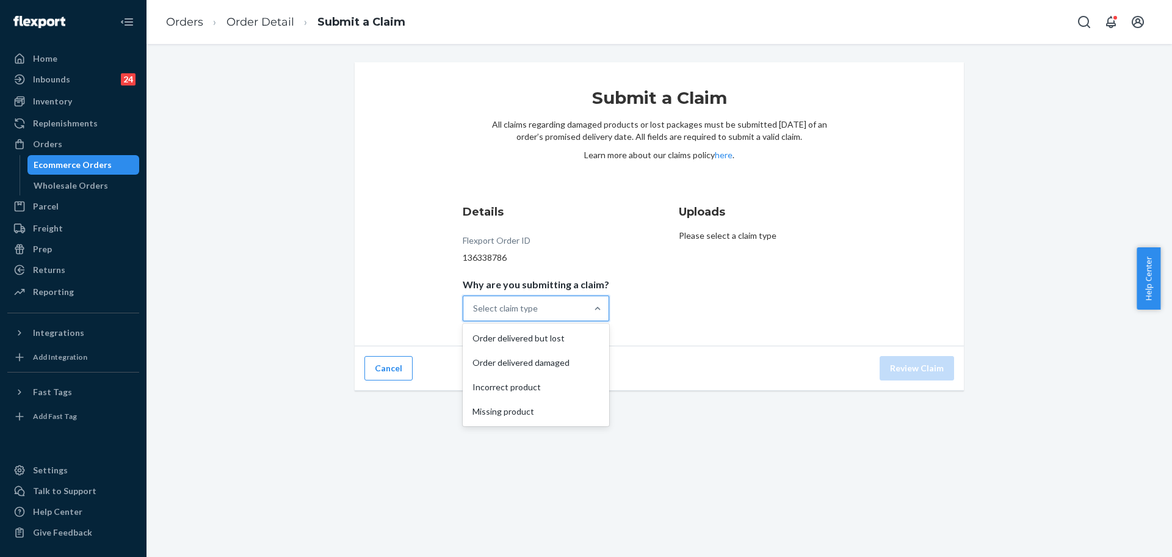
click at [519, 302] on div "Select claim type" at bounding box center [505, 308] width 65 height 12
click at [474, 302] on input "Why are you submitting a claim? option Order delivered but lost focused, 1 of 4…" at bounding box center [473, 308] width 1 height 12
click at [540, 338] on div "Order delivered but lost" at bounding box center [536, 338] width 142 height 24
click at [474, 314] on input "Why are you submitting a claim? option Order delivered damaged focused, 2 of 4.…" at bounding box center [473, 308] width 1 height 12
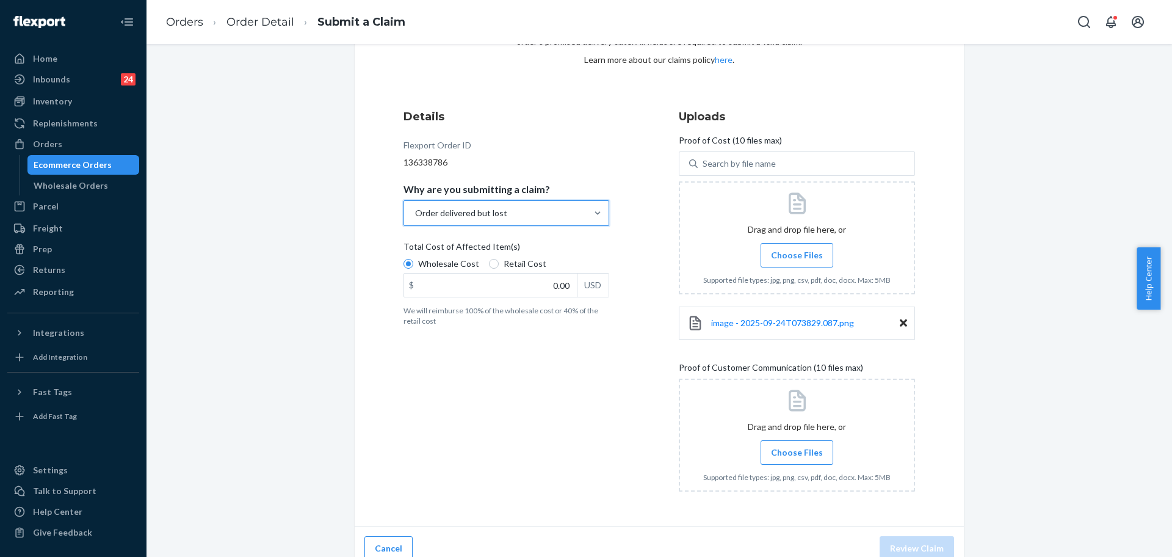
scroll to position [109, 0]
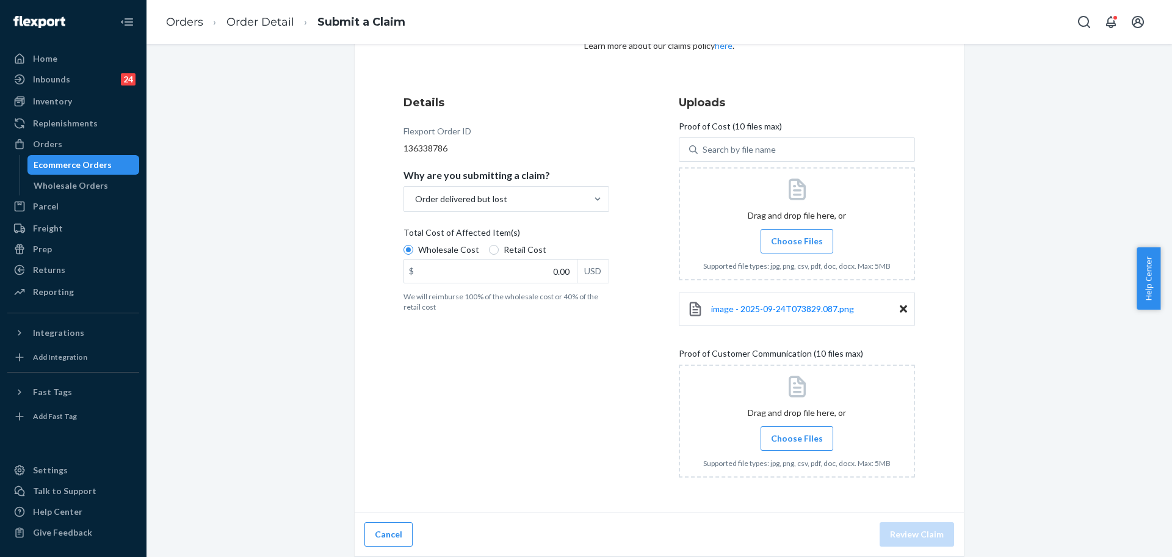
click at [648, 466] on div "Details Flexport Order ID 136338786 Why are you submitting a claim? Order deliv…" at bounding box center [660, 291] width 512 height 393
click at [543, 269] on input "0.00" at bounding box center [490, 270] width 173 height 23
type input "23.68"
click at [846, 306] on span "image - 2025-09-24T073829.087.png" at bounding box center [782, 308] width 143 height 10
click at [900, 309] on icon at bounding box center [903, 308] width 7 height 11
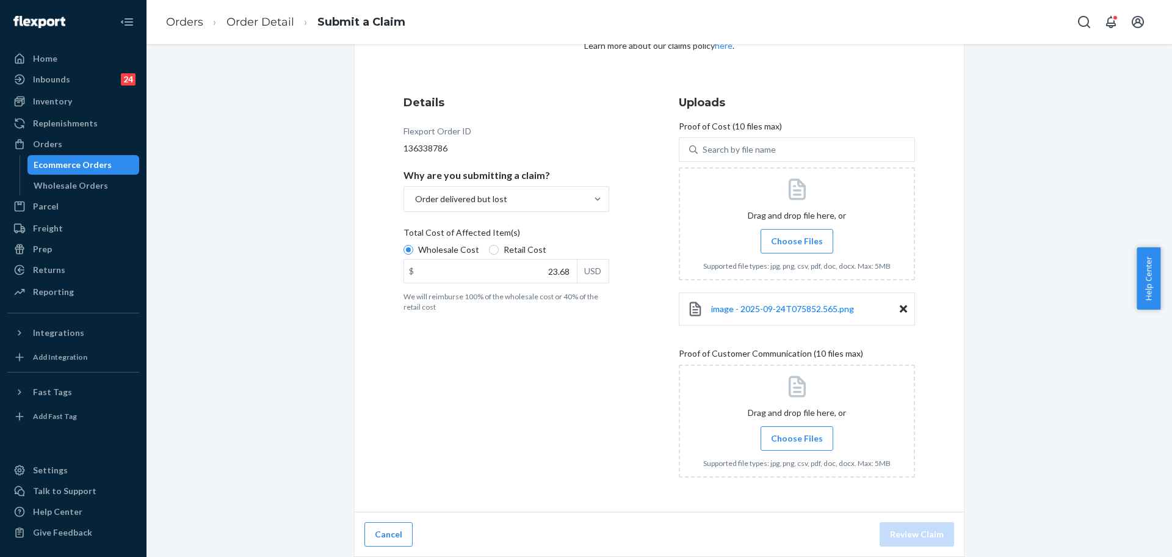
click at [977, 264] on div "Submit a Claim All claims regarding damaged products or lost packages must be s…" at bounding box center [659, 255] width 1007 height 604
click at [615, 418] on div "Details Flexport Order ID 136338786 Why are you submitting a claim? Order deliv…" at bounding box center [522, 290] width 236 height 407
click at [900, 307] on icon at bounding box center [903, 308] width 7 height 11
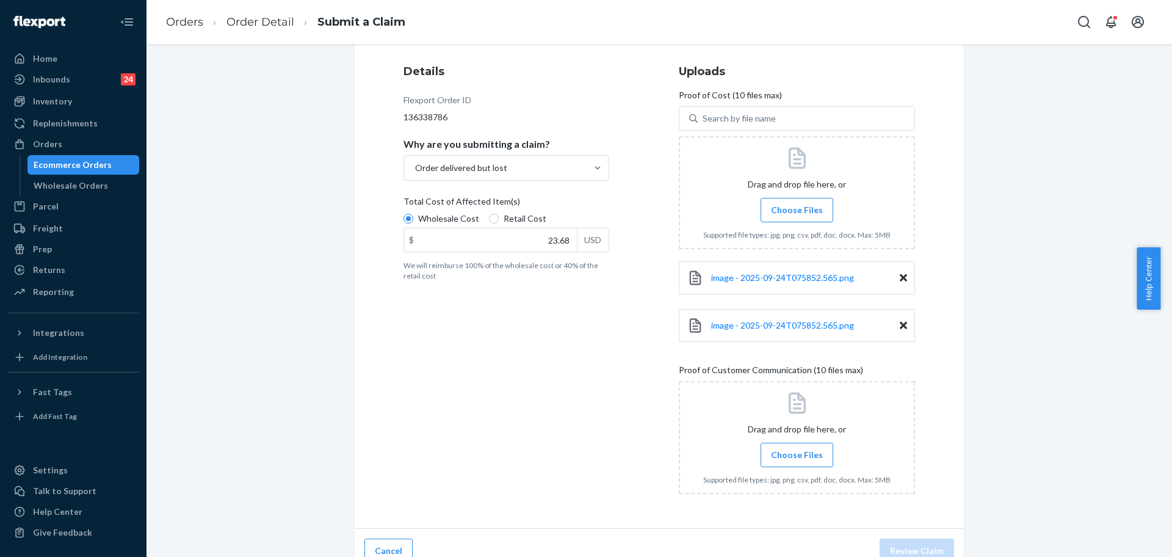
scroll to position [157, 0]
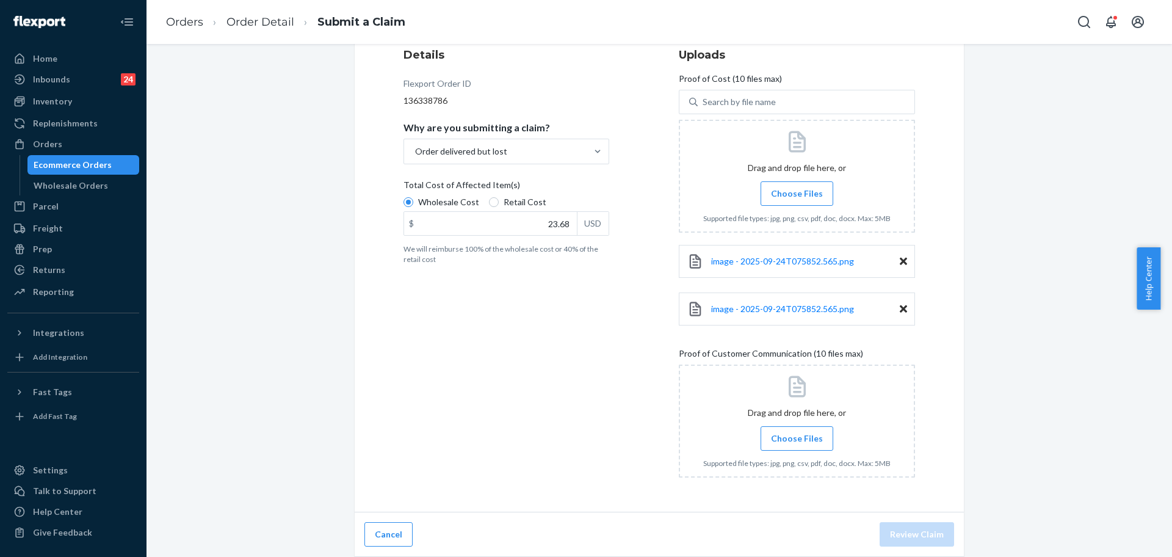
click at [546, 421] on div "Details Flexport Order ID 136338786 Why are you submitting a claim? Order deliv…" at bounding box center [522, 267] width 236 height 455
click at [900, 306] on icon at bounding box center [903, 308] width 7 height 11
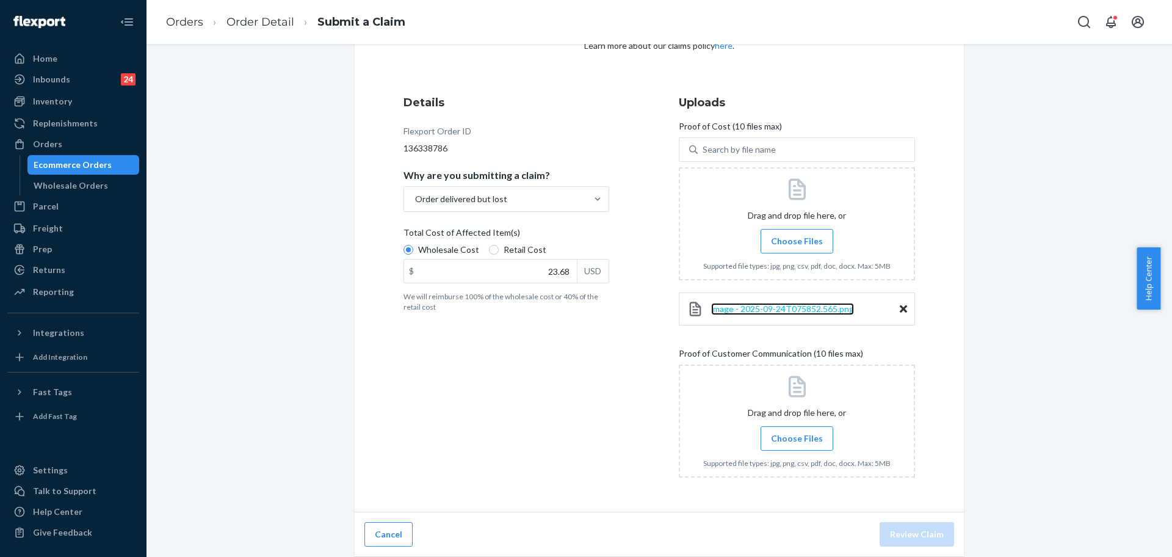
click at [831, 310] on span "image - 2025-09-24T075852.565.png" at bounding box center [782, 308] width 143 height 10
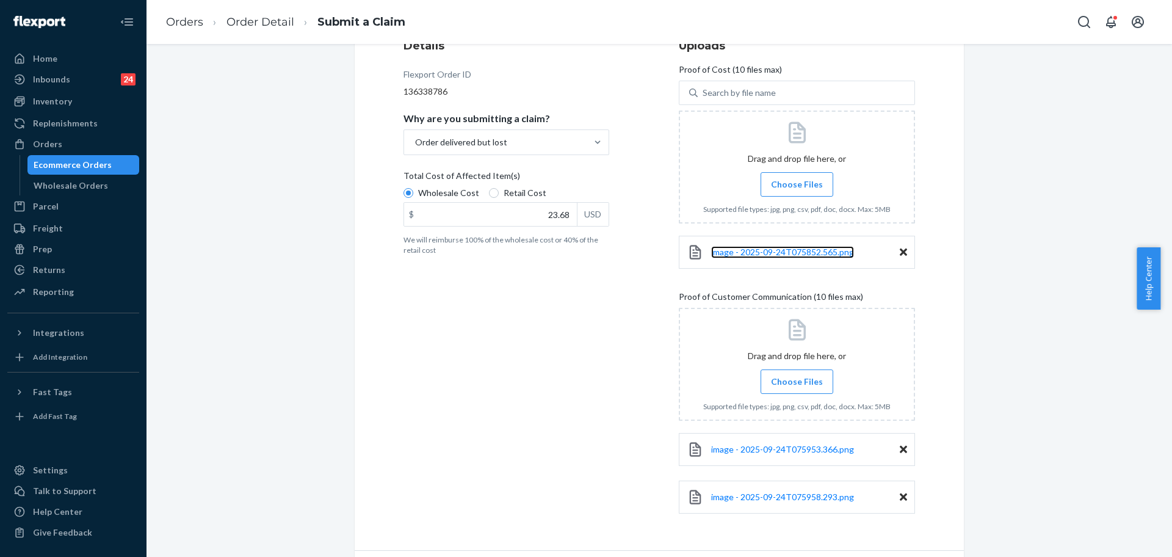
scroll to position [205, 0]
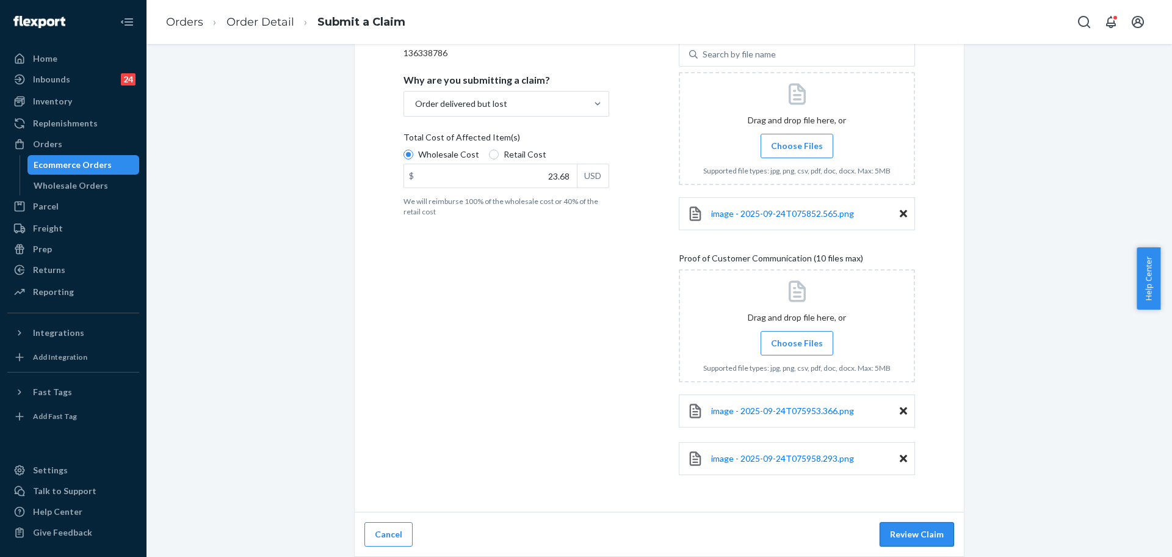
click at [907, 535] on button "Review Claim" at bounding box center [917, 534] width 74 height 24
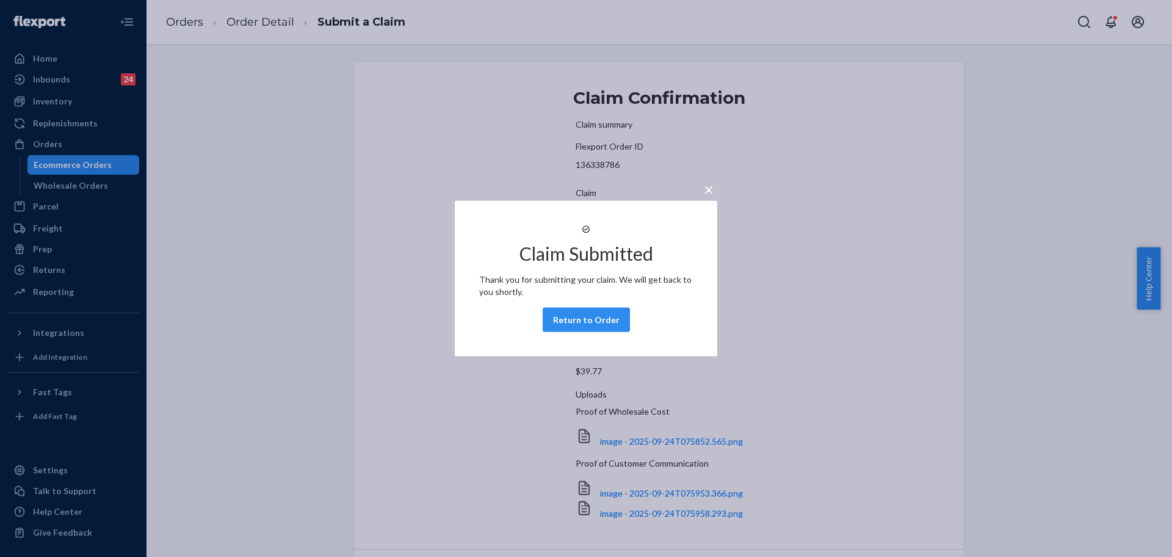
drag, startPoint x: 573, startPoint y: 335, endPoint x: 567, endPoint y: 346, distance: 13.1
click at [573, 332] on button "Return to Order" at bounding box center [586, 320] width 87 height 24
